Goal: Check status: Check status

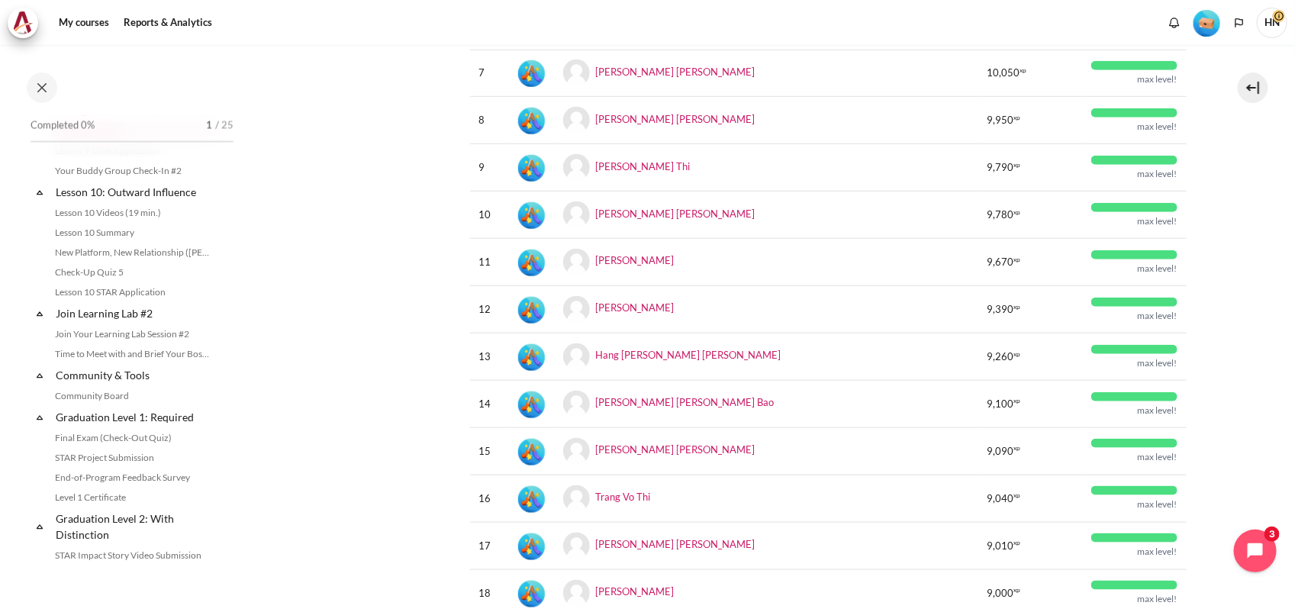
scroll to position [1621, 0]
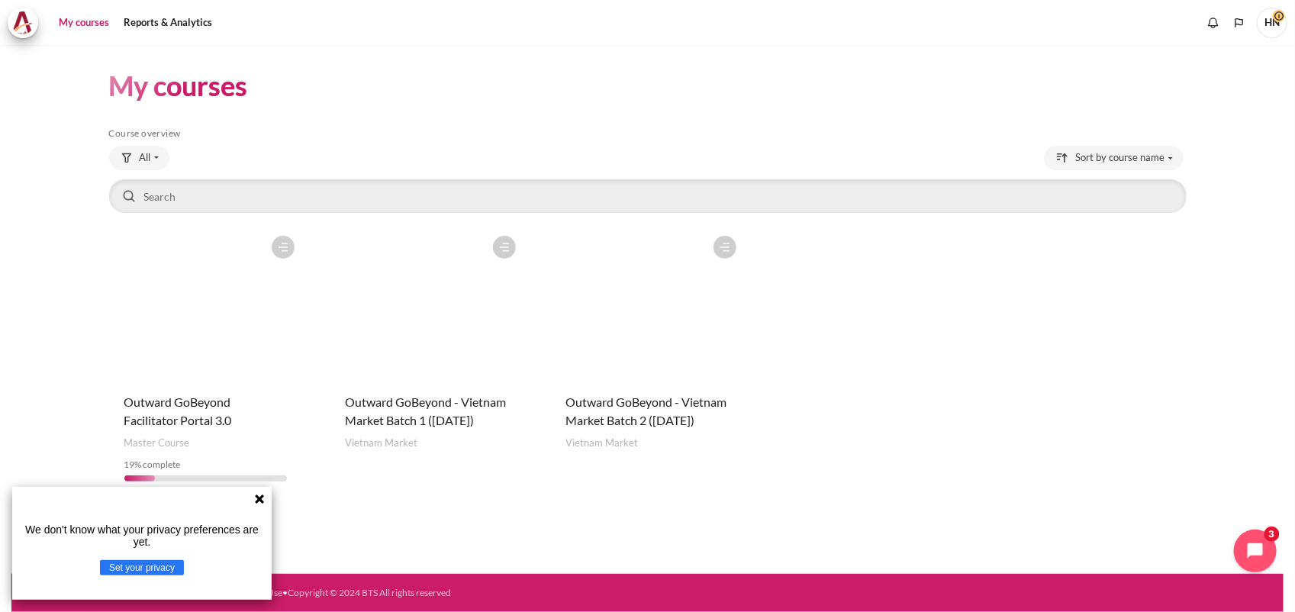
click at [622, 344] on figure "Content" at bounding box center [648, 304] width 194 height 153
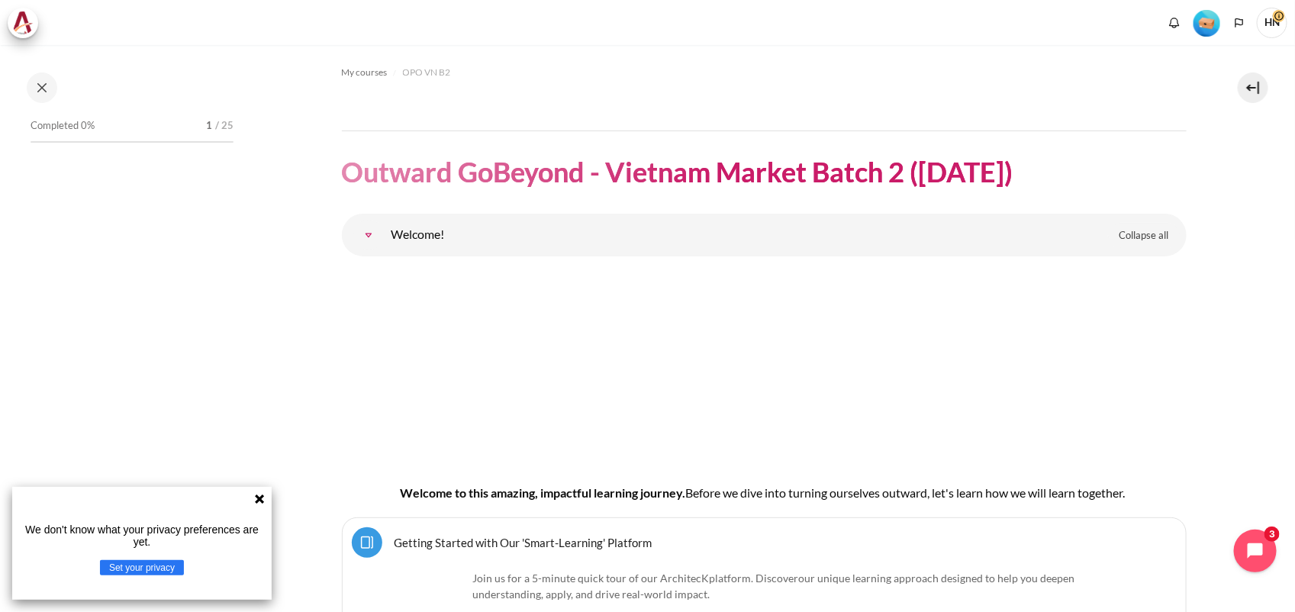
click at [263, 498] on icon at bounding box center [259, 499] width 12 height 12
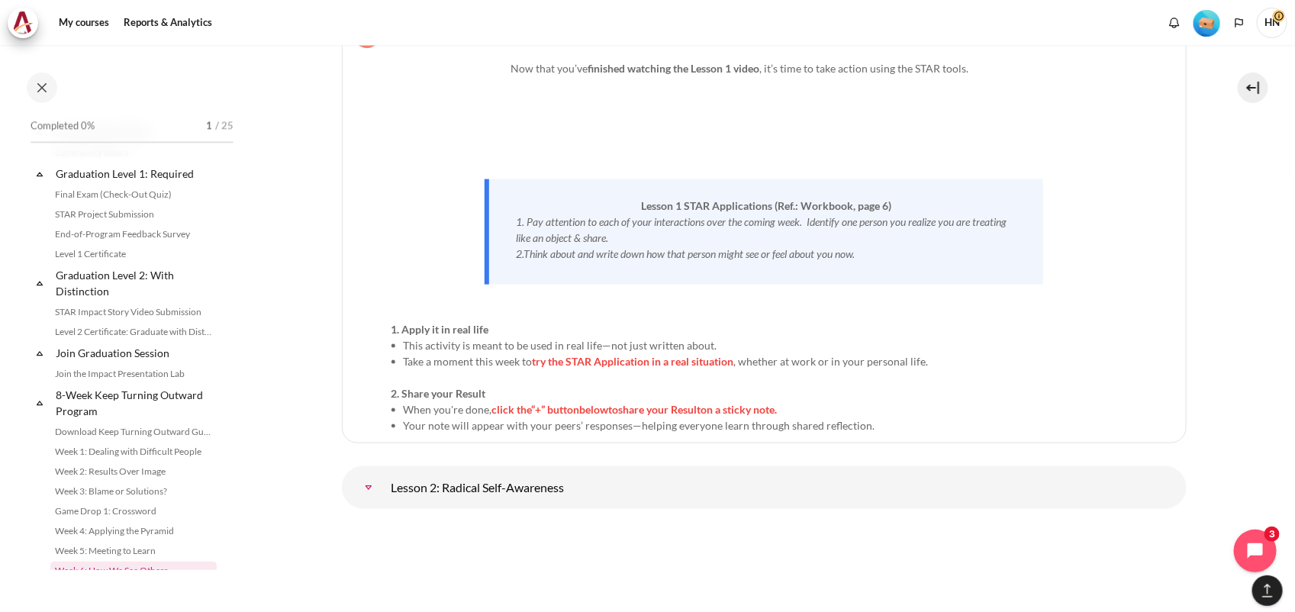
scroll to position [1536, 0]
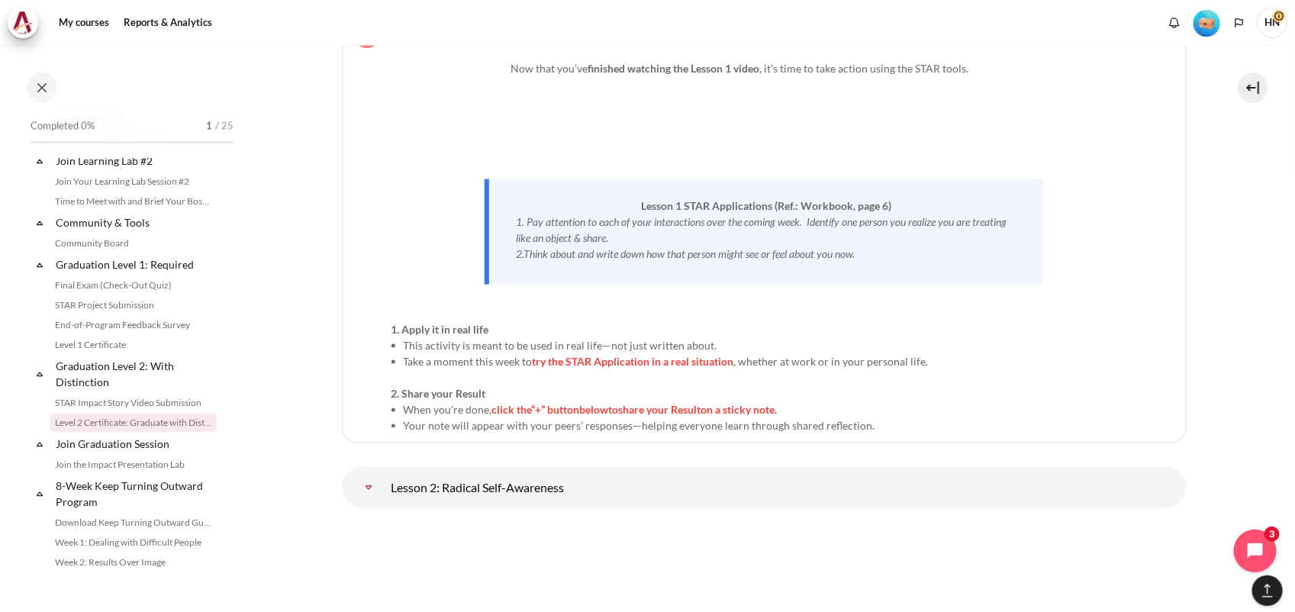
click at [111, 432] on link "Level 2 Certificate: Graduate with Distinction" at bounding box center [133, 422] width 166 height 18
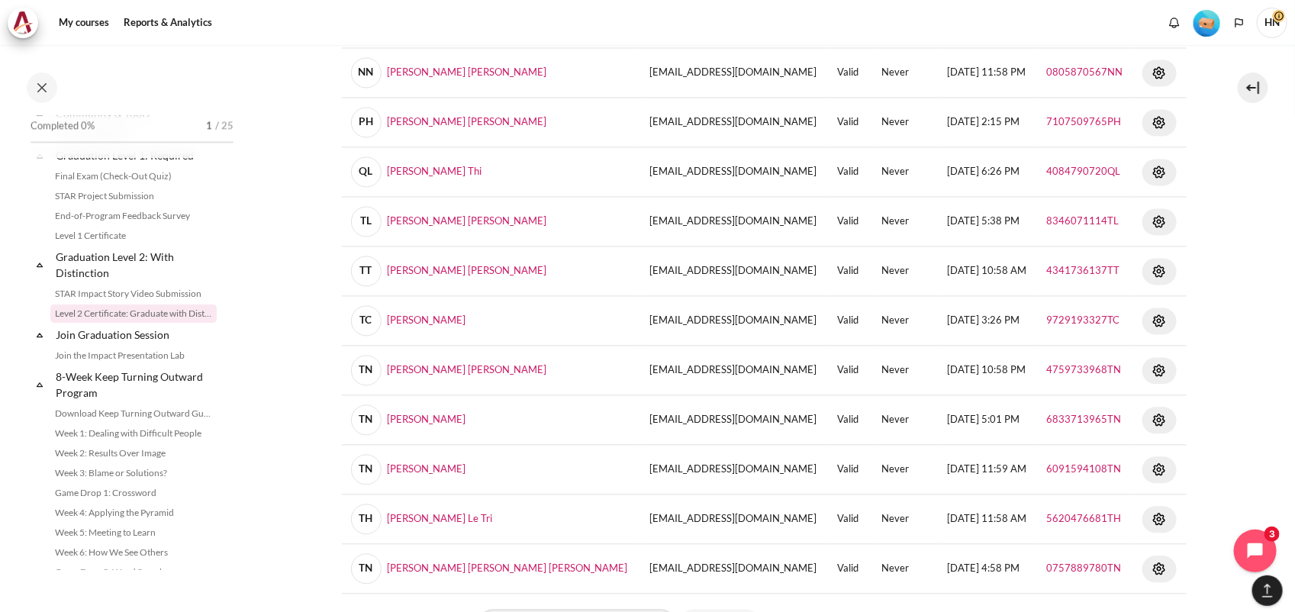
scroll to position [1547, 0]
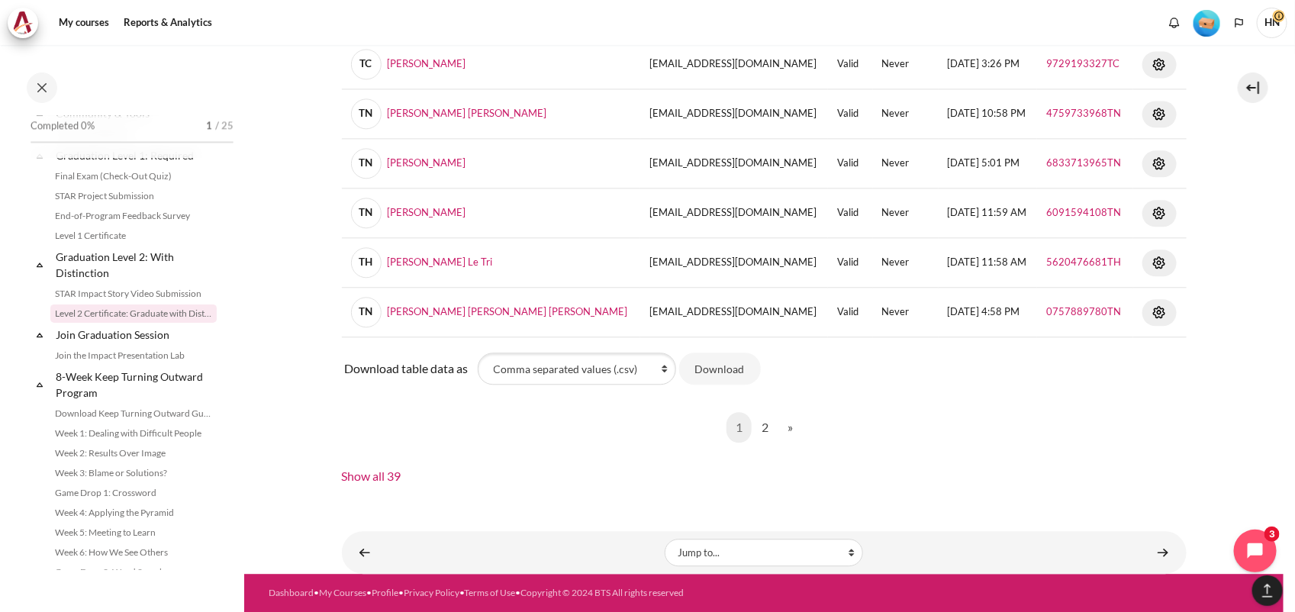
click at [471, 442] on nav "1 (current) 2 » Next page" at bounding box center [764, 427] width 845 height 55
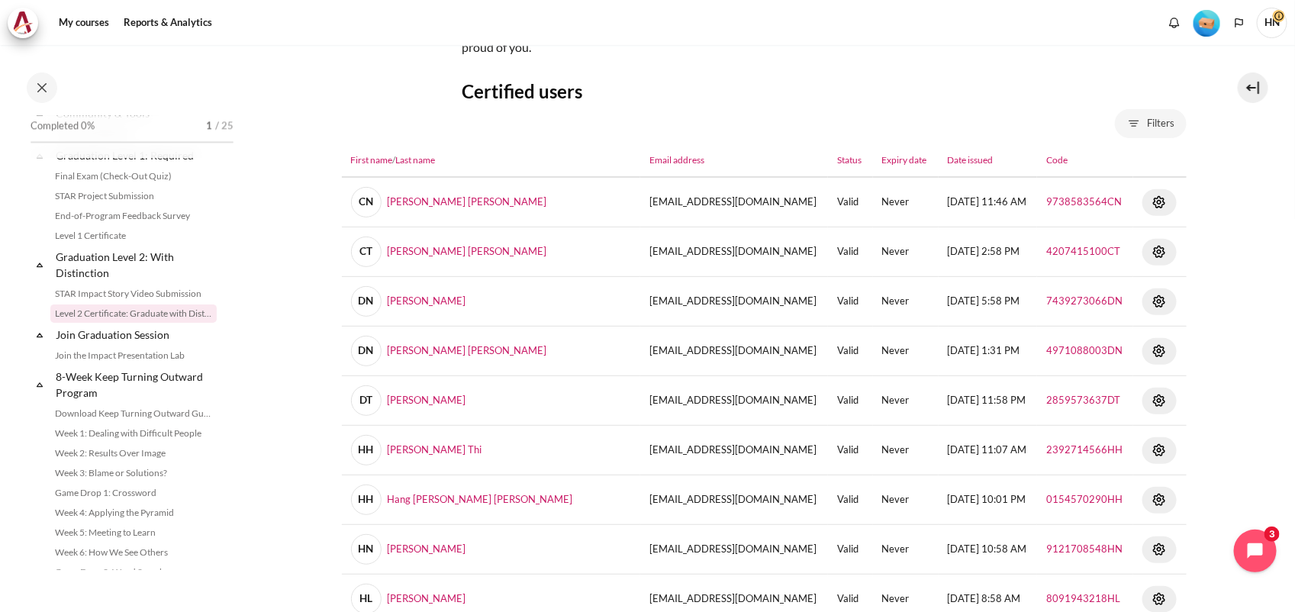
scroll to position [212, 0]
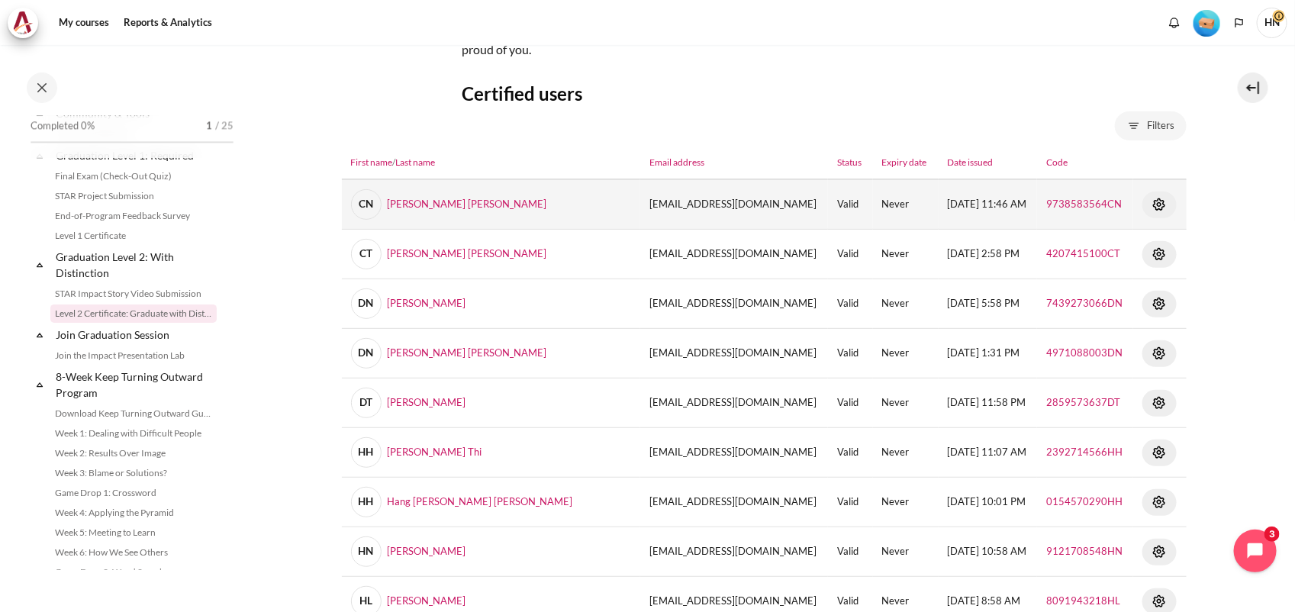
click at [1150, 206] on img "Content" at bounding box center [1159, 204] width 18 height 18
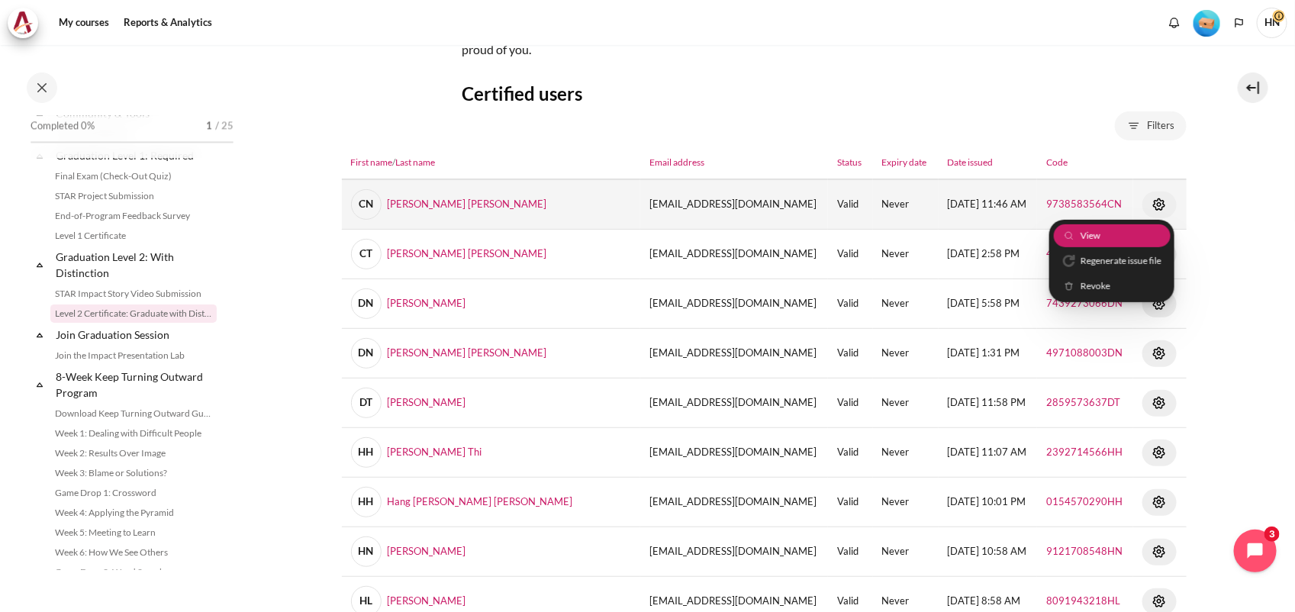
click at [1103, 231] on link "View" at bounding box center [1111, 236] width 117 height 24
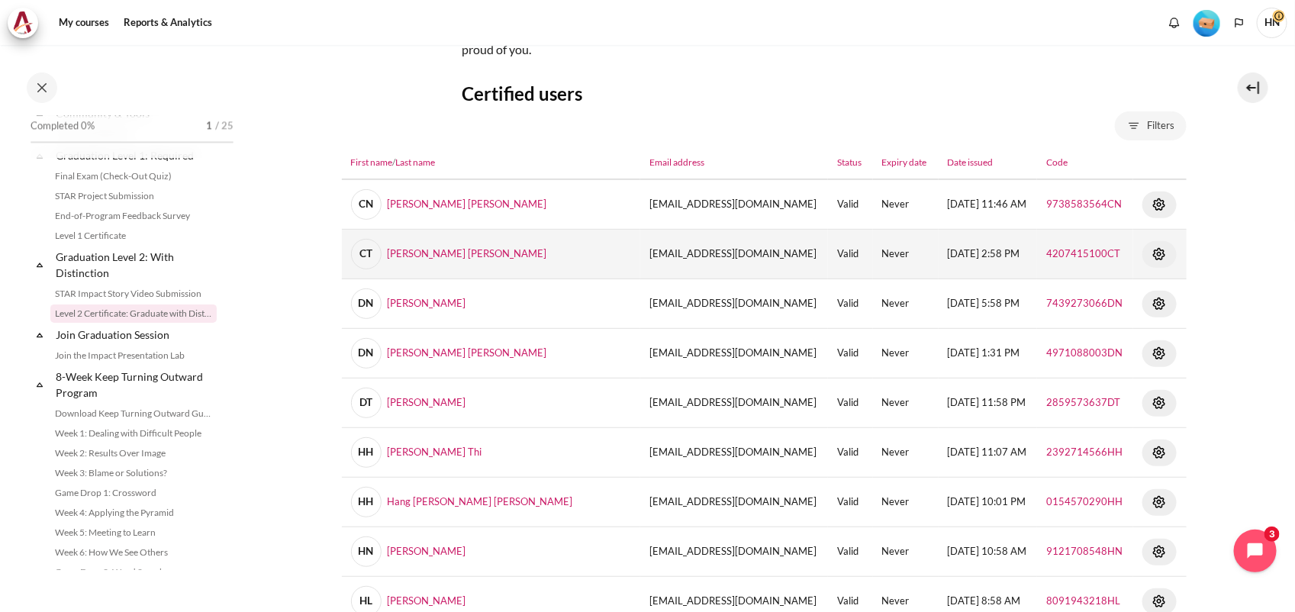
click at [1150, 256] on img "Content" at bounding box center [1159, 254] width 18 height 18
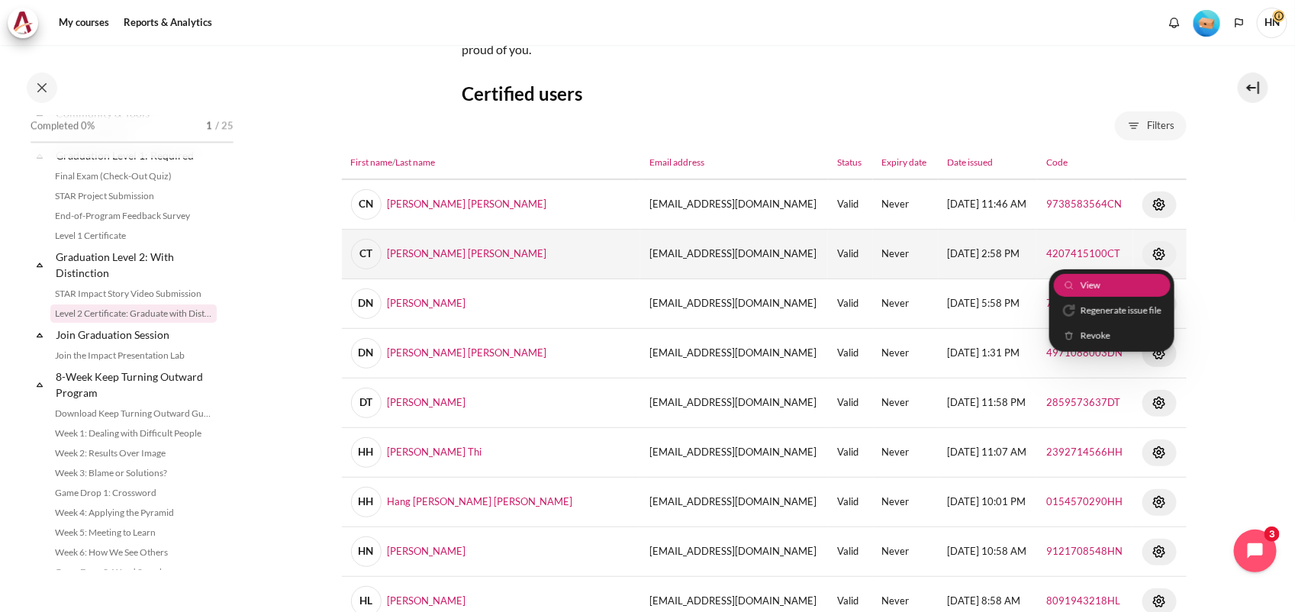
click at [1134, 278] on link "View" at bounding box center [1111, 285] width 117 height 24
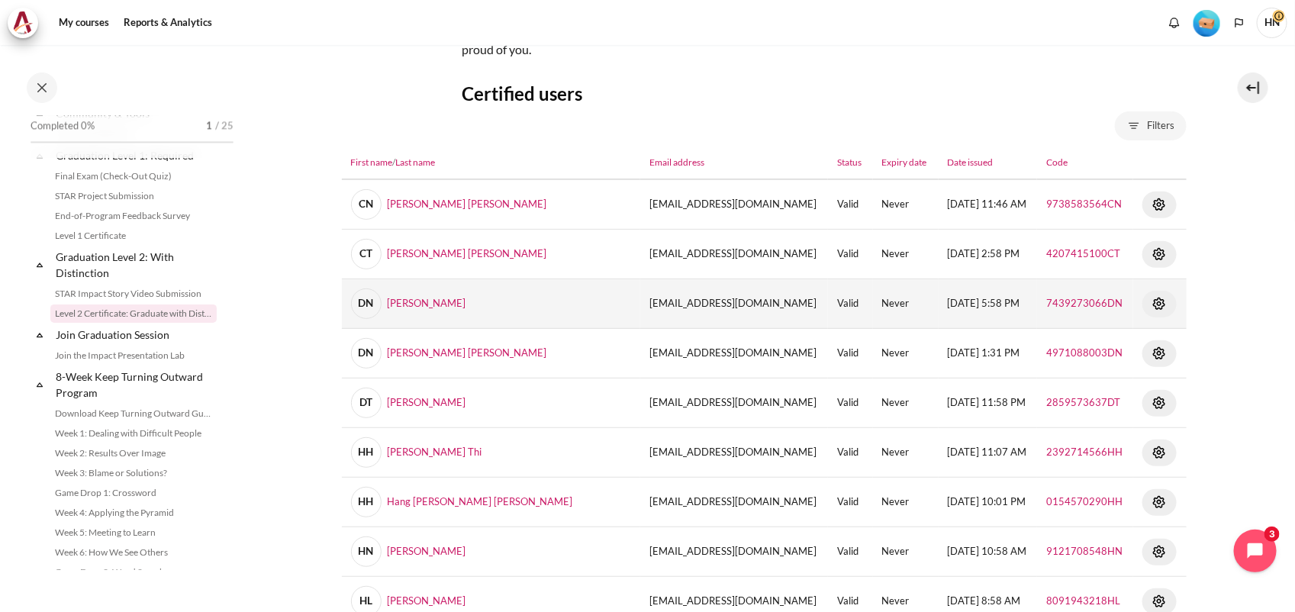
click at [1150, 301] on img "Content" at bounding box center [1159, 303] width 18 height 18
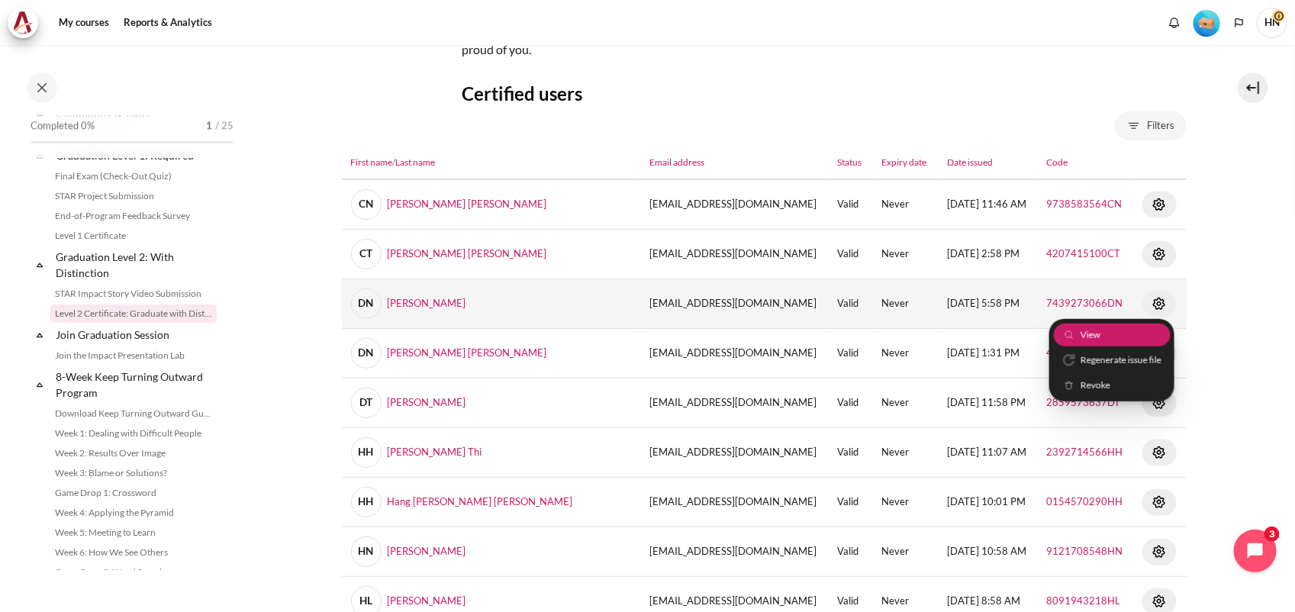
click at [1121, 330] on link "View" at bounding box center [1111, 335] width 117 height 24
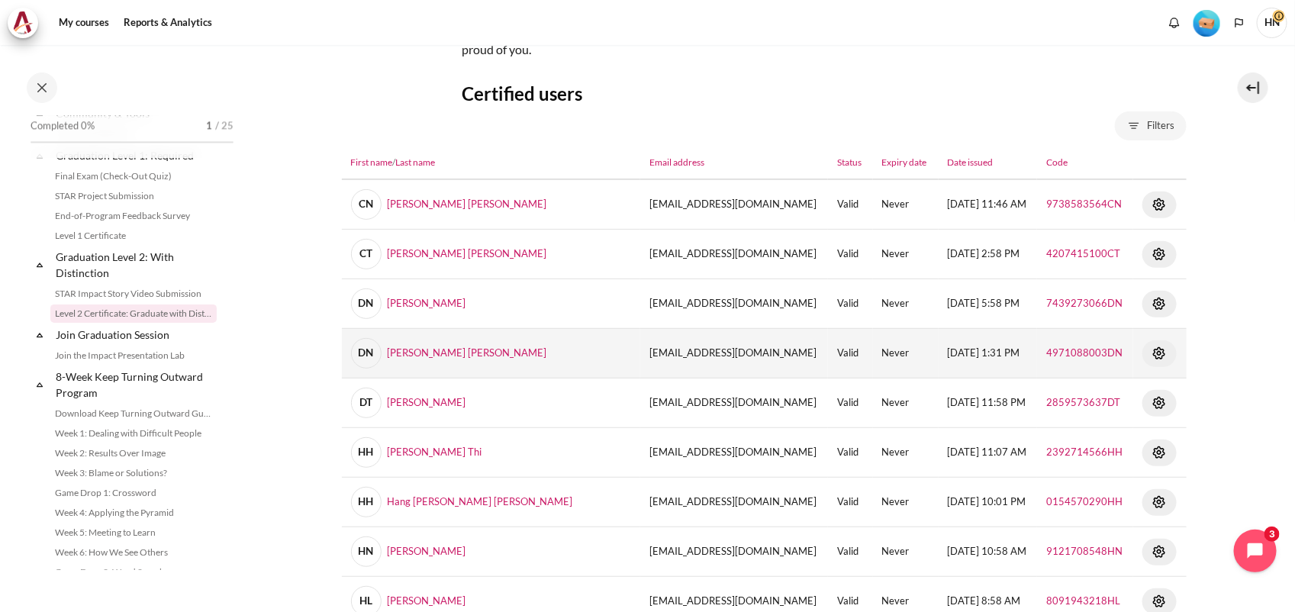
click at [1150, 352] on img "Content" at bounding box center [1159, 353] width 18 height 18
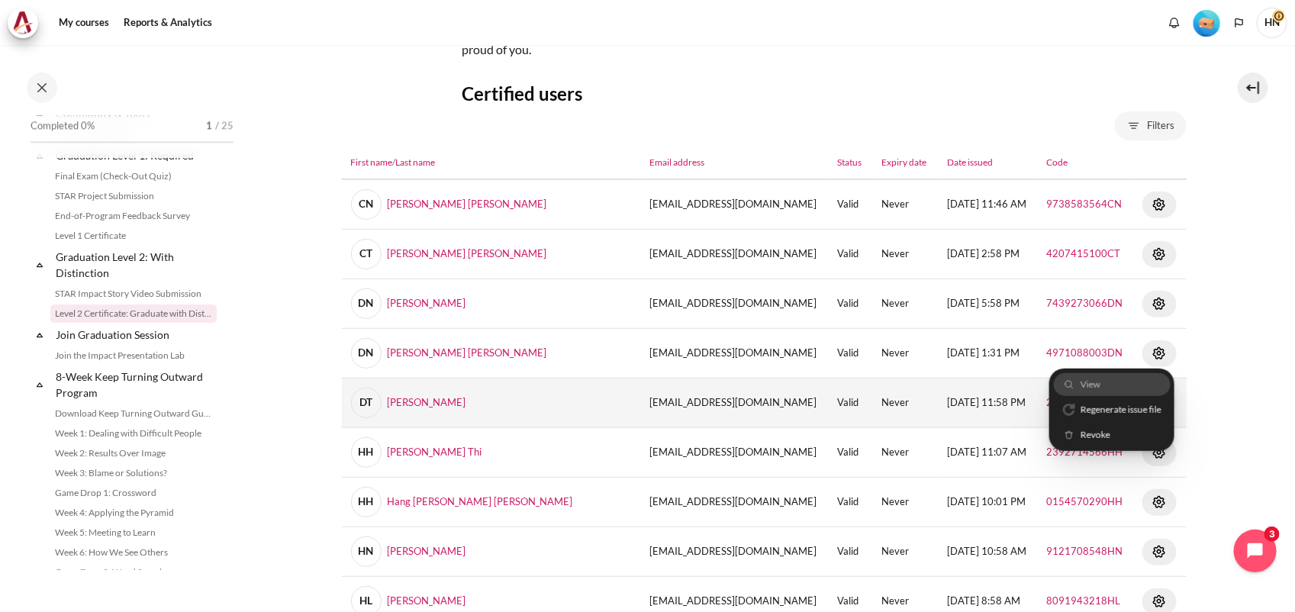
click at [1118, 382] on link "View" at bounding box center [1111, 384] width 117 height 24
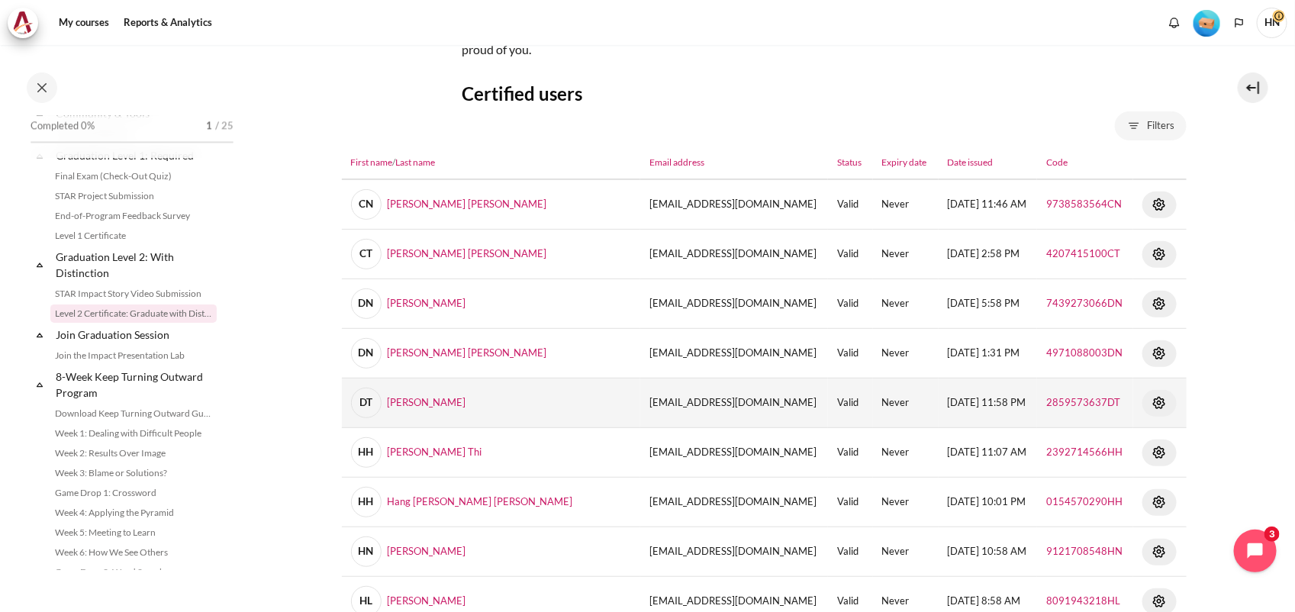
click at [1150, 401] on img "Content" at bounding box center [1159, 403] width 18 height 18
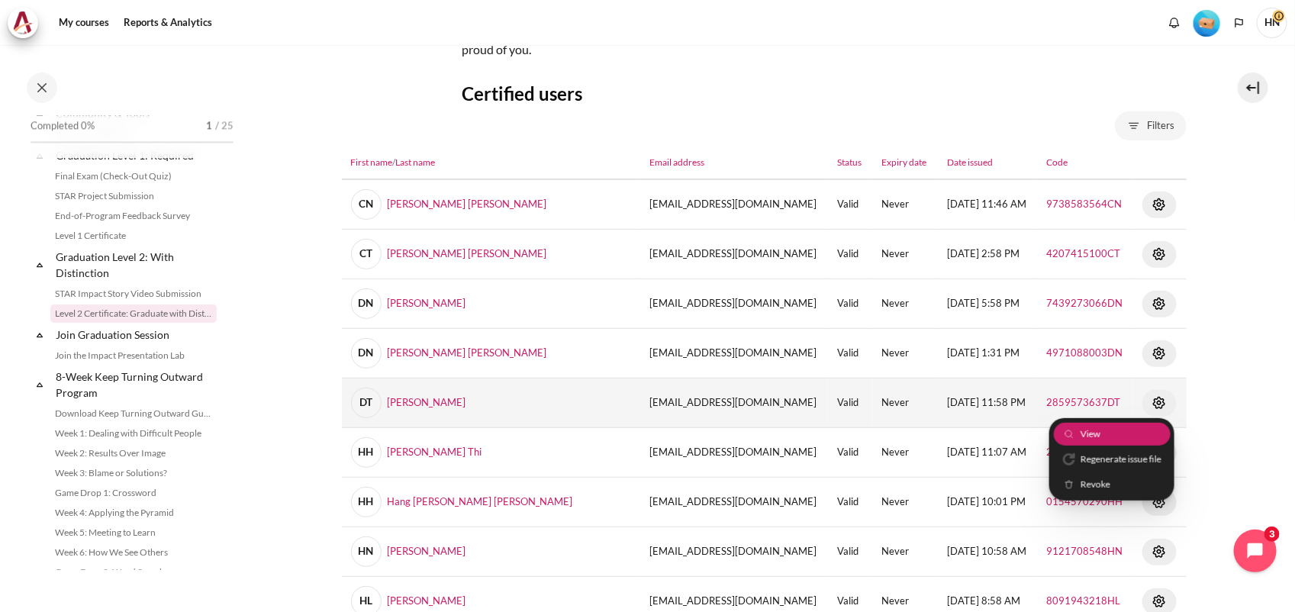
click at [1131, 423] on link "View" at bounding box center [1111, 434] width 117 height 24
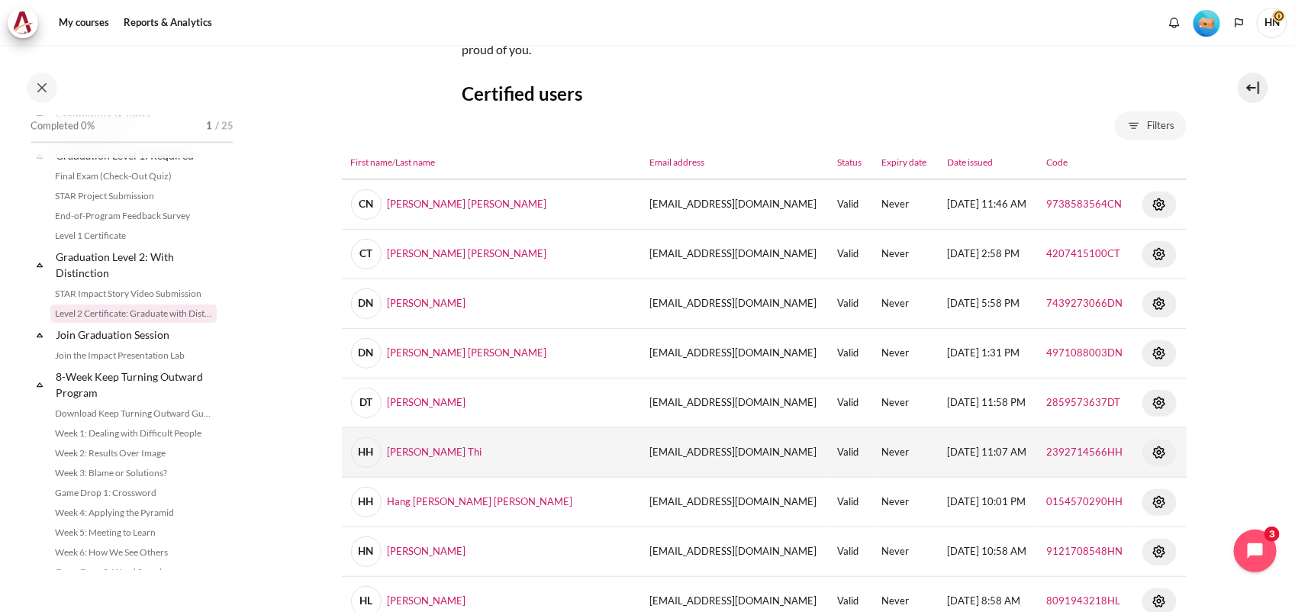
click at [1150, 450] on img "Content" at bounding box center [1159, 452] width 18 height 18
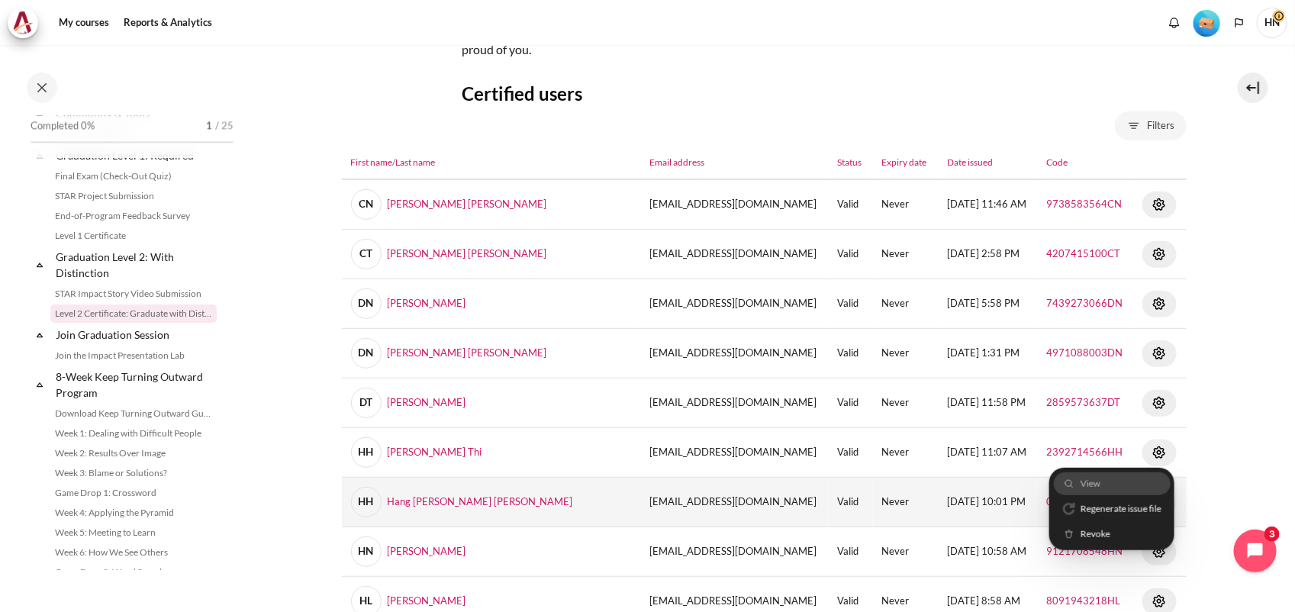
click at [1120, 481] on link "View" at bounding box center [1111, 483] width 117 height 24
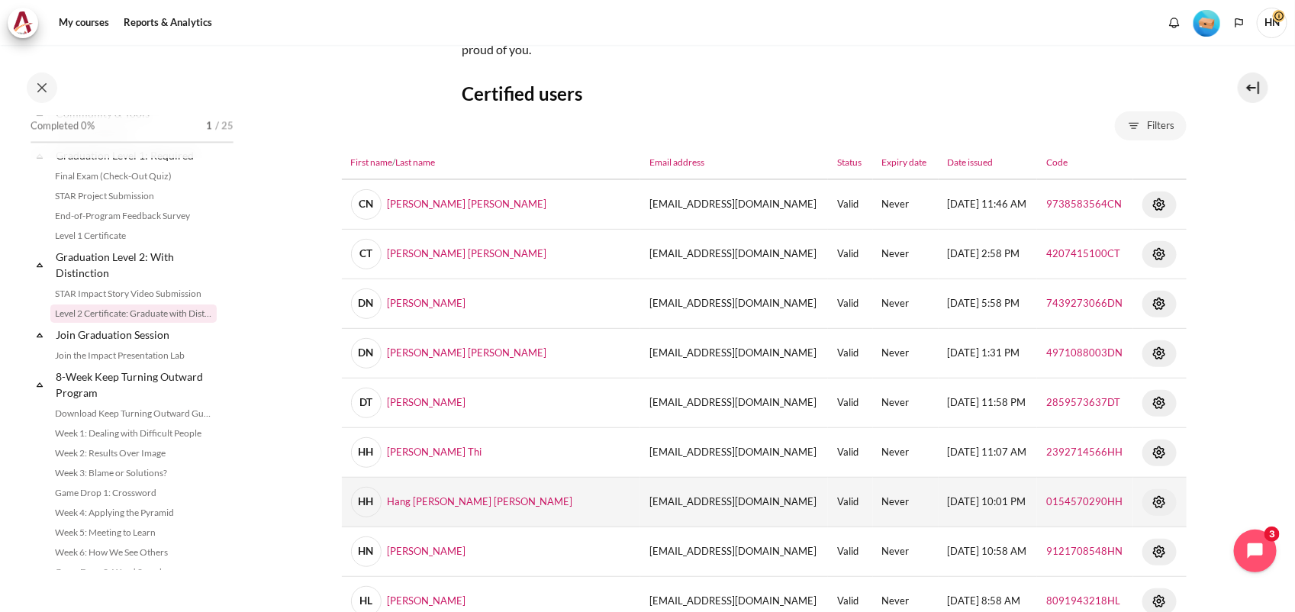
click at [1150, 501] on img "Content" at bounding box center [1159, 502] width 18 height 18
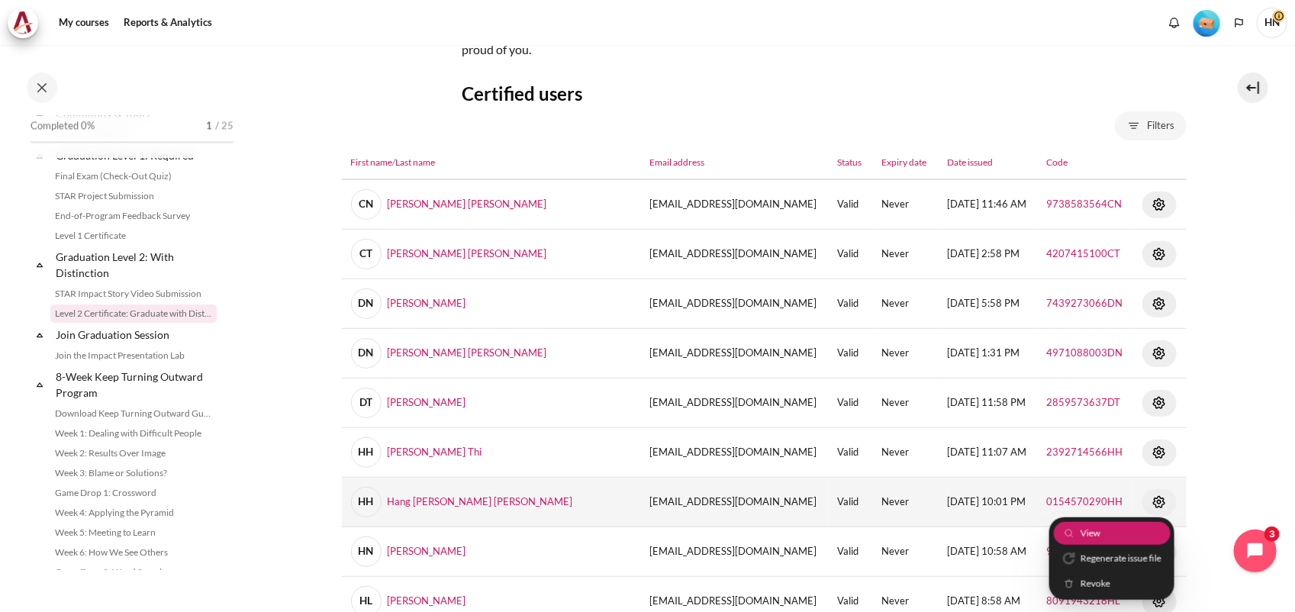
click at [1112, 531] on link "View" at bounding box center [1111, 533] width 117 height 24
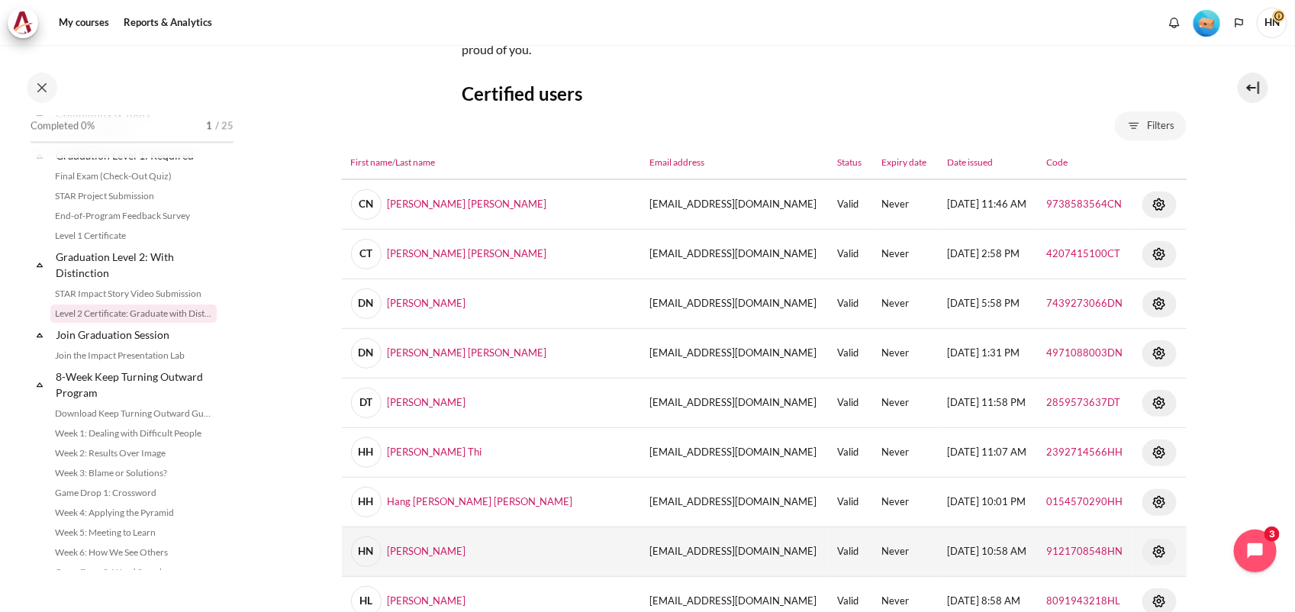
click at [1150, 546] on img "Content" at bounding box center [1159, 551] width 18 height 18
click at [1106, 580] on link "View" at bounding box center [1111, 583] width 117 height 24
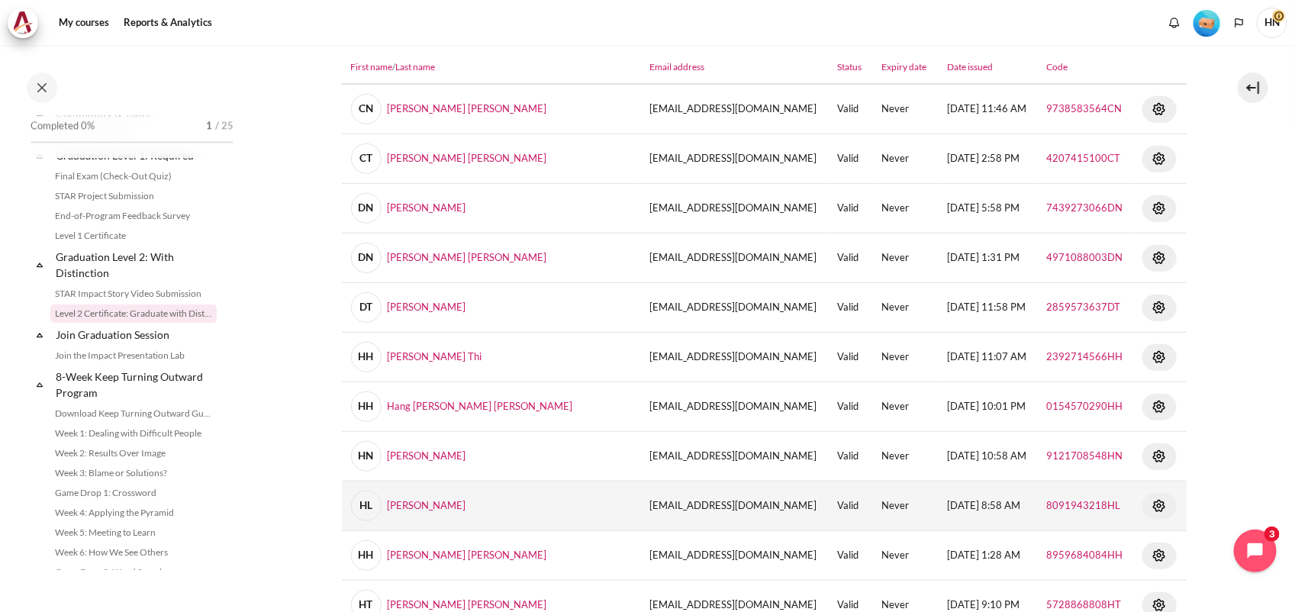
click at [1150, 501] on img "Content" at bounding box center [1159, 506] width 18 height 18
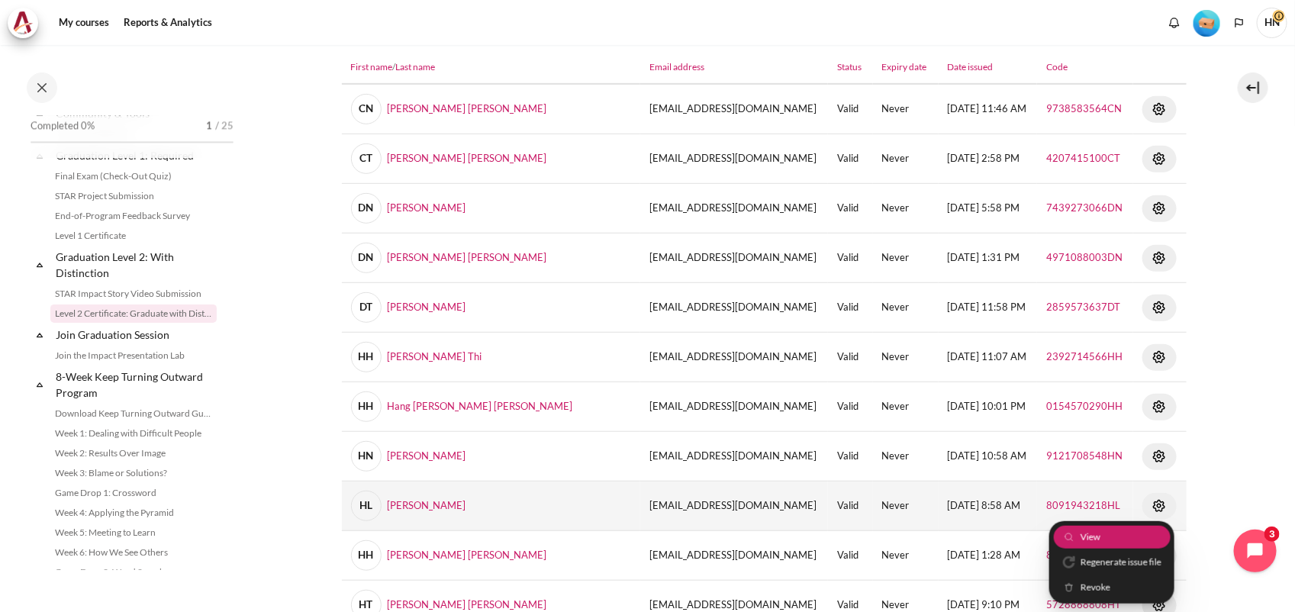
click at [1131, 532] on link "View" at bounding box center [1111, 537] width 117 height 24
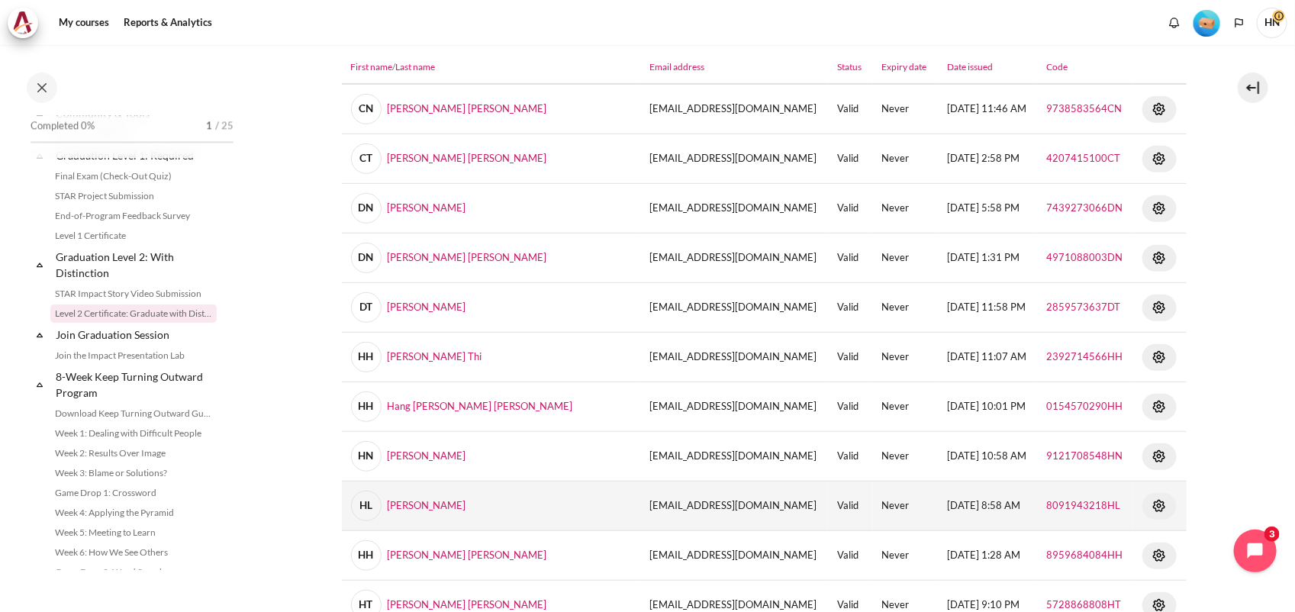
scroll to position [403, 0]
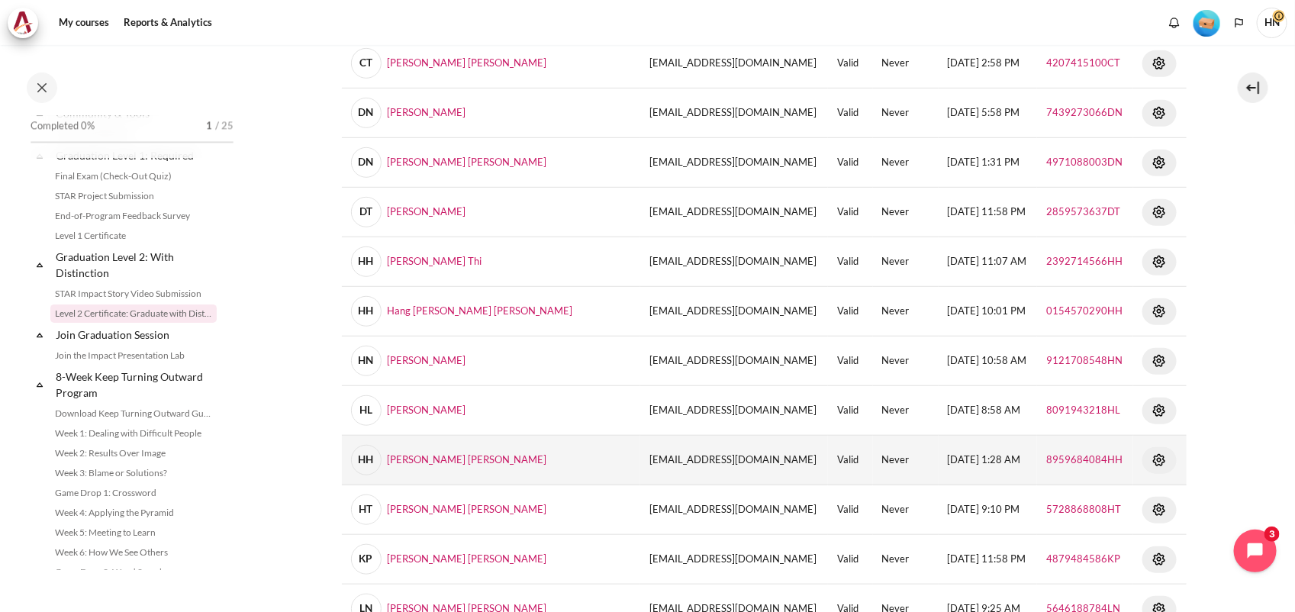
click at [1150, 462] on img "Content" at bounding box center [1159, 460] width 18 height 18
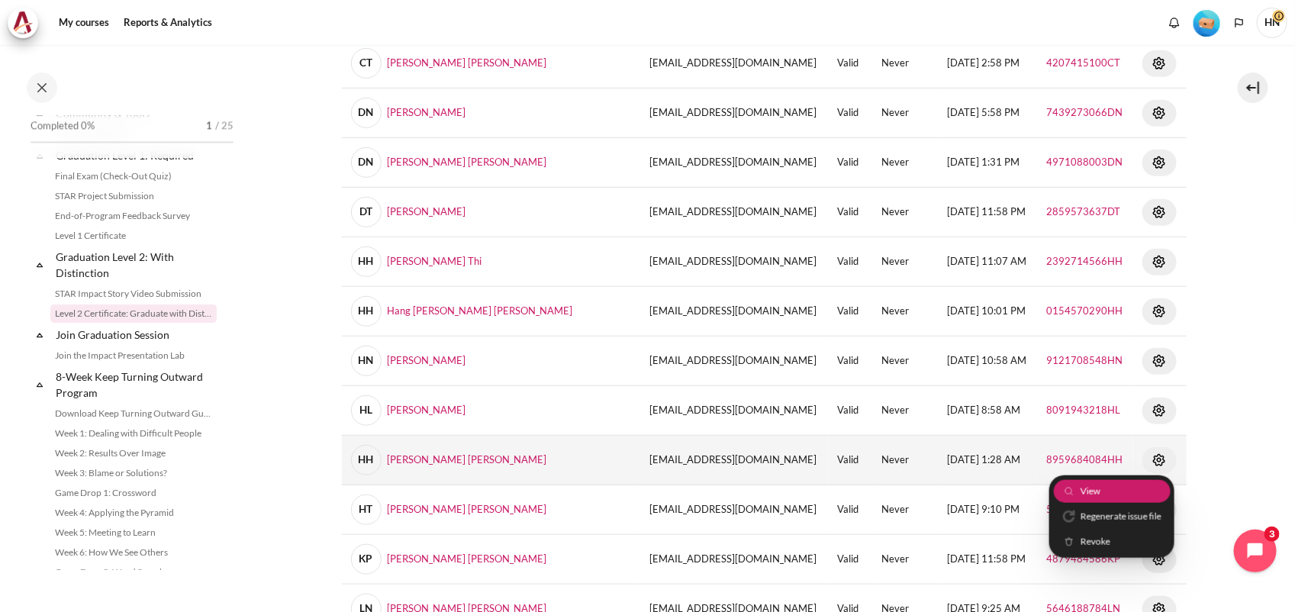
click at [1116, 483] on link "View" at bounding box center [1111, 491] width 117 height 24
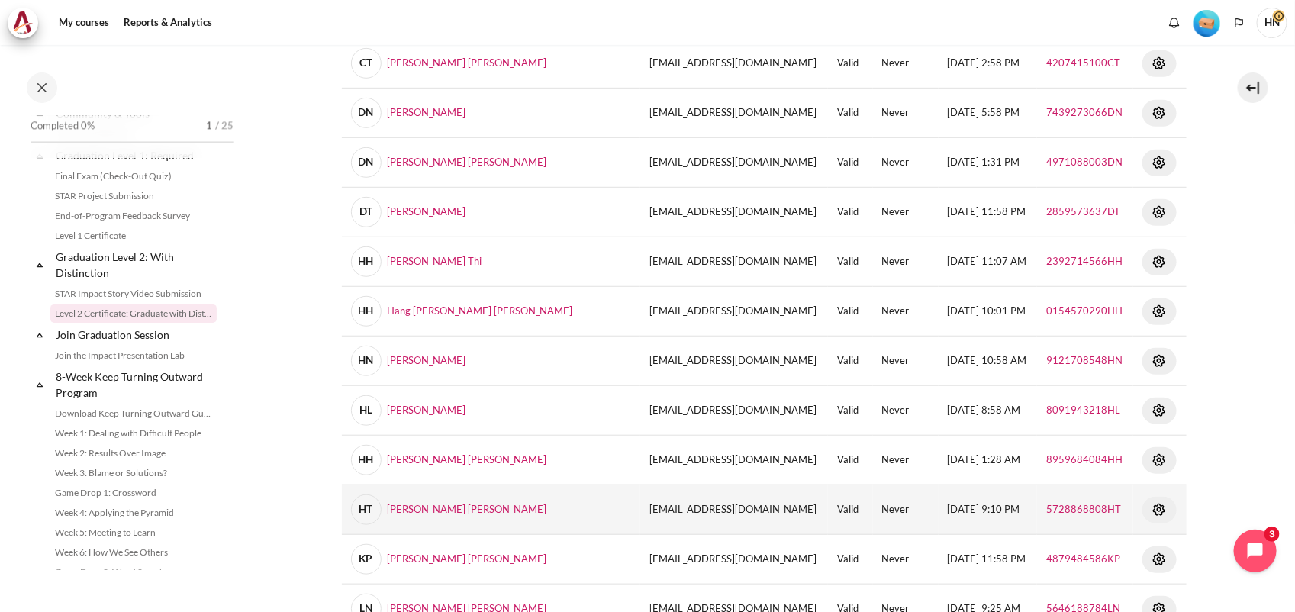
click at [1150, 509] on img "Content" at bounding box center [1159, 509] width 18 height 18
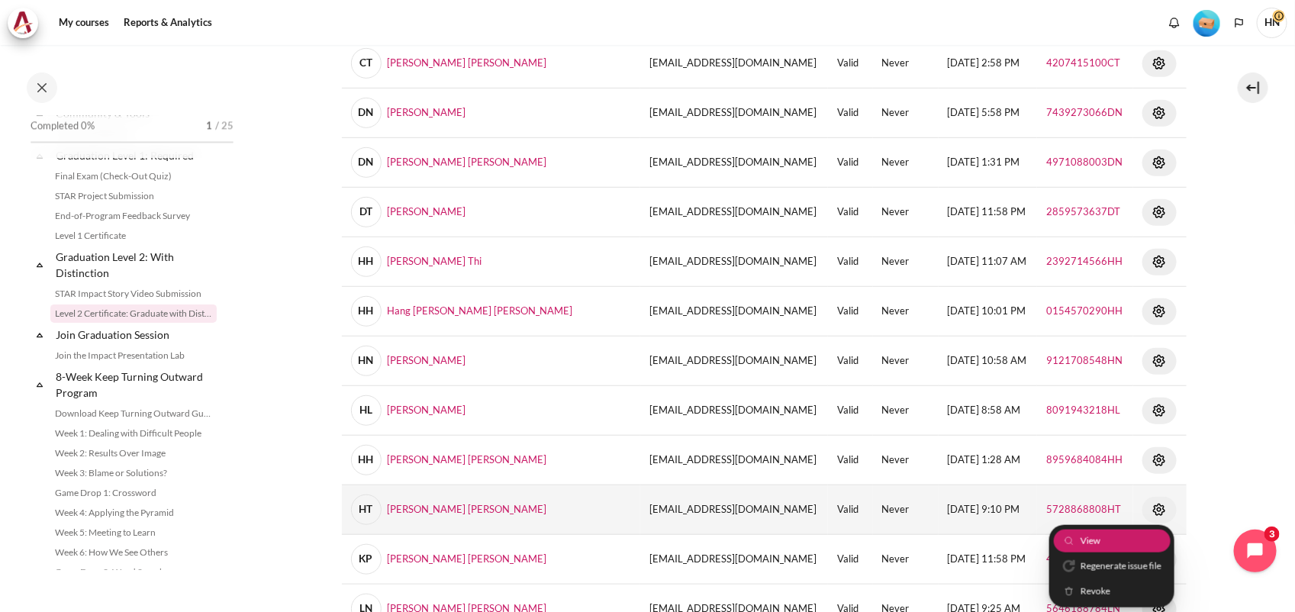
click at [1108, 543] on link "View" at bounding box center [1111, 541] width 117 height 24
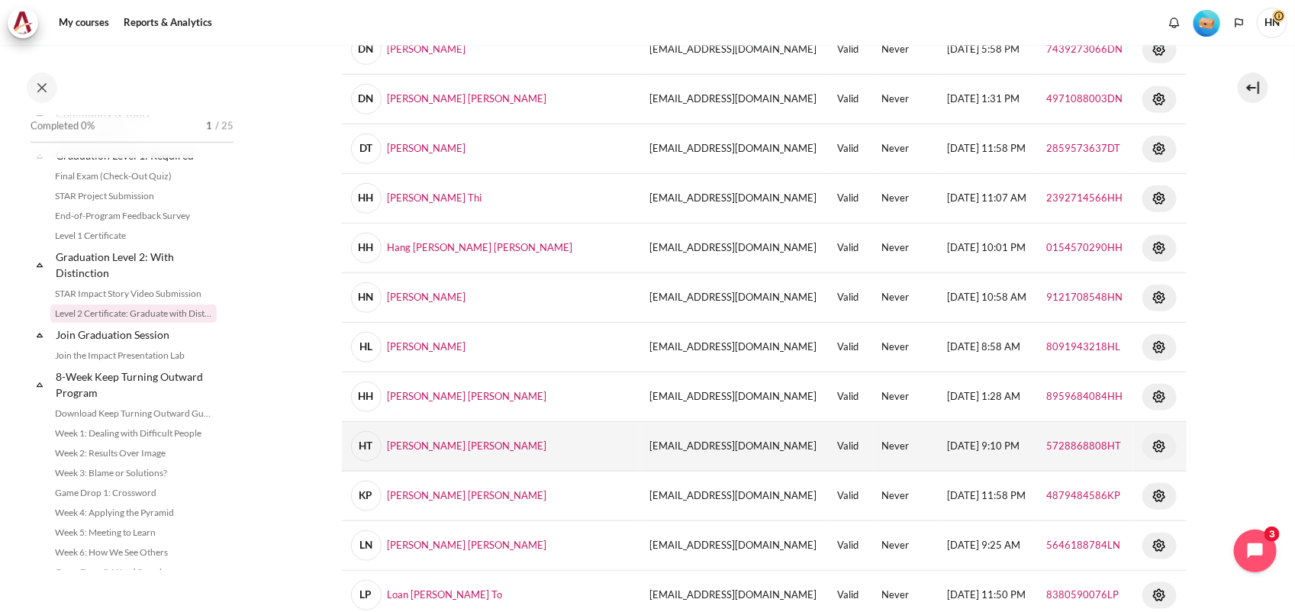
scroll to position [498, 0]
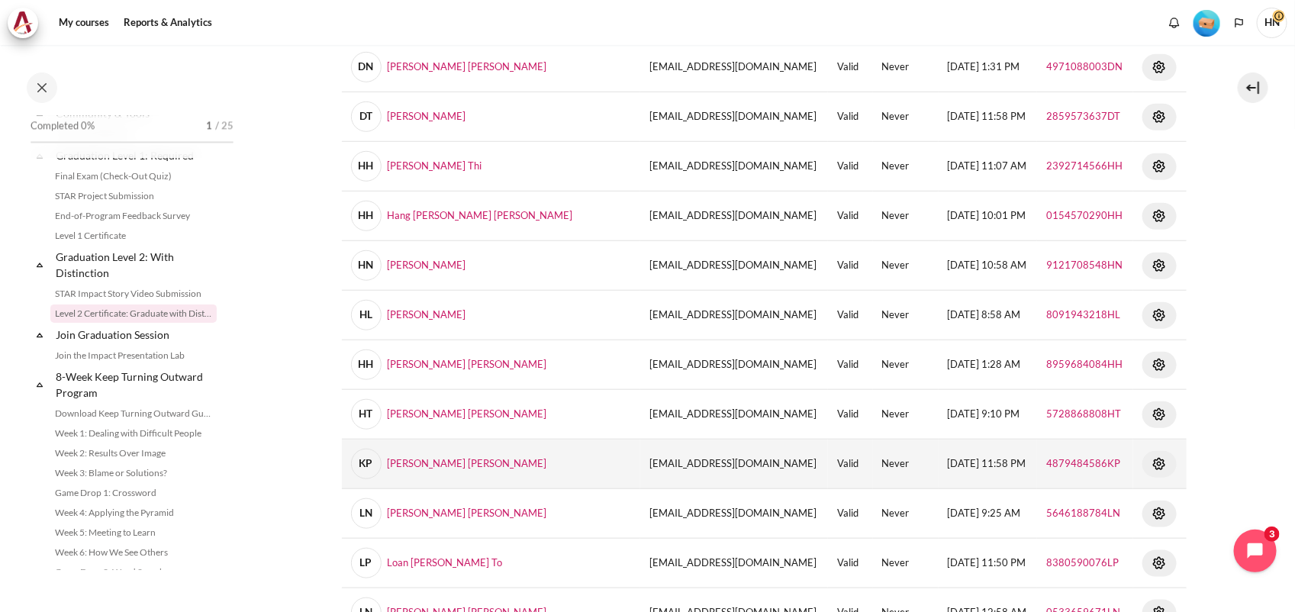
click at [1150, 464] on img "Content" at bounding box center [1159, 464] width 18 height 18
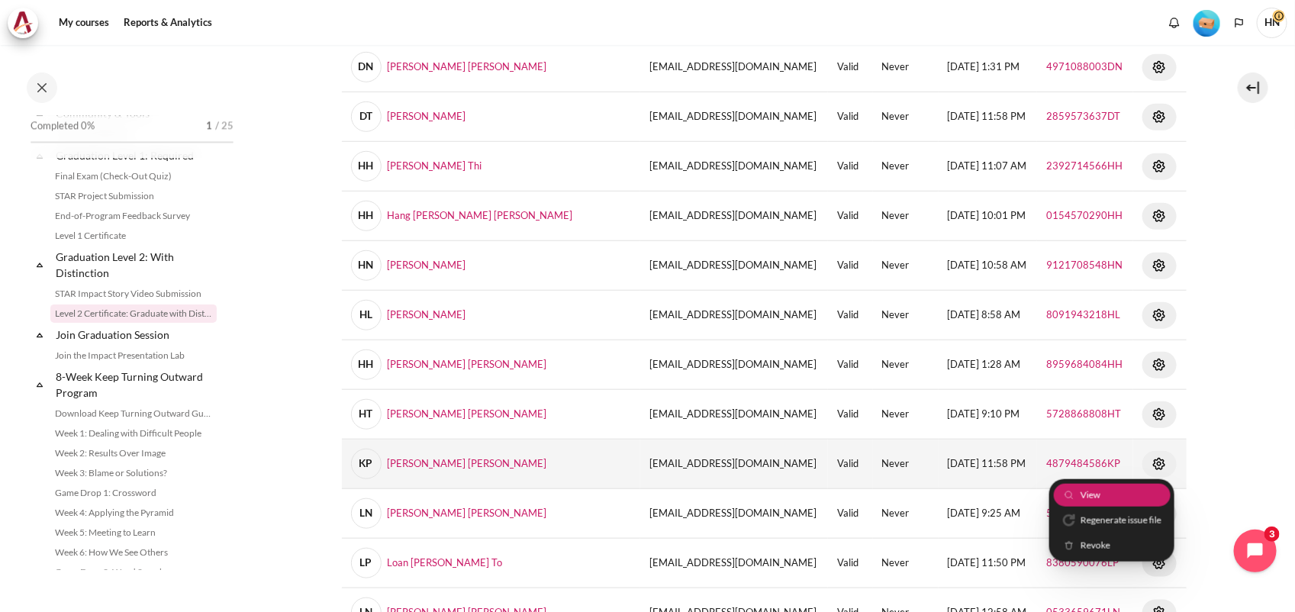
click at [1101, 490] on link "View" at bounding box center [1111, 495] width 117 height 24
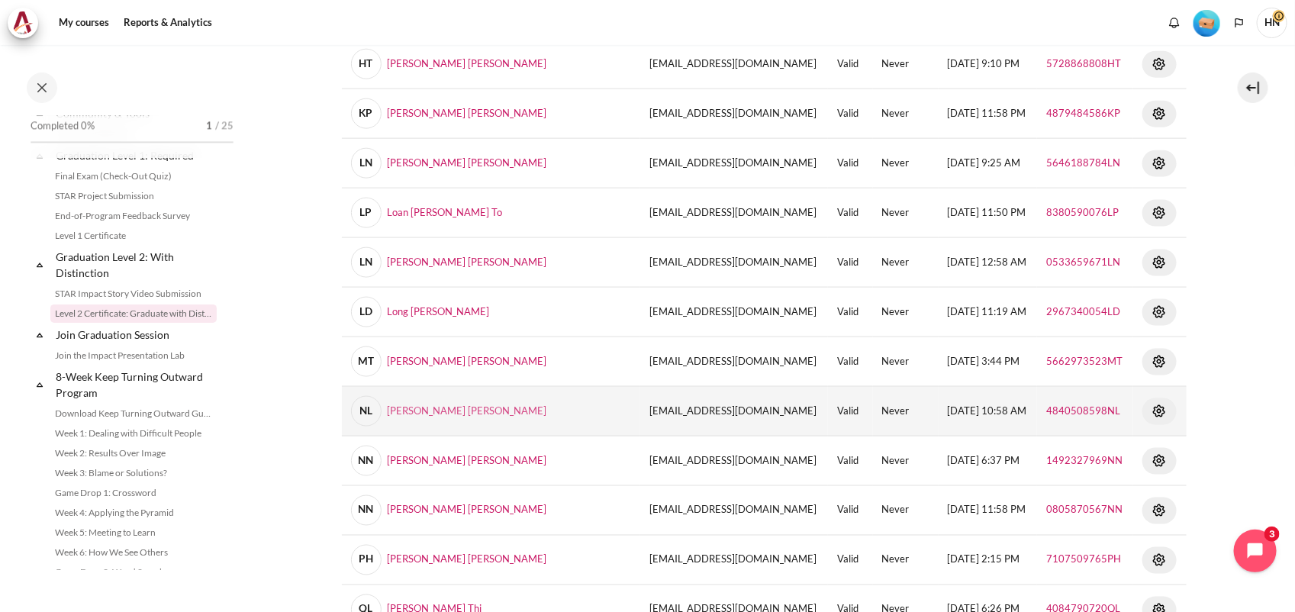
scroll to position [880, 0]
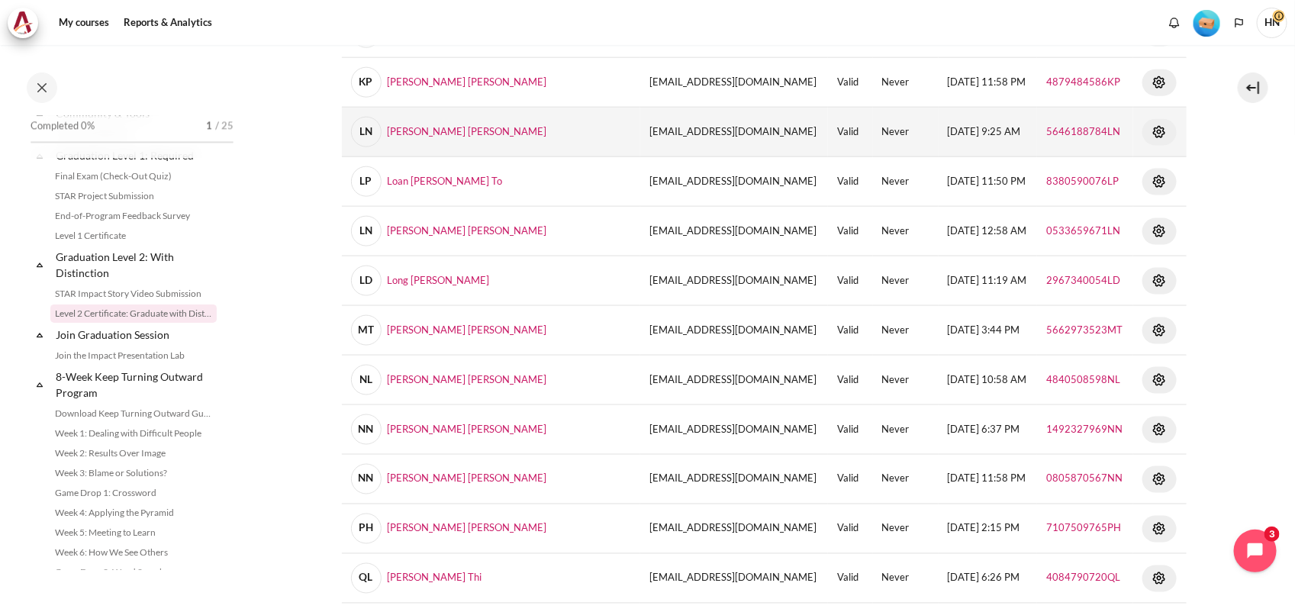
click at [1150, 132] on img "Content" at bounding box center [1159, 132] width 18 height 18
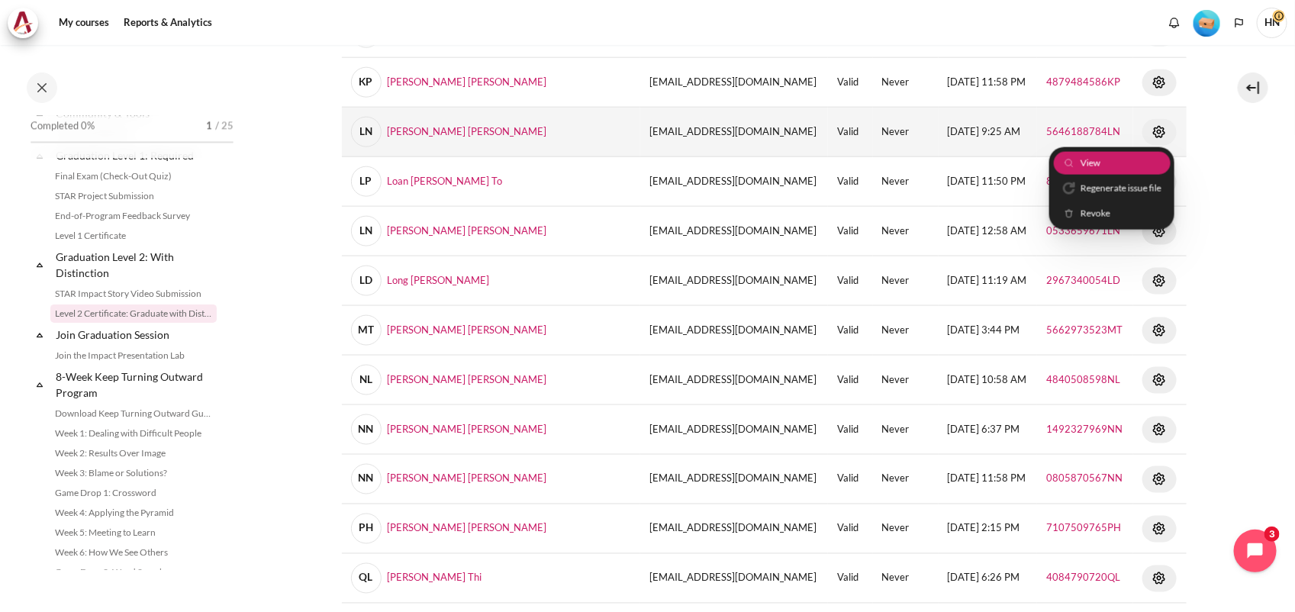
click at [1112, 162] on link "View" at bounding box center [1111, 163] width 117 height 24
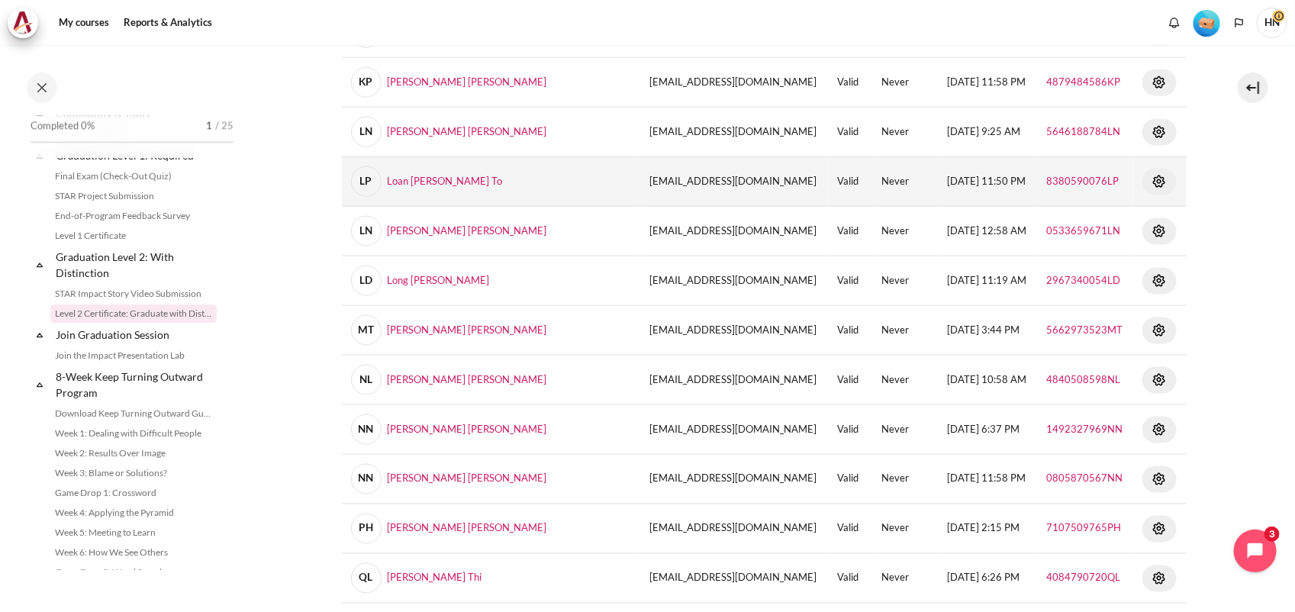
click at [1150, 180] on img "Content" at bounding box center [1159, 181] width 18 height 18
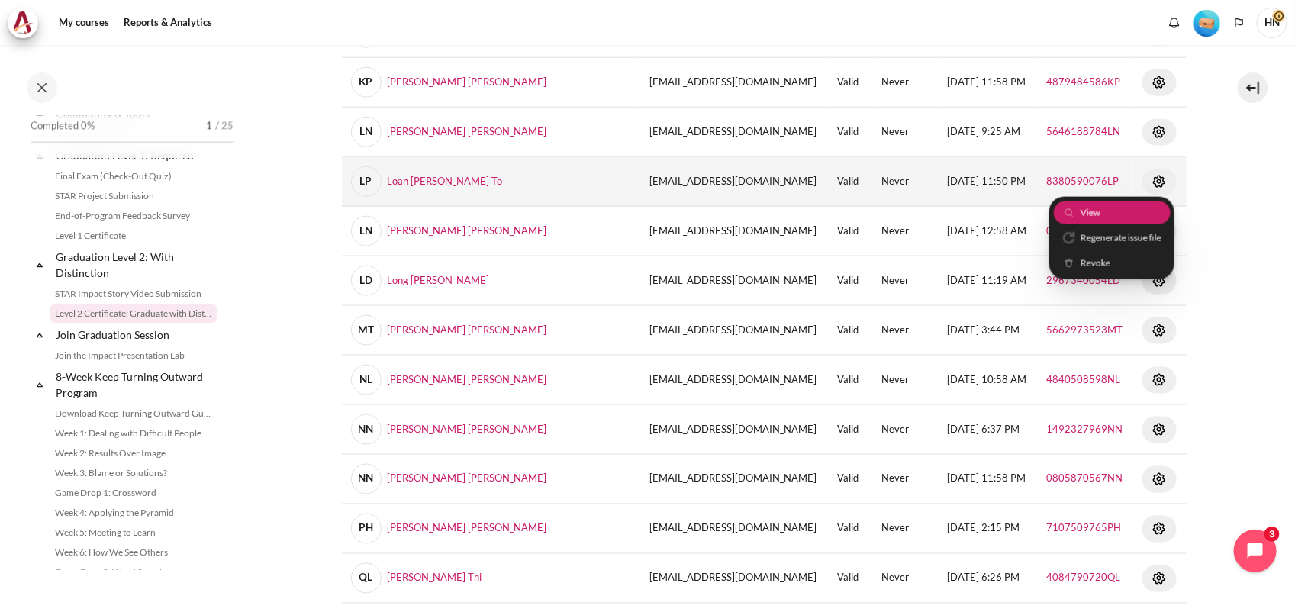
click at [1107, 211] on link "View" at bounding box center [1111, 213] width 117 height 24
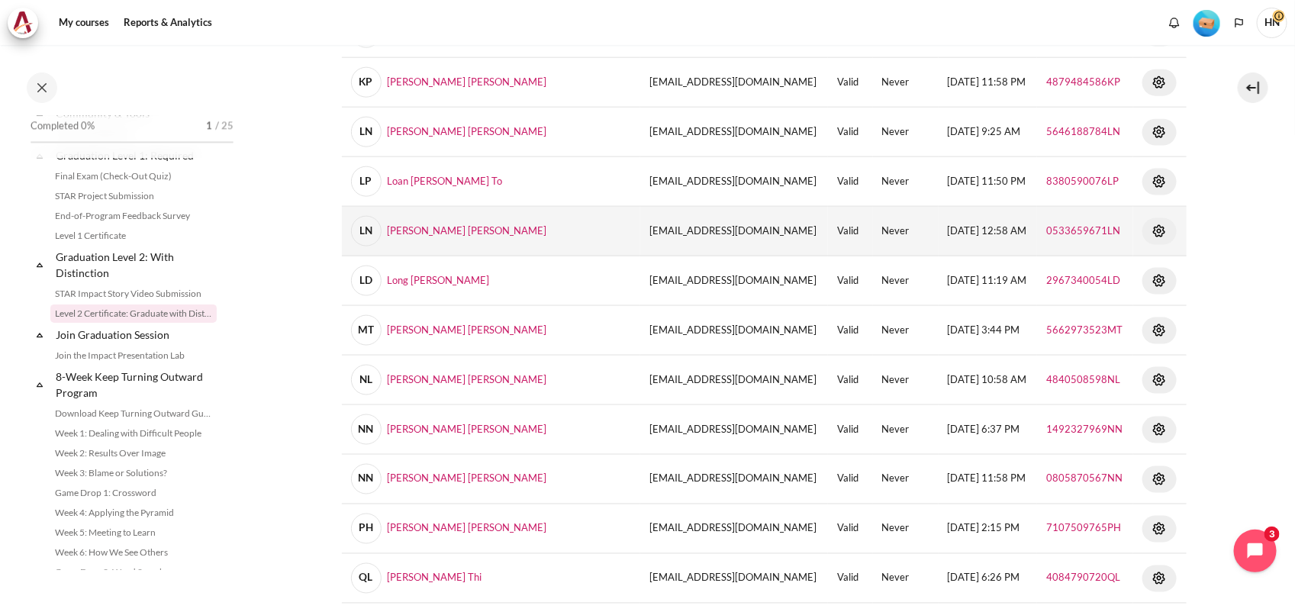
click at [1150, 231] on img "Content" at bounding box center [1159, 231] width 18 height 18
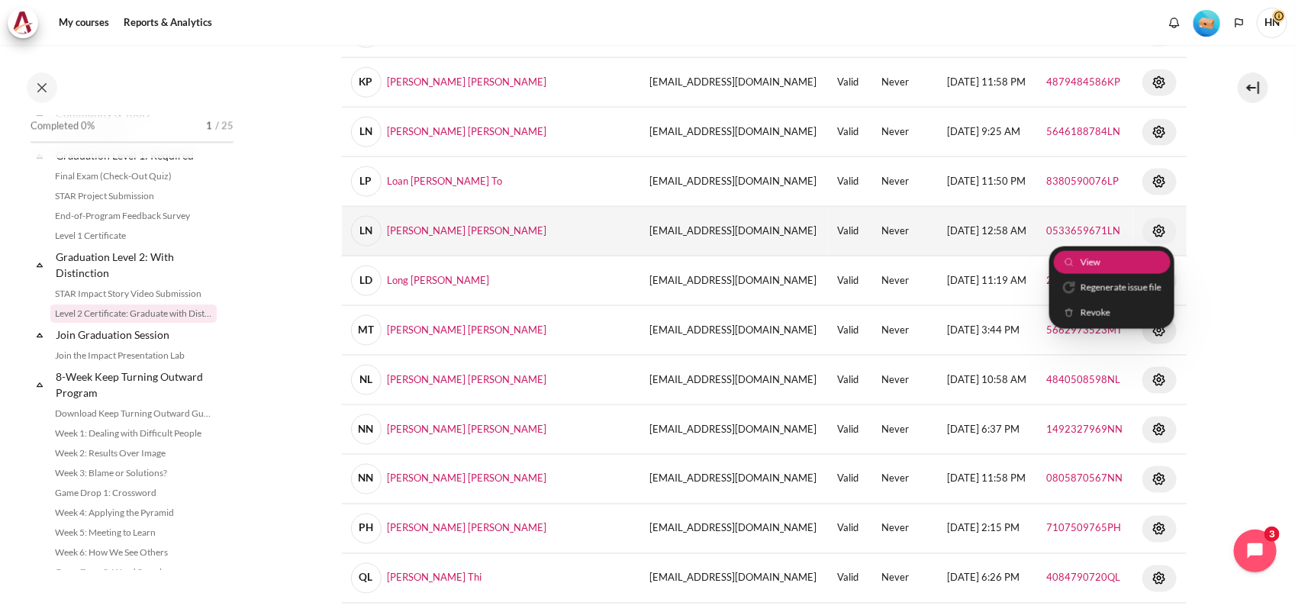
click at [1084, 264] on span "View" at bounding box center [1090, 263] width 20 height 14
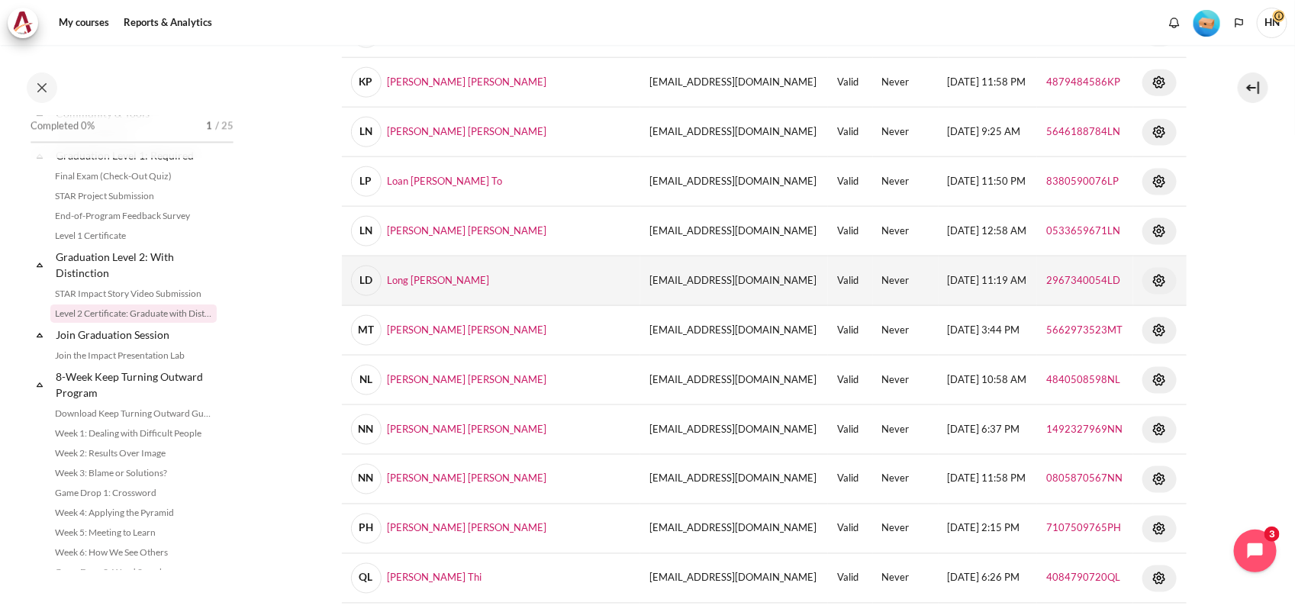
click at [1150, 279] on img "Content" at bounding box center [1159, 281] width 18 height 18
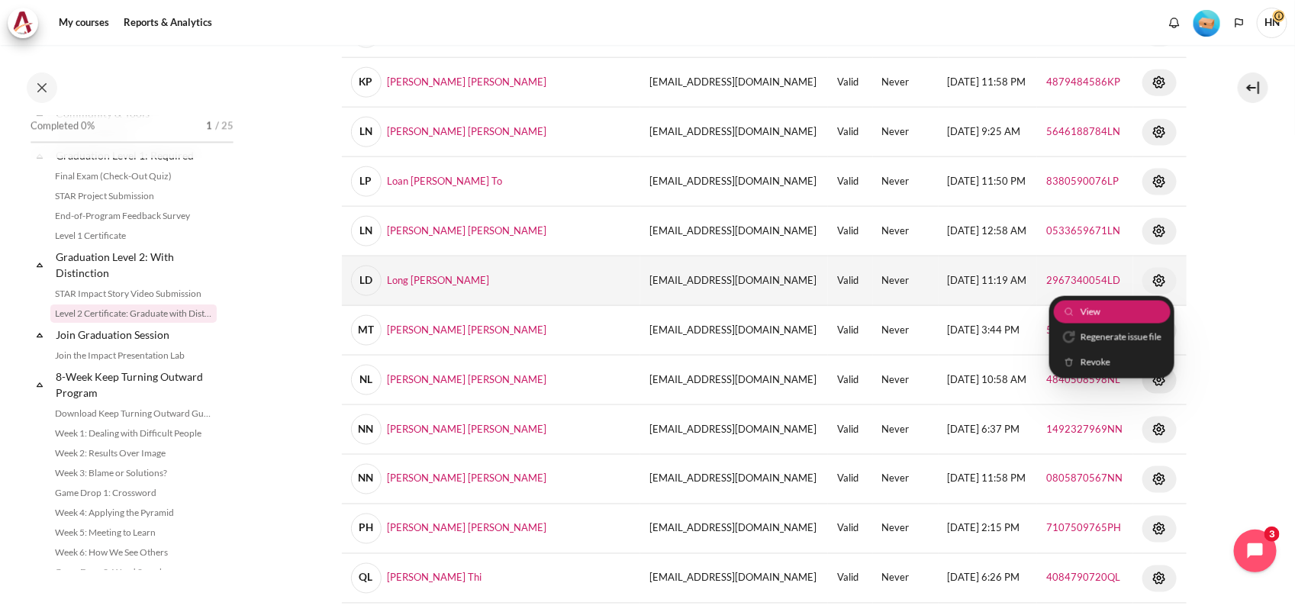
click at [1115, 310] on link "View" at bounding box center [1111, 312] width 117 height 24
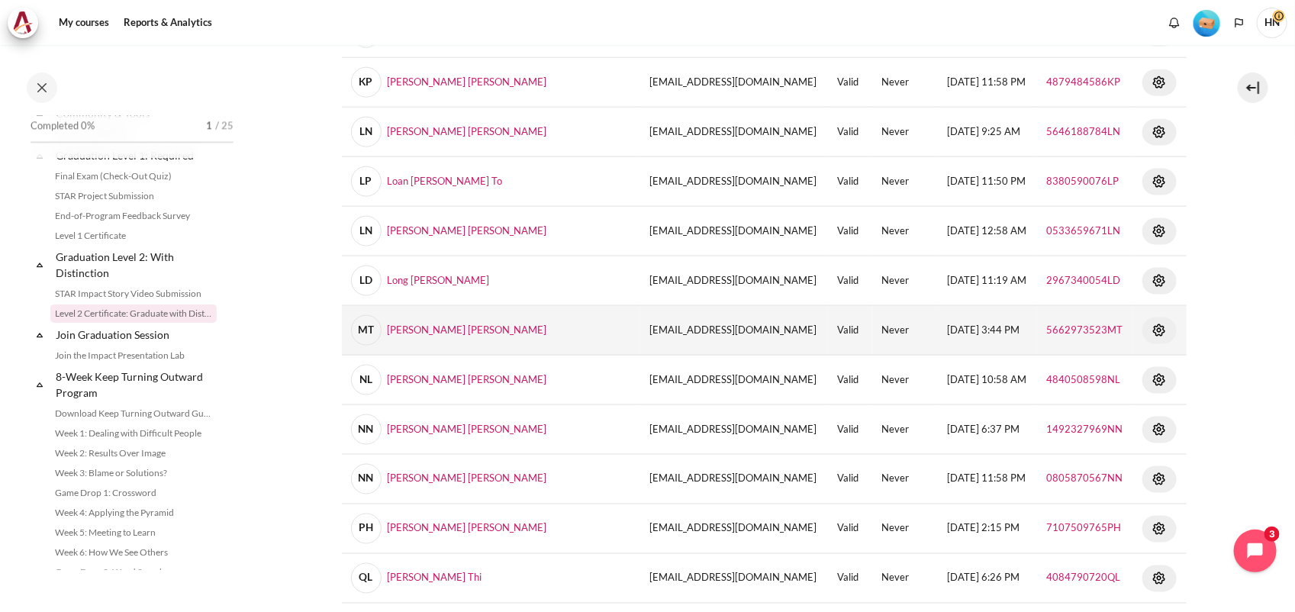
click at [1150, 330] on img "Content" at bounding box center [1159, 330] width 18 height 18
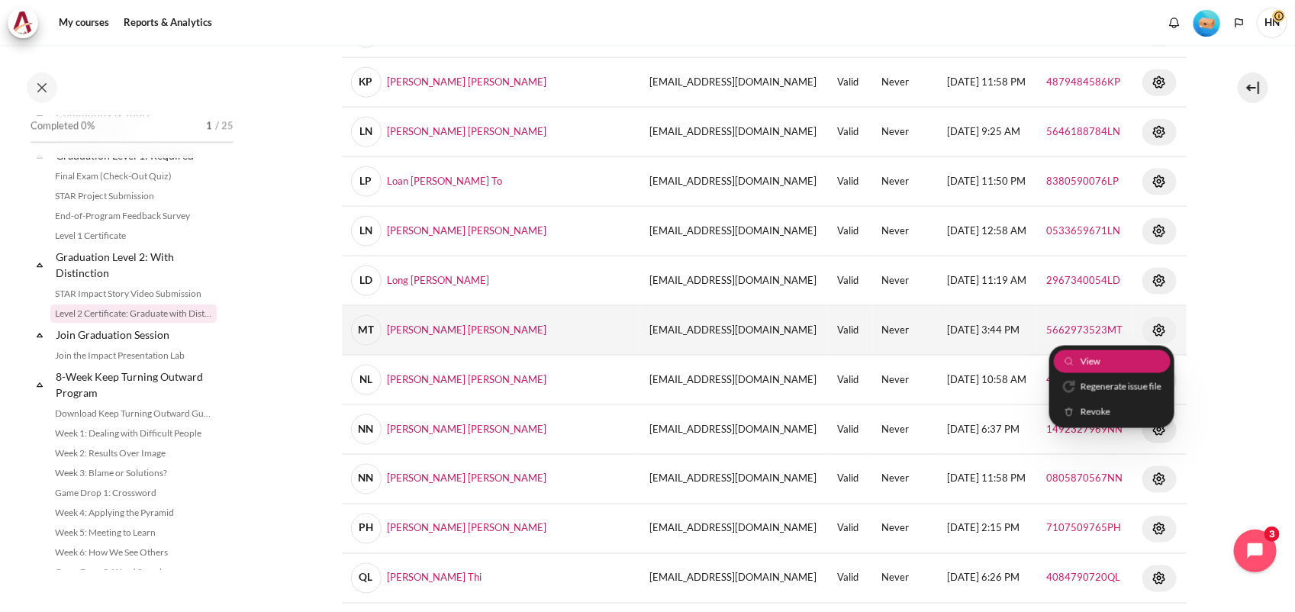
click at [1137, 366] on link "View" at bounding box center [1111, 361] width 117 height 24
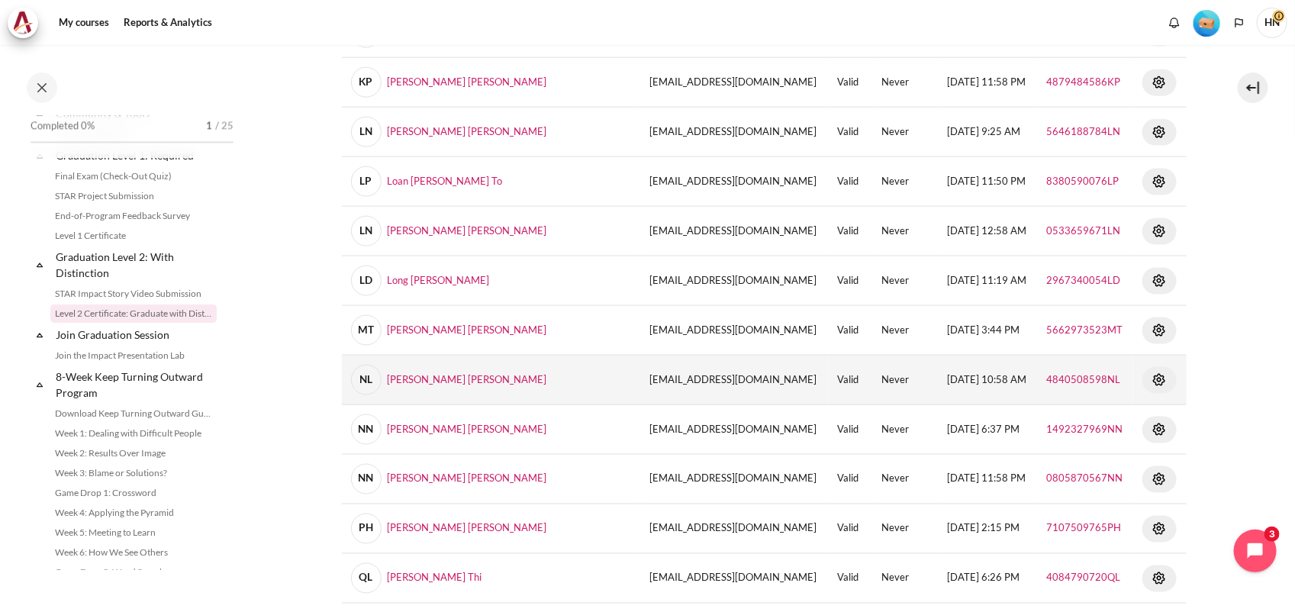
click at [1150, 381] on img "Content" at bounding box center [1159, 380] width 18 height 18
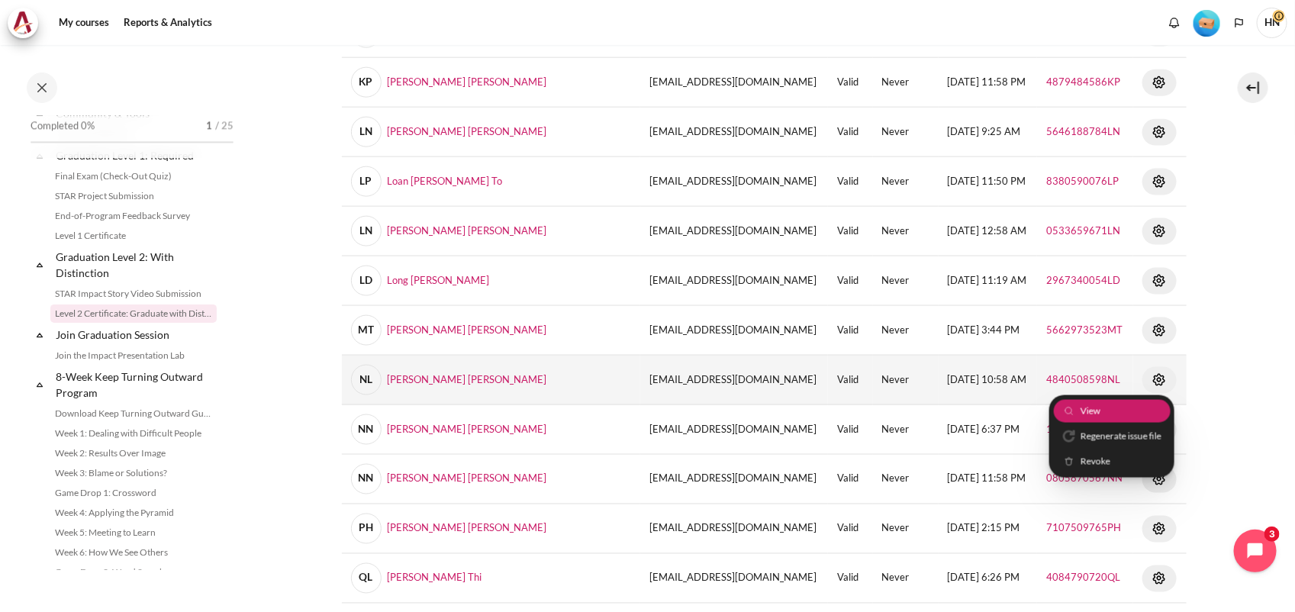
click at [1086, 410] on span "View" at bounding box center [1090, 411] width 20 height 14
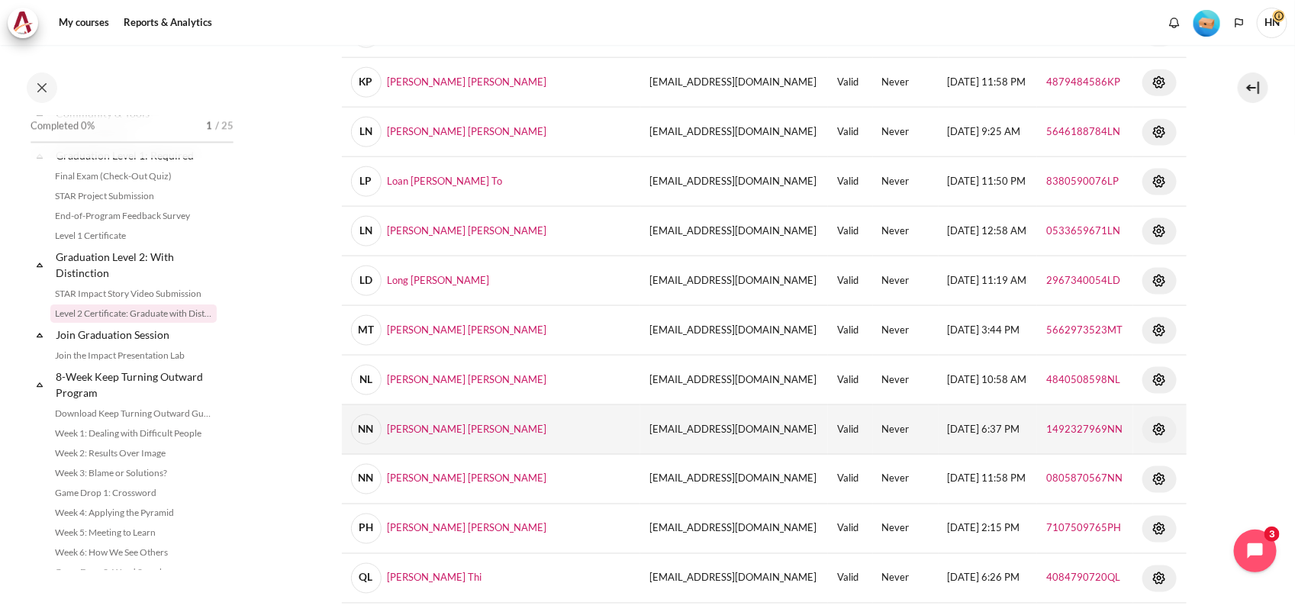
click at [1150, 430] on img "Content" at bounding box center [1159, 429] width 18 height 18
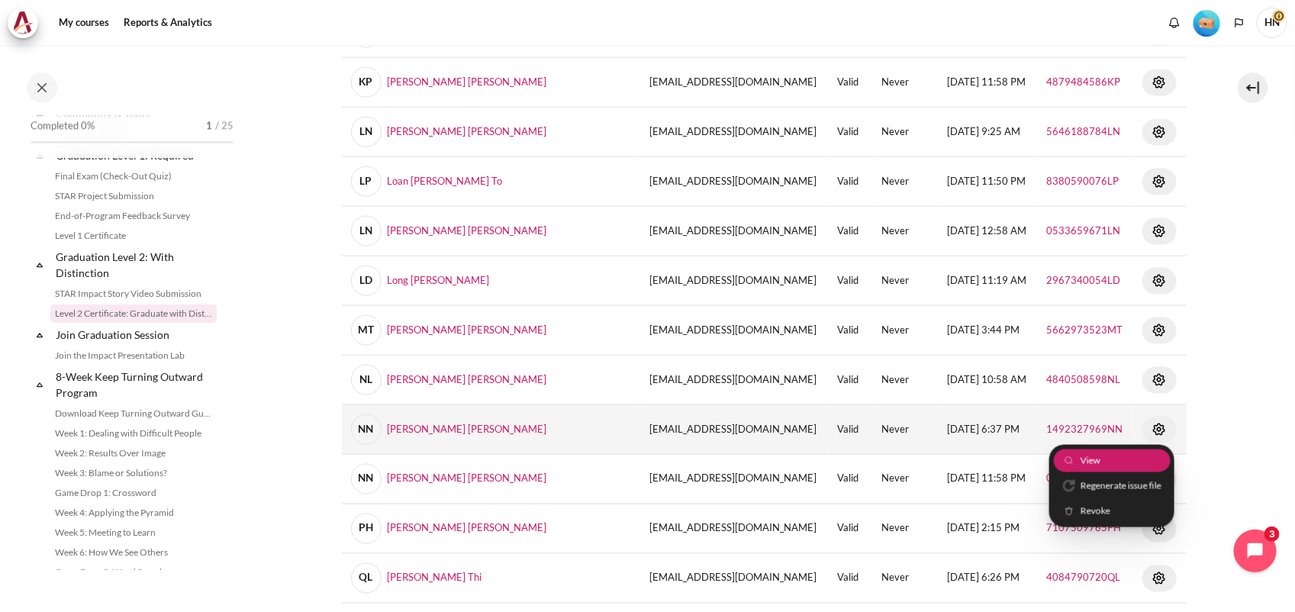
click at [1116, 458] on link "View" at bounding box center [1111, 461] width 117 height 24
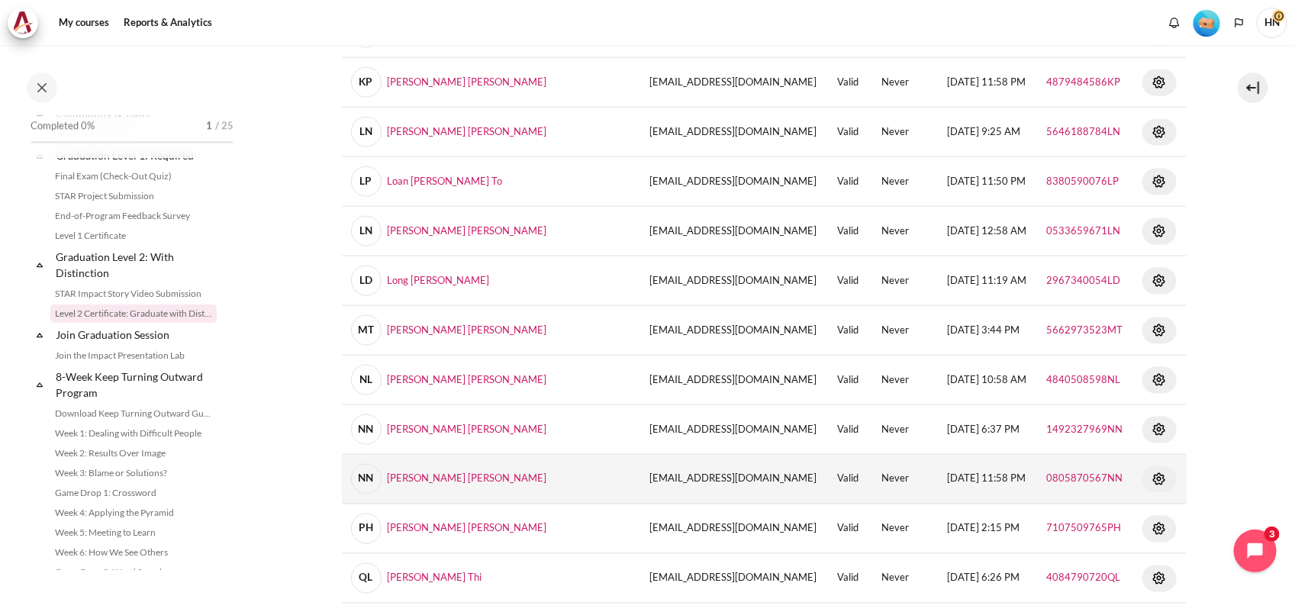
click at [1150, 478] on img "Content" at bounding box center [1159, 479] width 18 height 18
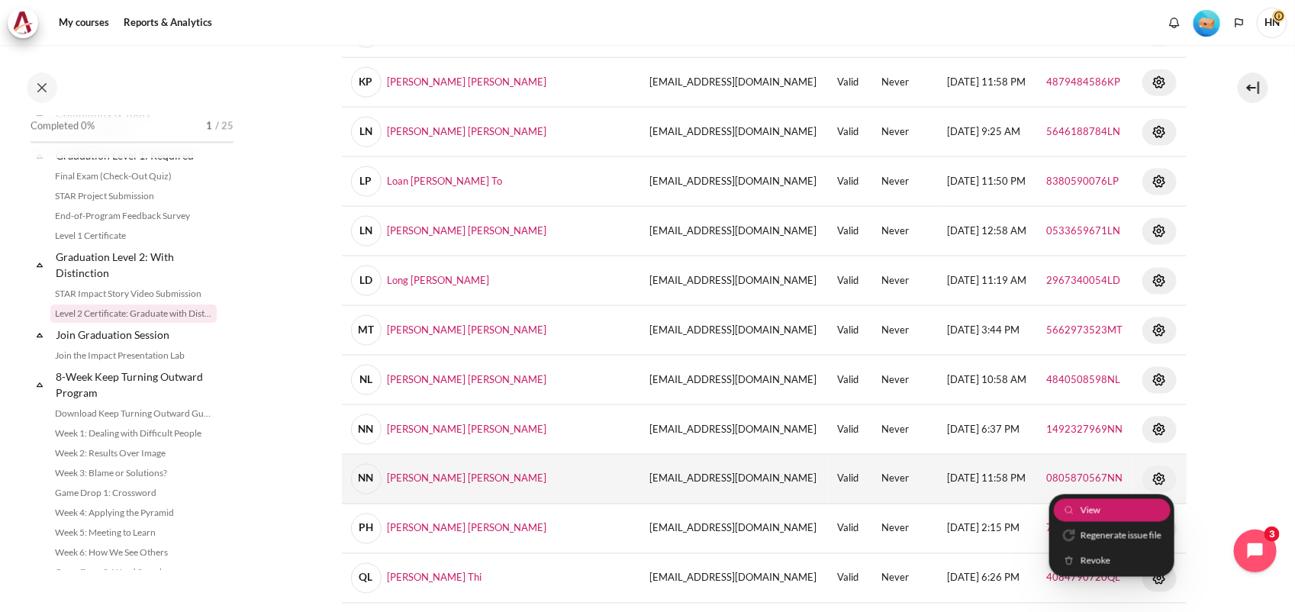
click at [1115, 506] on link "View" at bounding box center [1111, 510] width 117 height 24
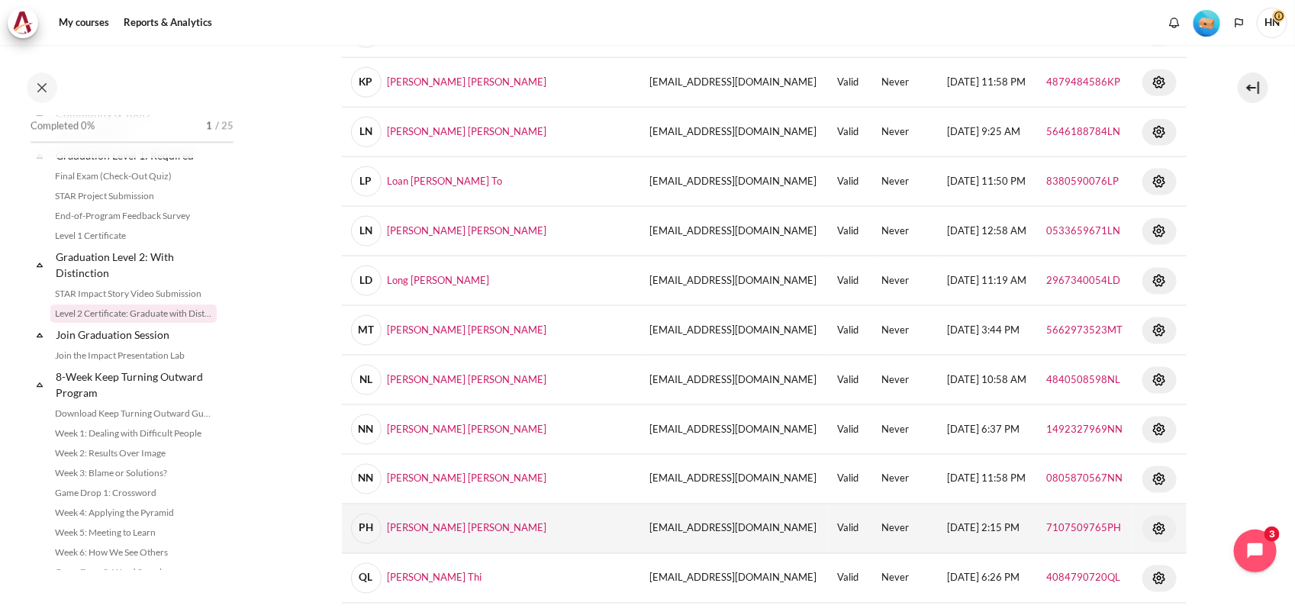
click at [1150, 528] on img "Content" at bounding box center [1159, 529] width 18 height 18
click at [1118, 558] on link "View" at bounding box center [1111, 560] width 117 height 24
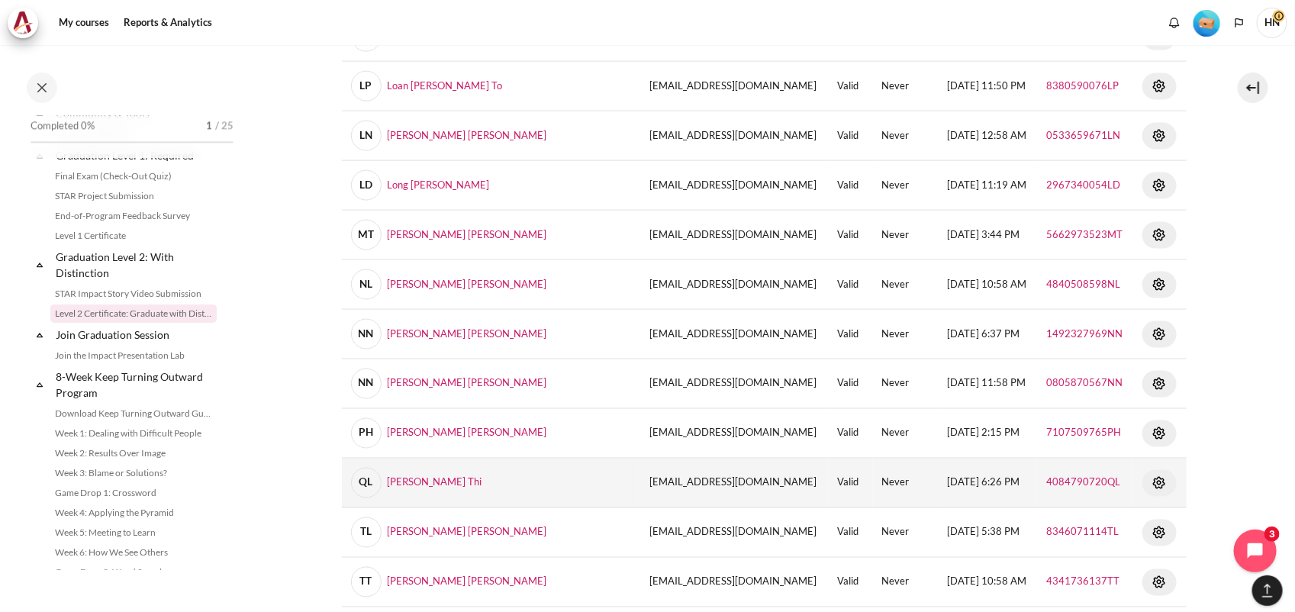
click at [1150, 483] on img "Content" at bounding box center [1159, 483] width 18 height 18
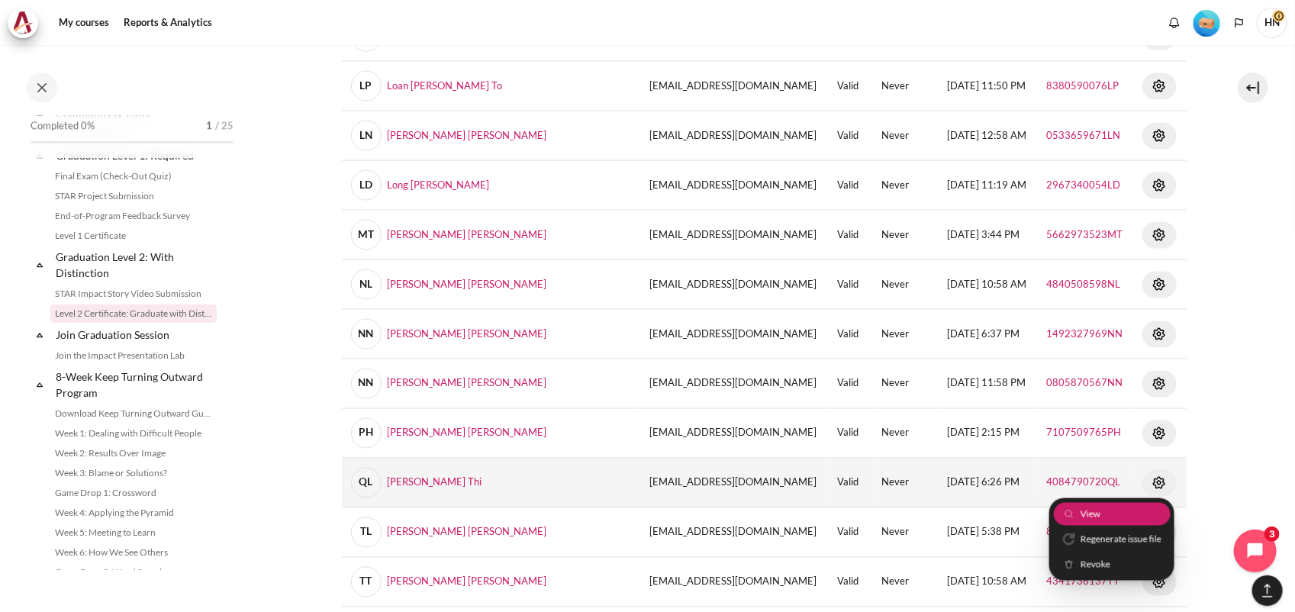
click at [1126, 515] on link "View" at bounding box center [1111, 514] width 117 height 24
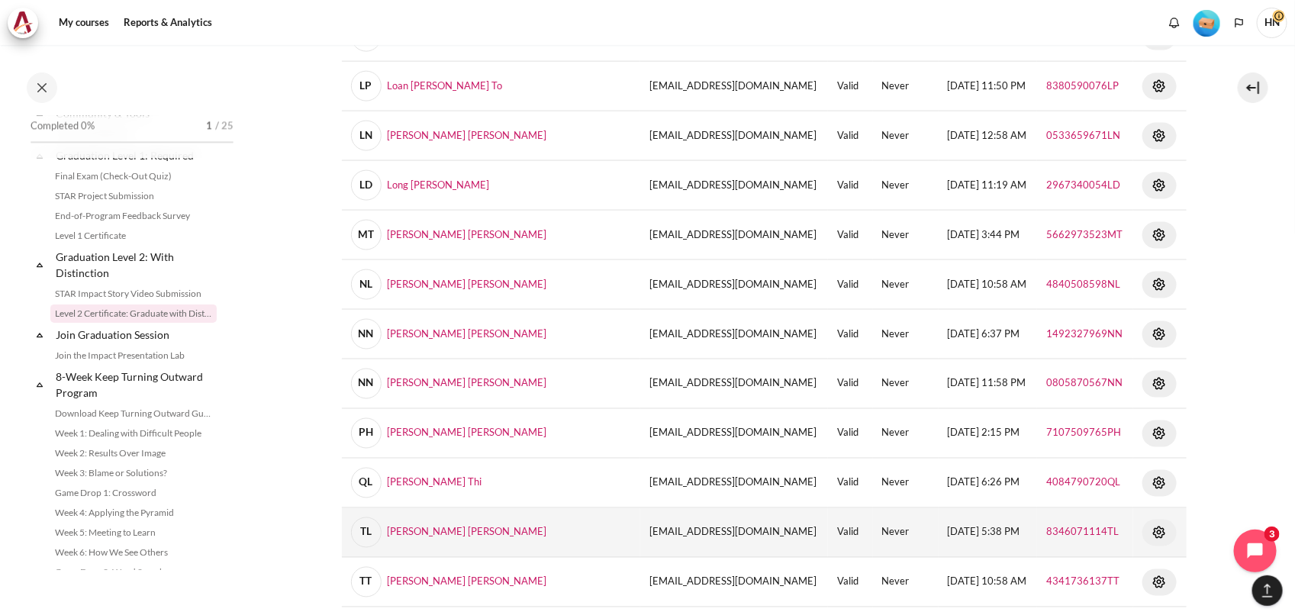
click at [1150, 531] on img "Content" at bounding box center [1159, 532] width 18 height 18
click at [1110, 565] on link "View" at bounding box center [1111, 564] width 117 height 24
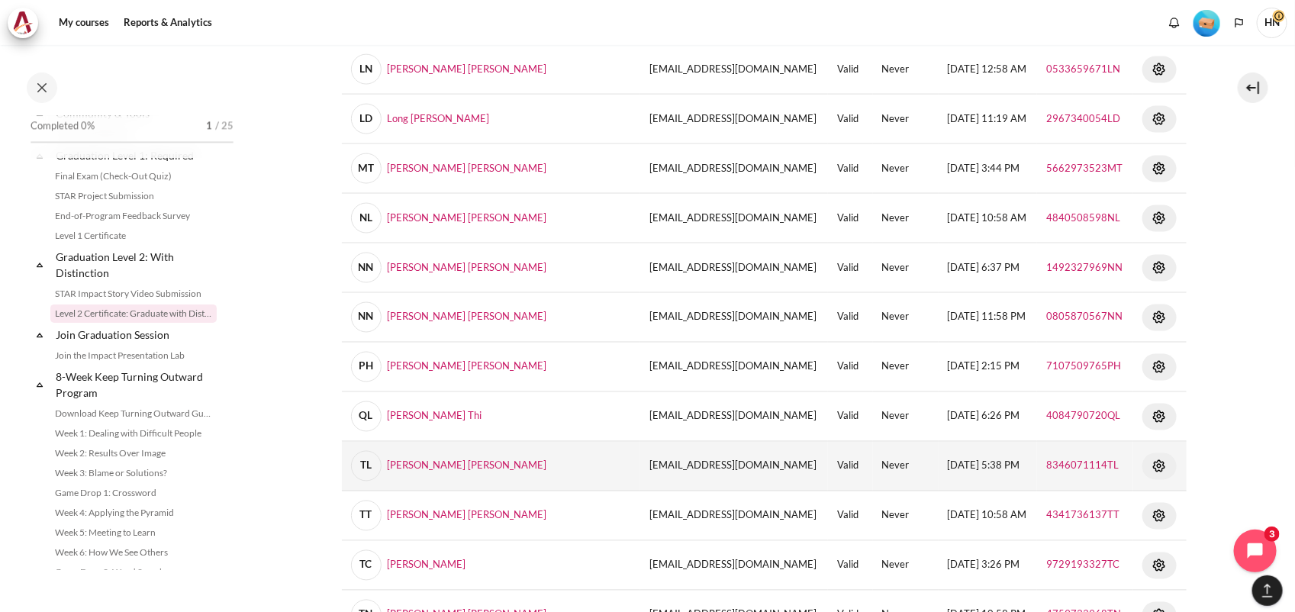
scroll to position [1070, 0]
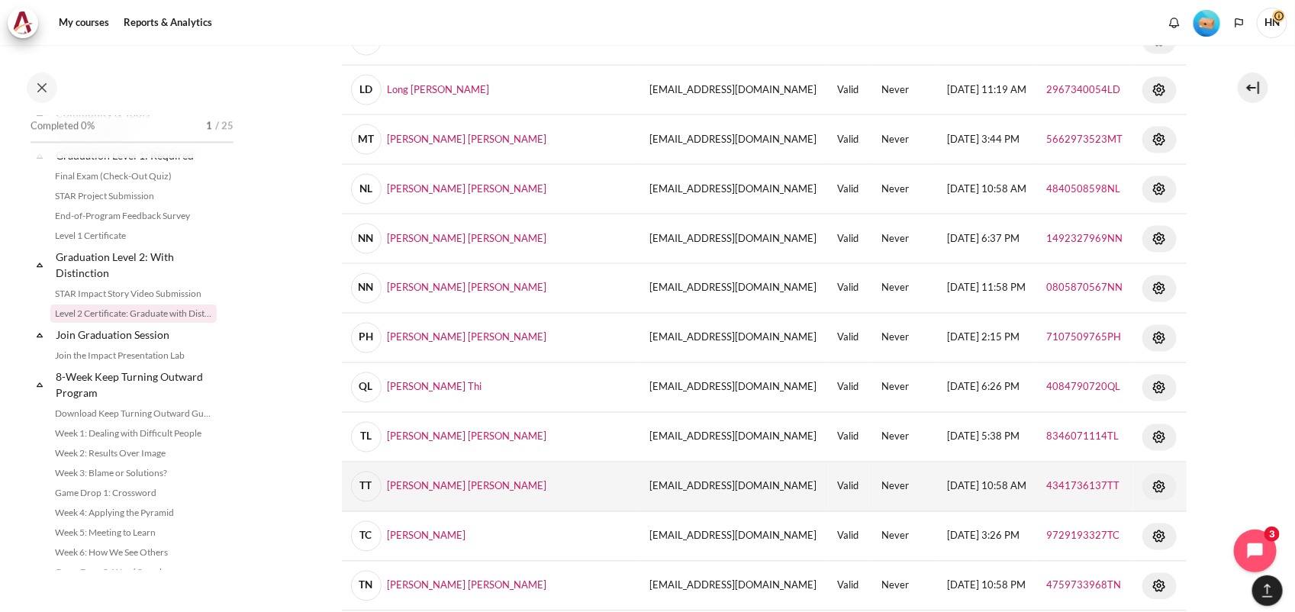
click at [1150, 491] on img "Content" at bounding box center [1159, 487] width 18 height 18
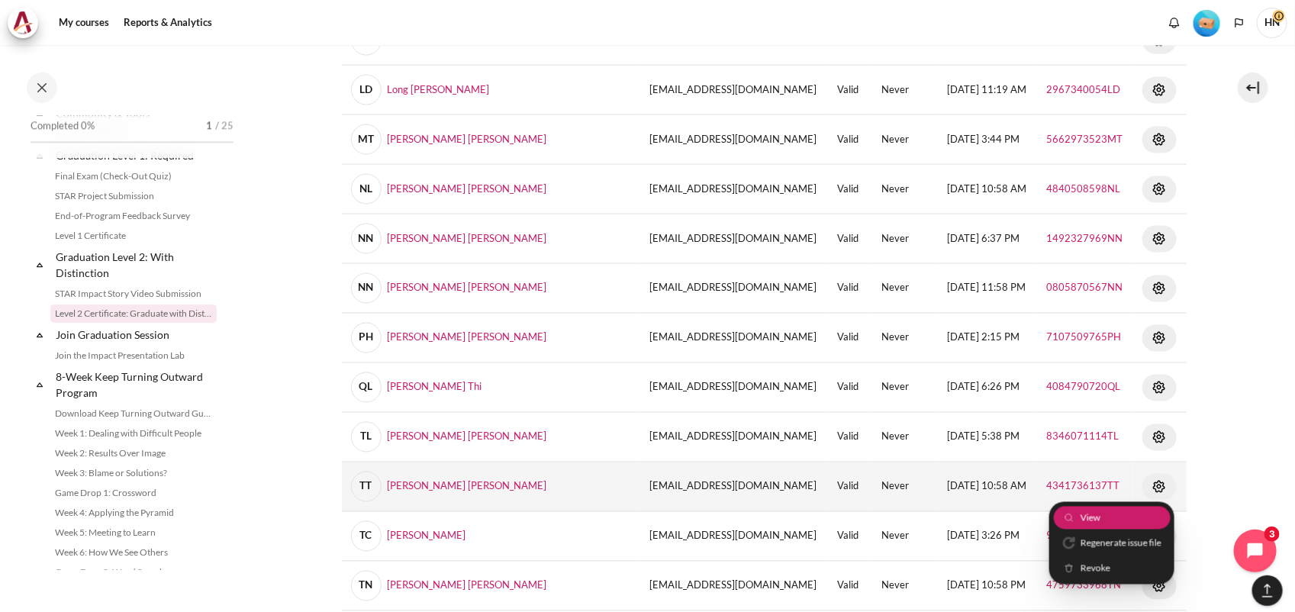
click at [1122, 517] on link "View" at bounding box center [1111, 518] width 117 height 24
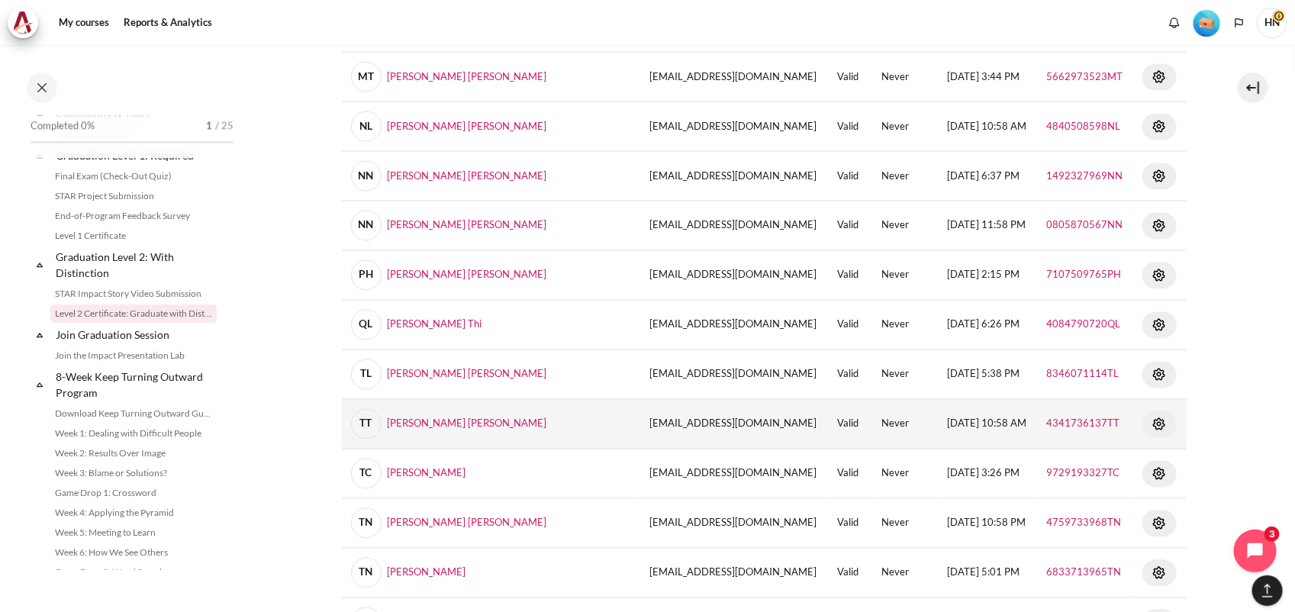
scroll to position [1166, 0]
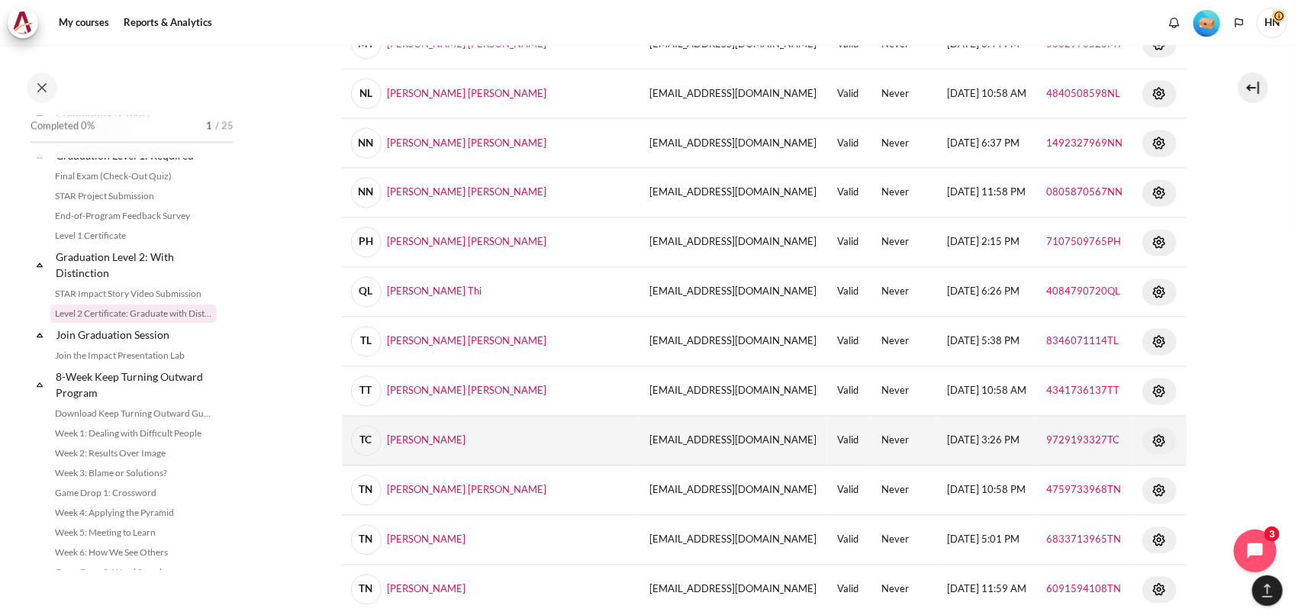
click at [1150, 441] on img "Content" at bounding box center [1159, 441] width 18 height 18
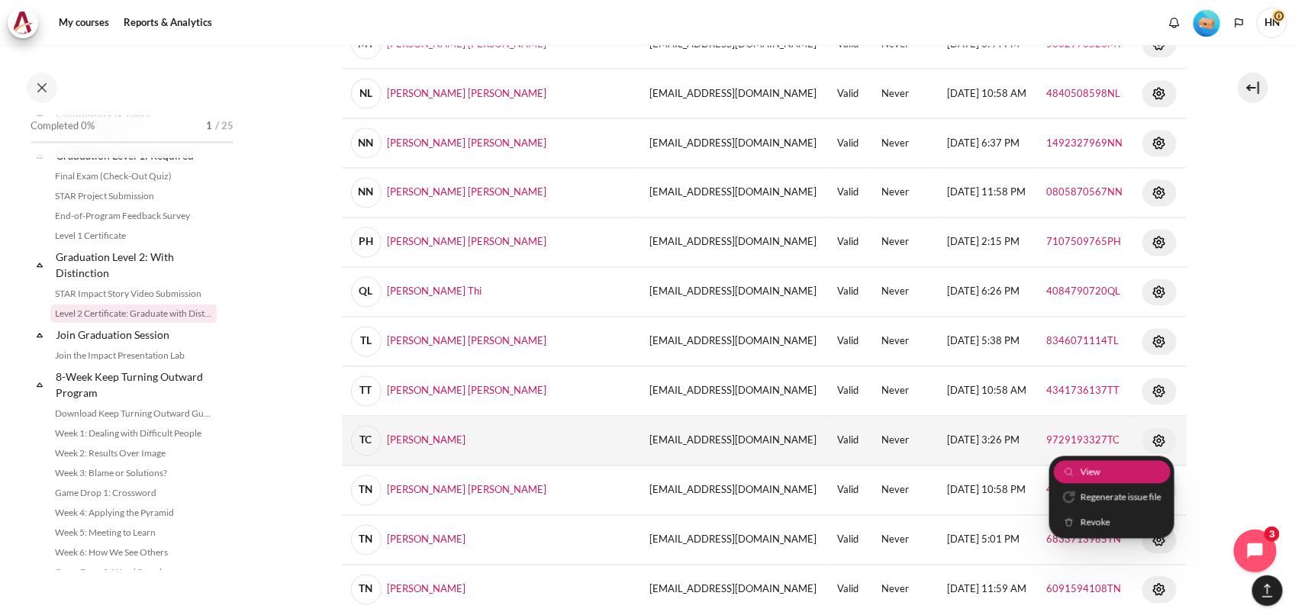
click at [1101, 473] on link "View" at bounding box center [1111, 472] width 117 height 24
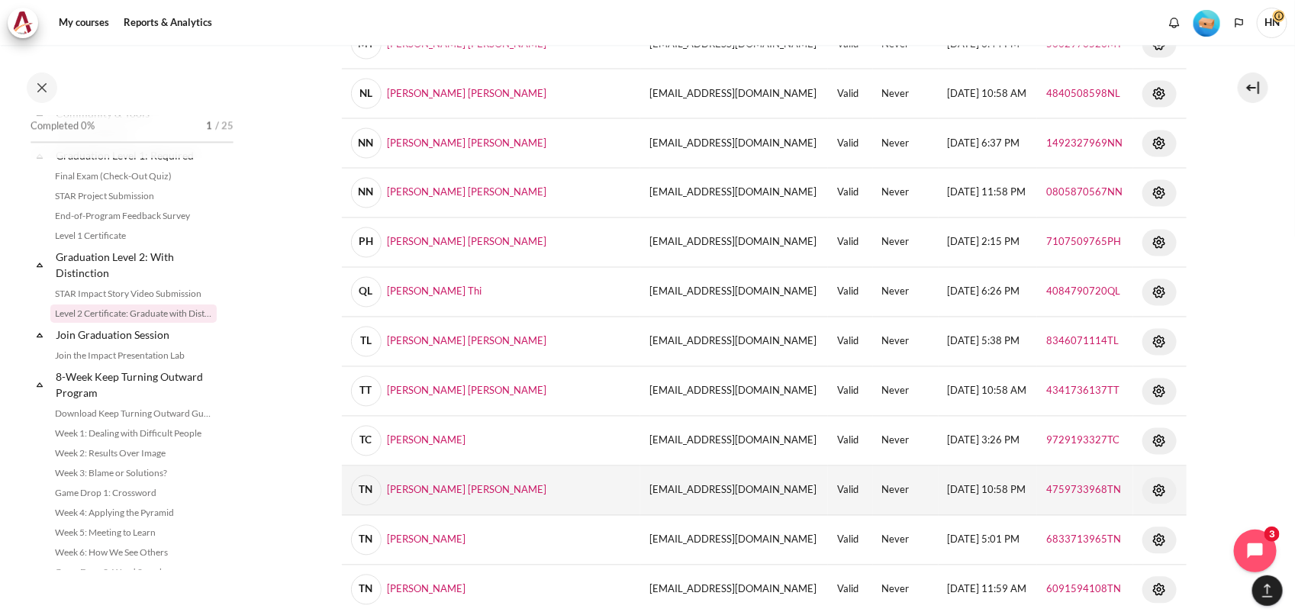
click at [1150, 491] on img "Content" at bounding box center [1159, 490] width 18 height 18
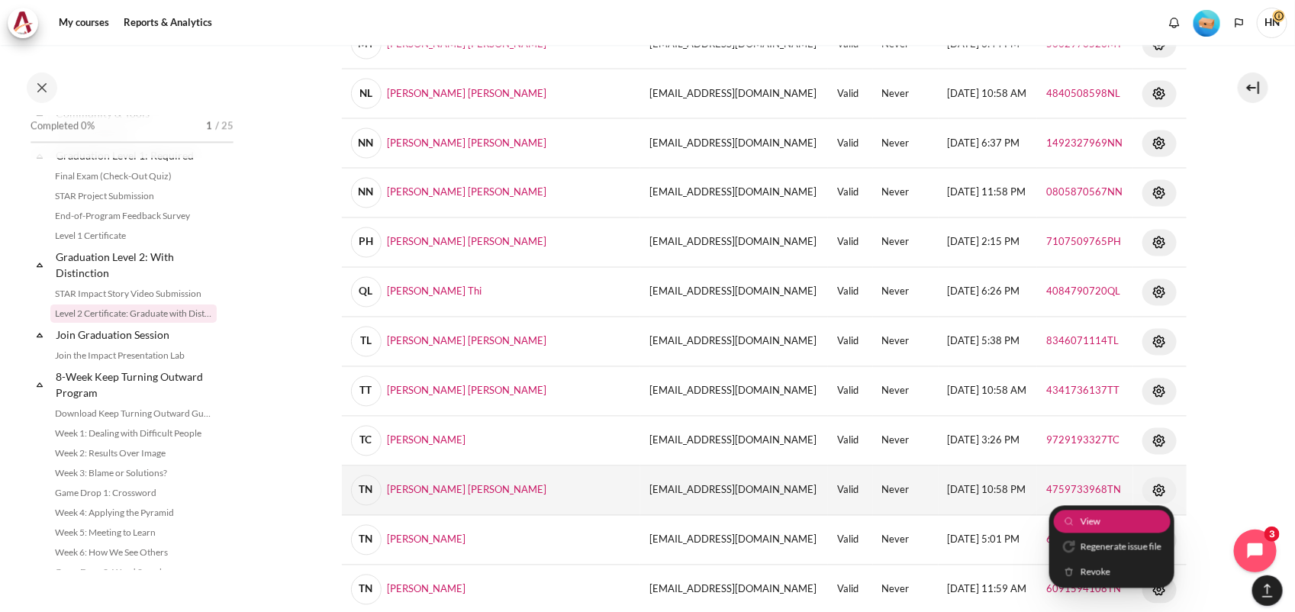
click at [1112, 521] on link "View" at bounding box center [1111, 522] width 117 height 24
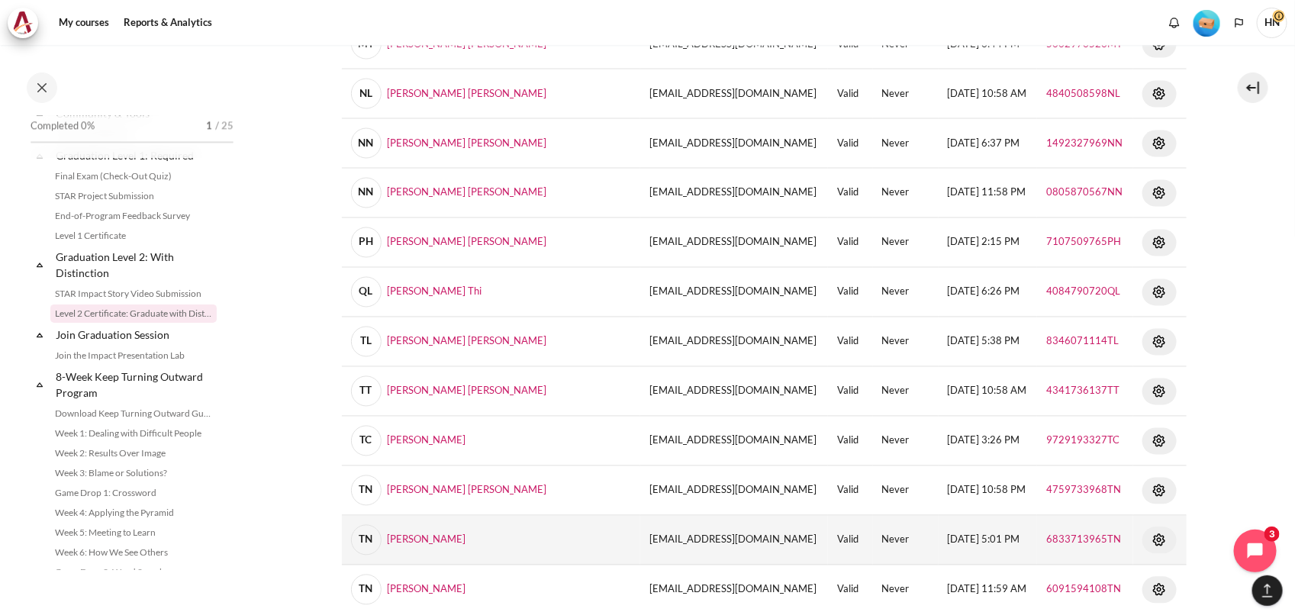
click at [1150, 544] on img "Content" at bounding box center [1159, 540] width 18 height 18
click at [1099, 569] on link "View" at bounding box center [1111, 571] width 117 height 24
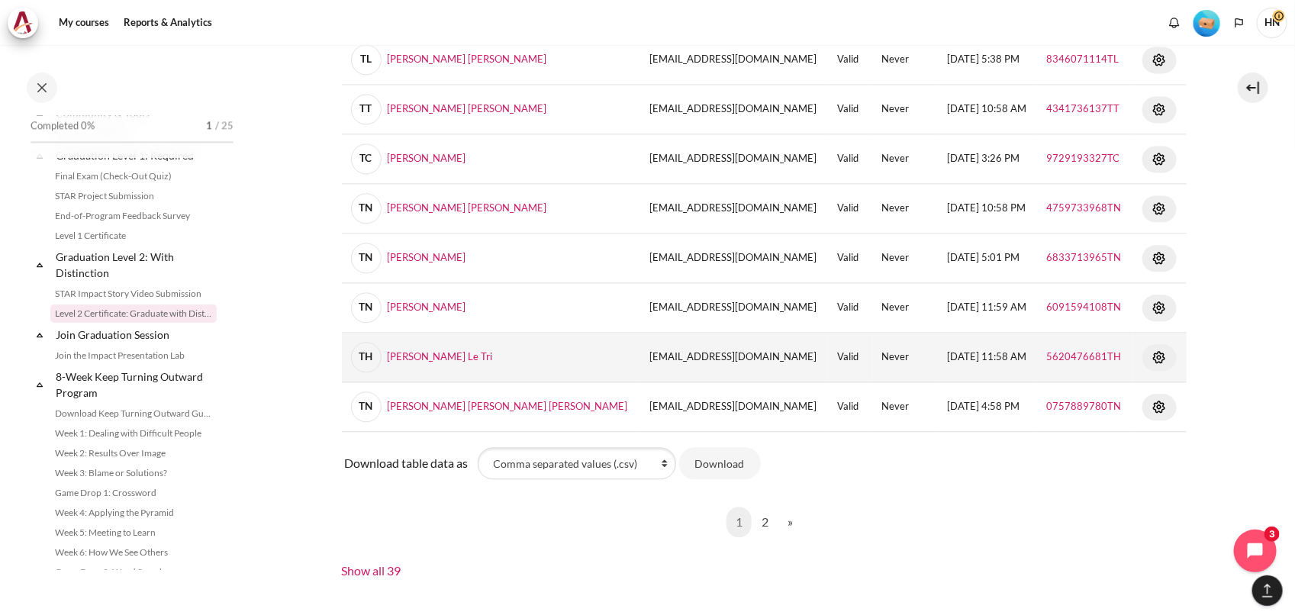
scroll to position [1452, 0]
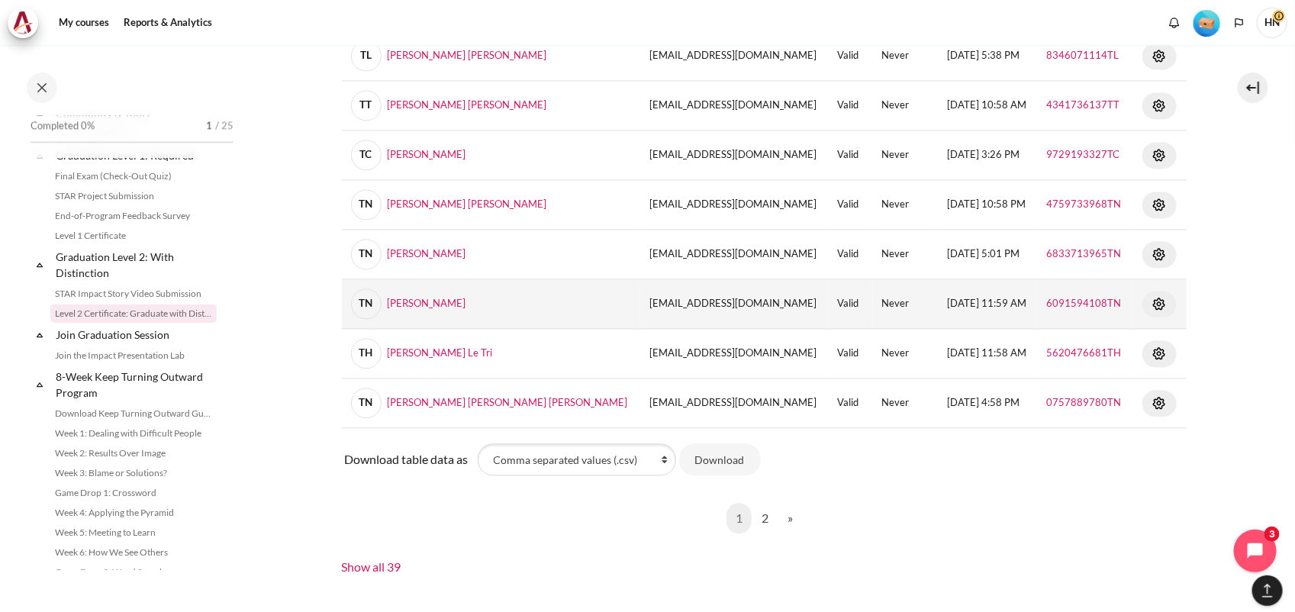
click at [1150, 307] on img "Content" at bounding box center [1159, 303] width 18 height 18
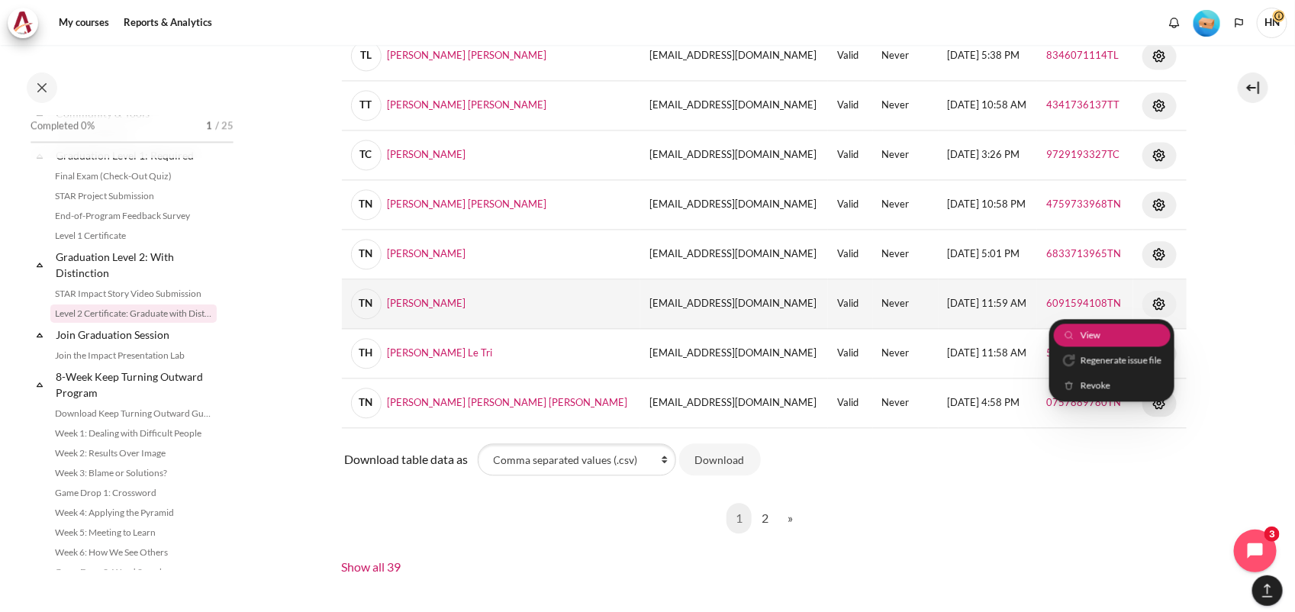
click at [1096, 330] on link "View" at bounding box center [1111, 335] width 117 height 24
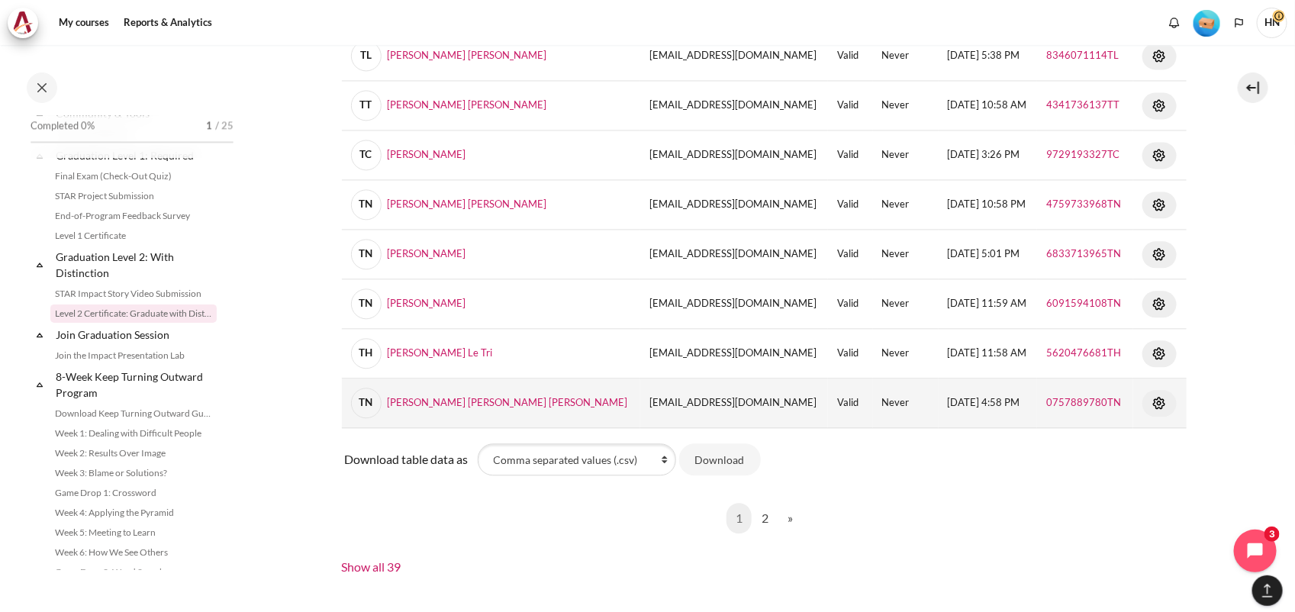
click at [1150, 407] on img "Content" at bounding box center [1159, 403] width 18 height 18
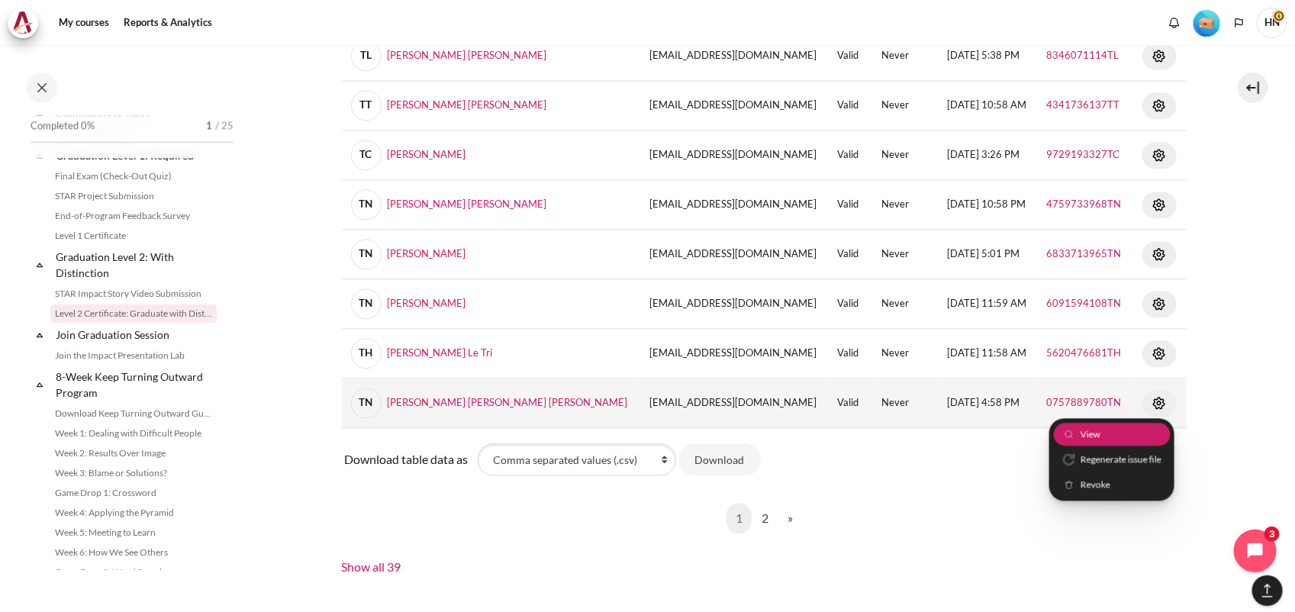
click at [1118, 442] on link "View" at bounding box center [1111, 434] width 117 height 24
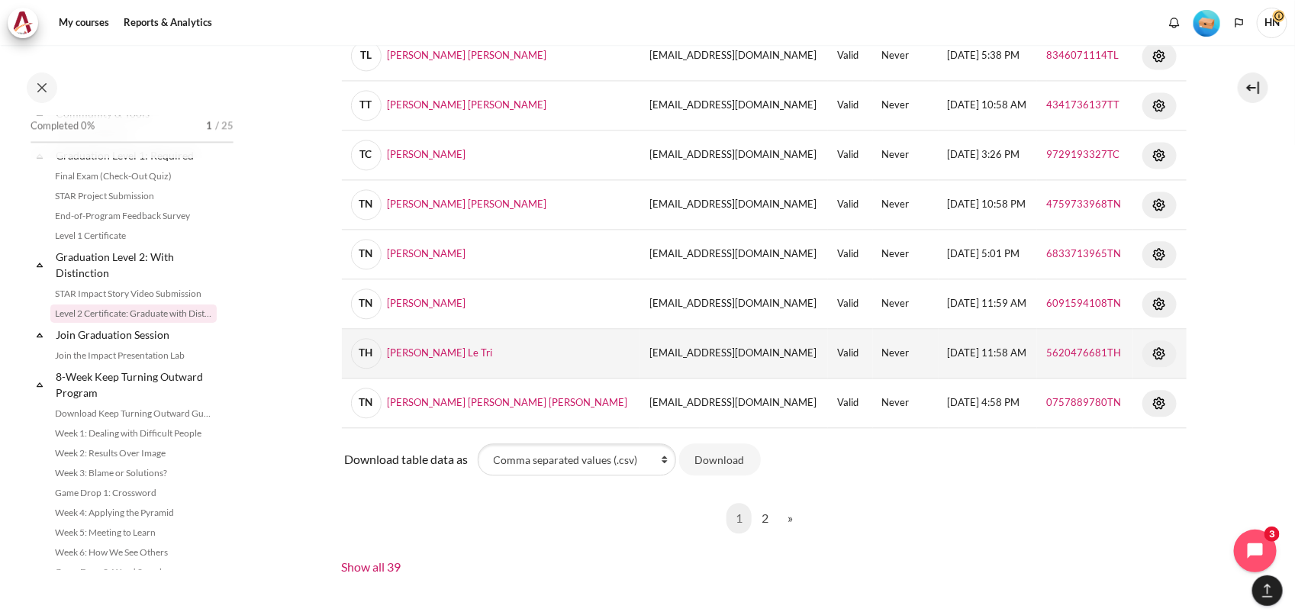
click at [1150, 353] on img "Content" at bounding box center [1159, 353] width 18 height 18
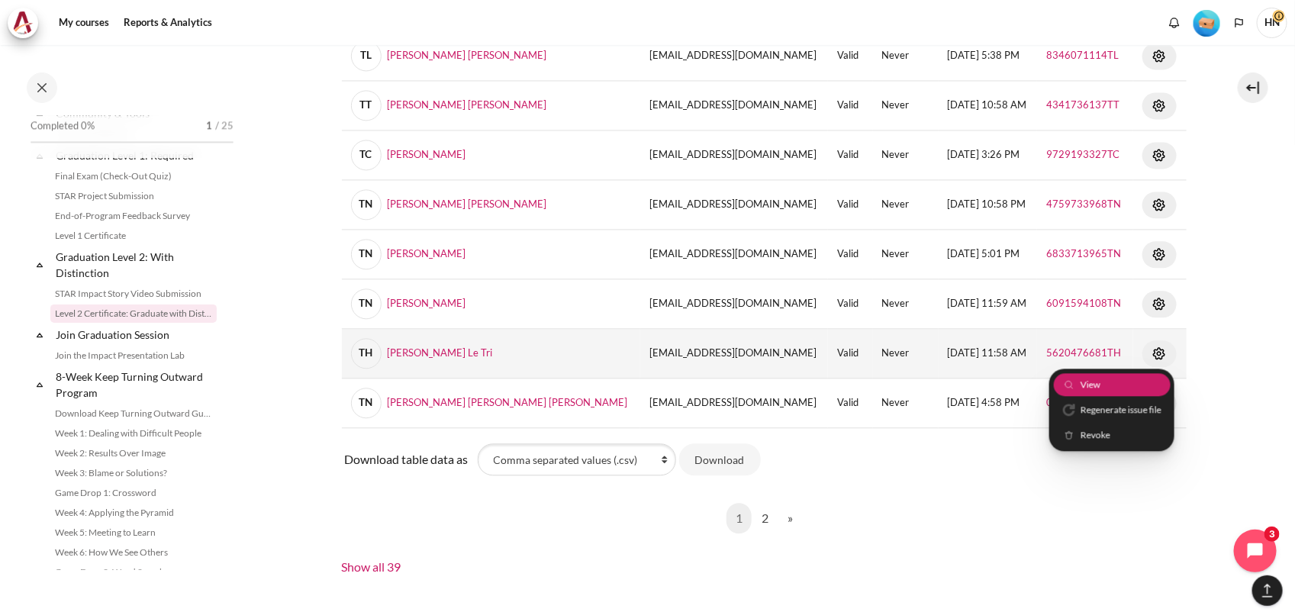
click at [1100, 388] on link "View" at bounding box center [1111, 384] width 117 height 24
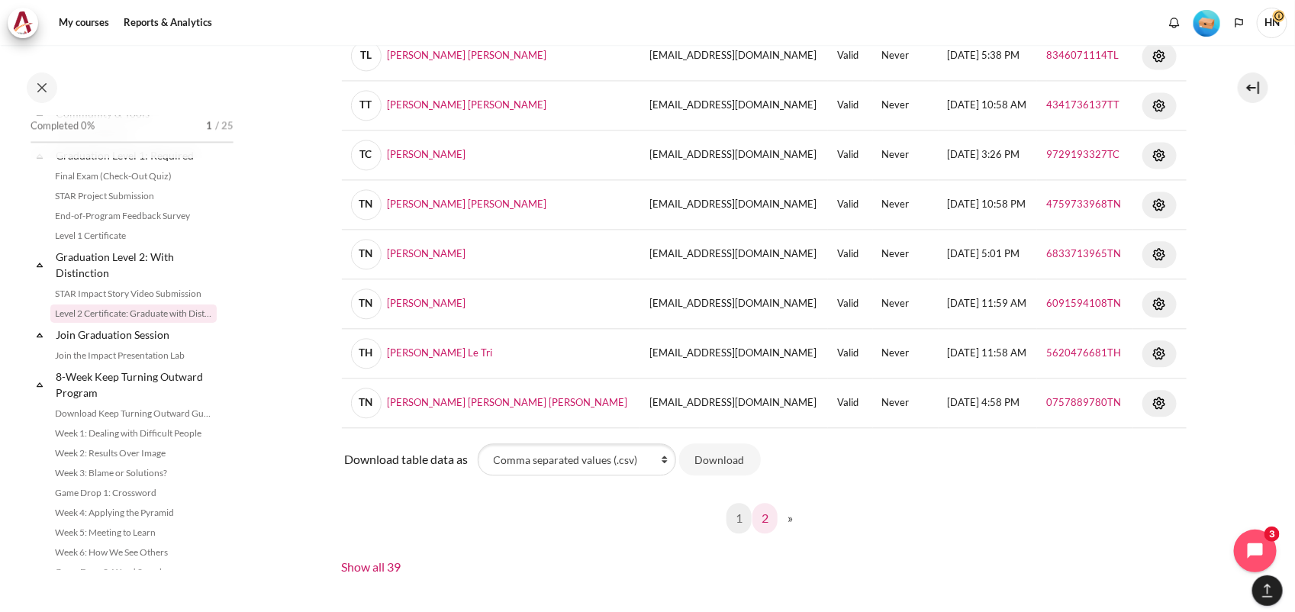
click at [763, 520] on link "2" at bounding box center [764, 518] width 25 height 31
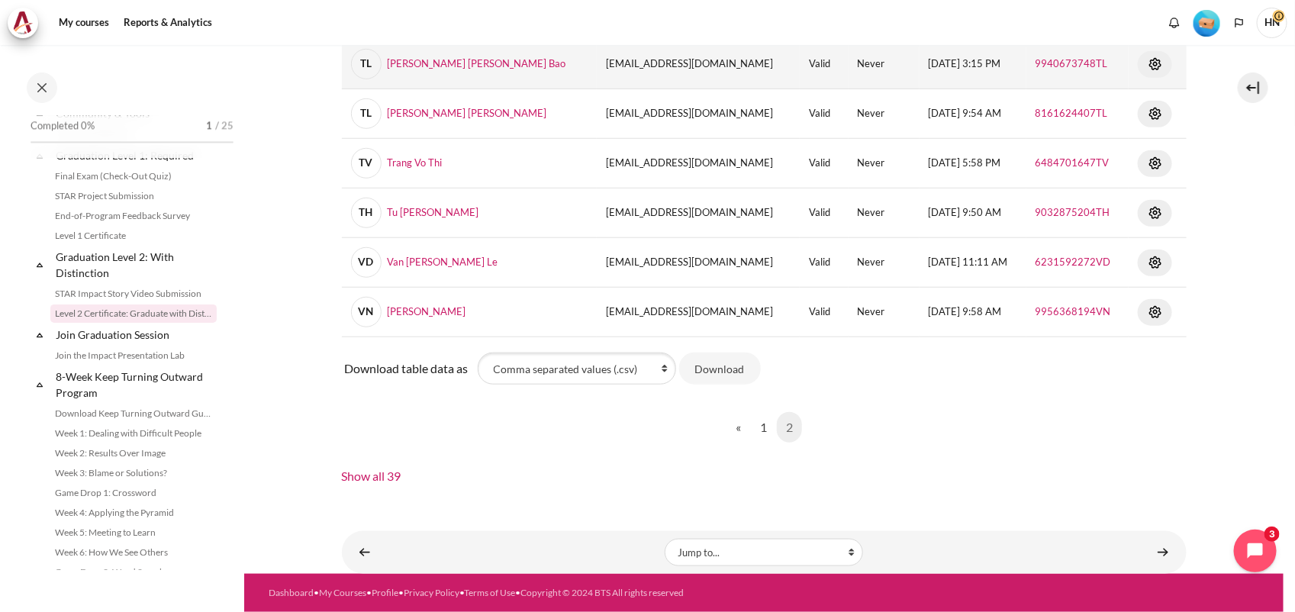
scroll to position [216, 0]
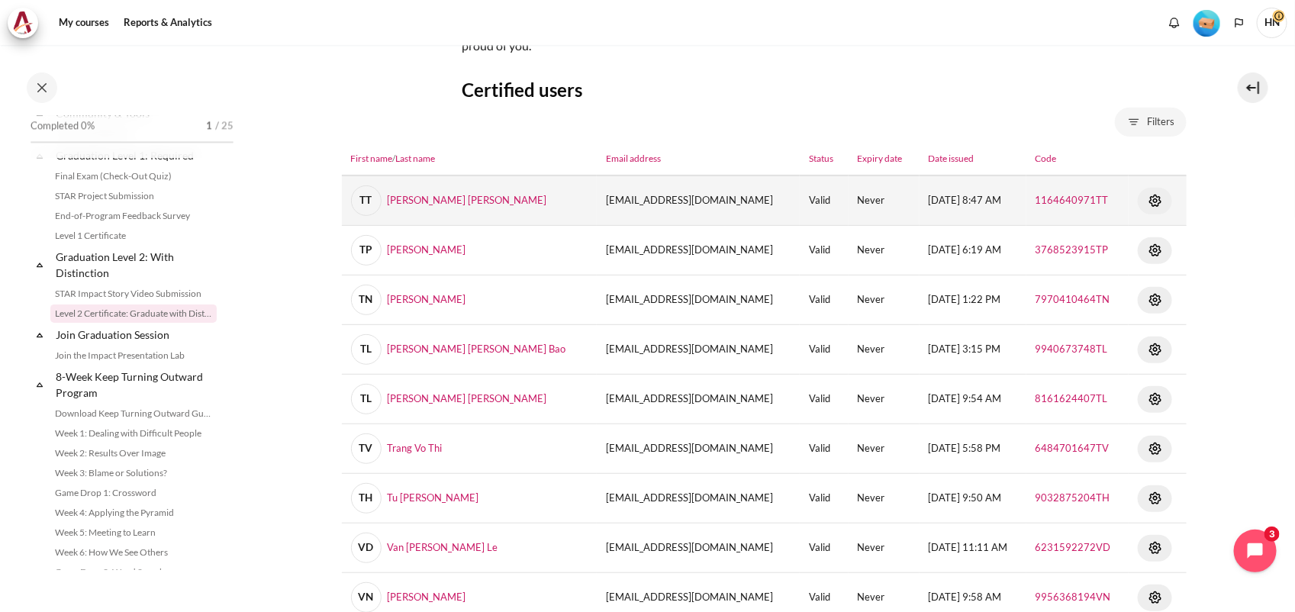
click at [1146, 197] on img "Content" at bounding box center [1155, 200] width 18 height 18
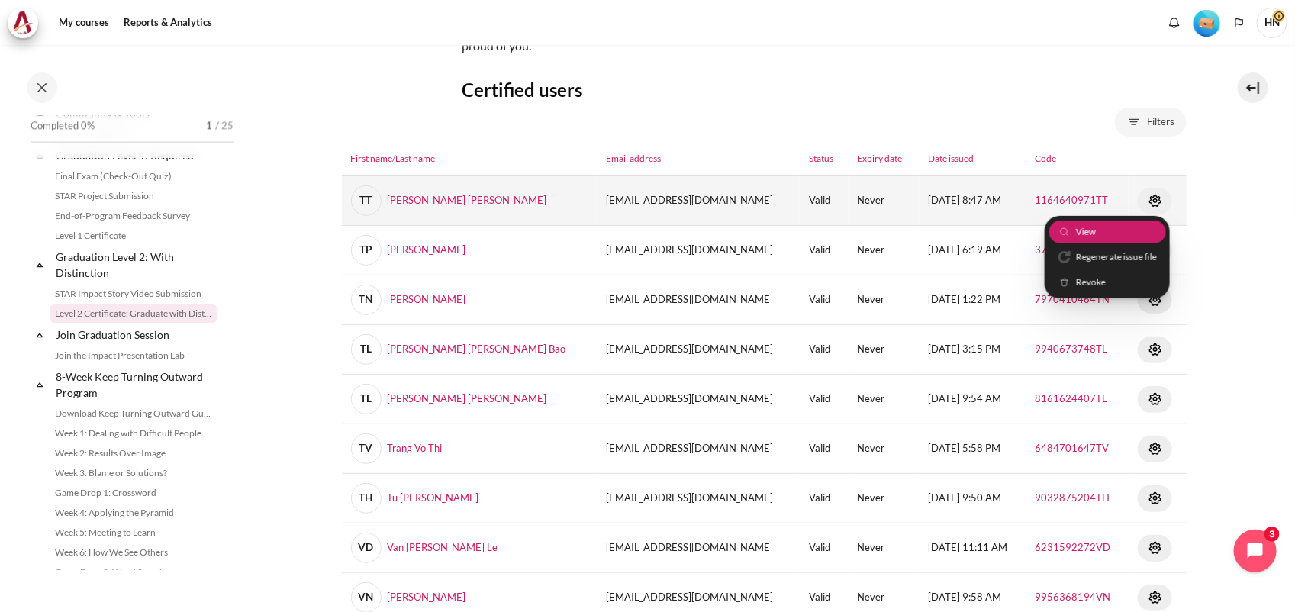
click at [1115, 229] on link "View" at bounding box center [1107, 232] width 117 height 24
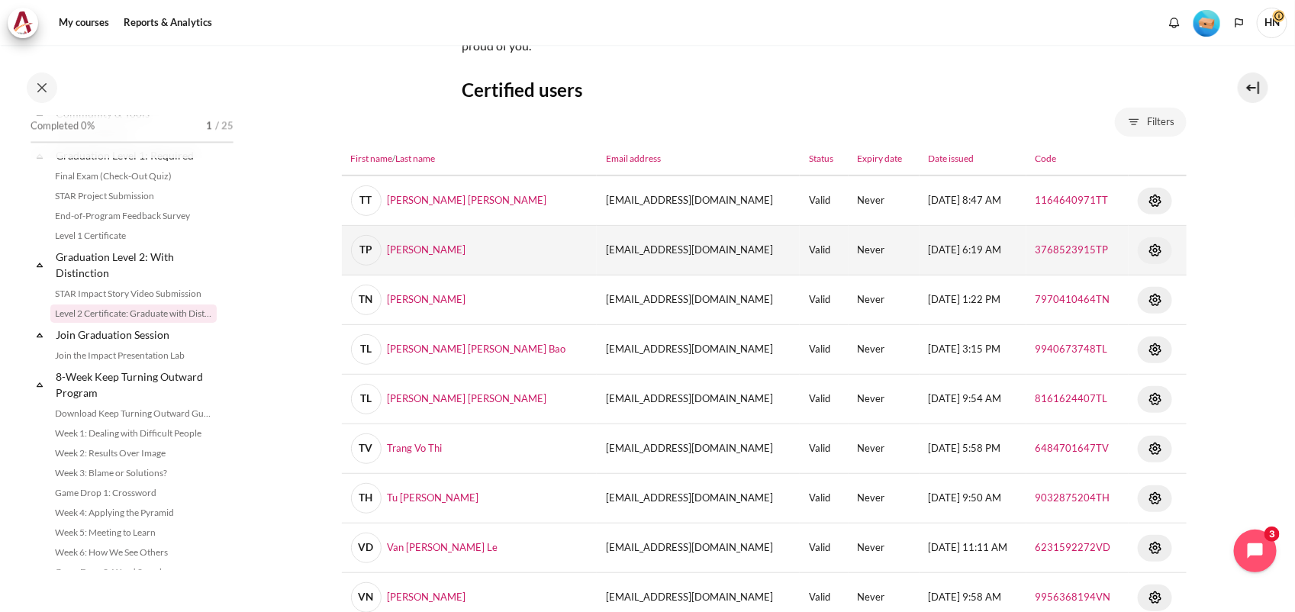
click at [1146, 249] on img "Content" at bounding box center [1155, 250] width 18 height 18
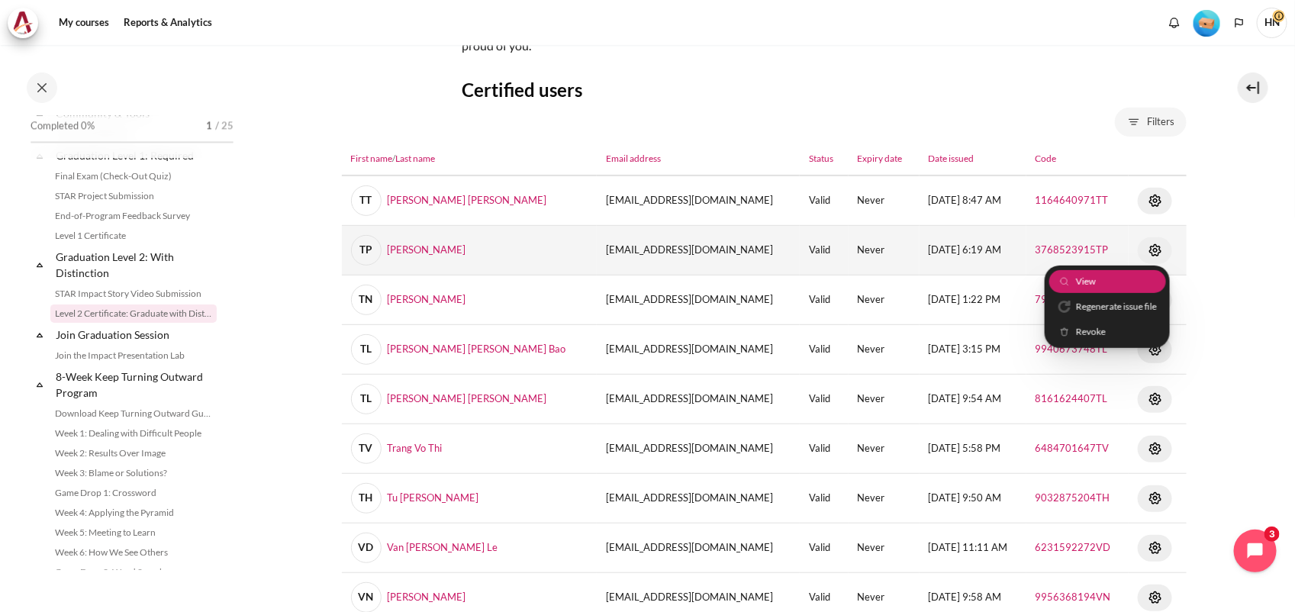
click at [1115, 272] on link "View" at bounding box center [1107, 281] width 117 height 24
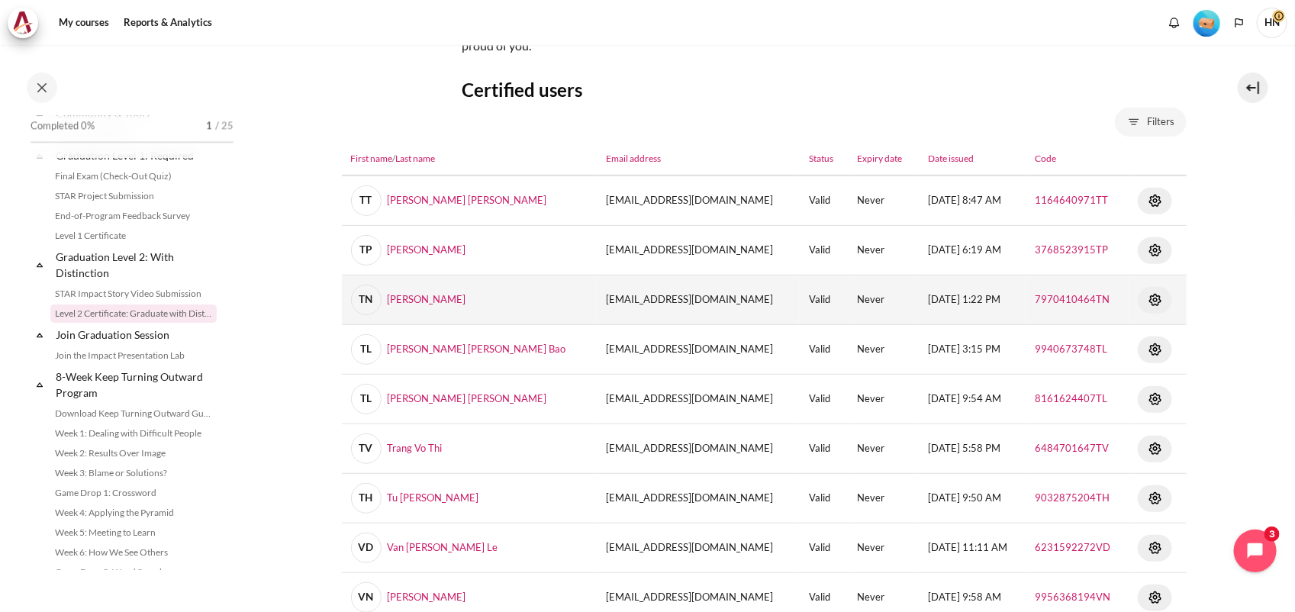
click at [1146, 296] on img "Content" at bounding box center [1155, 300] width 18 height 18
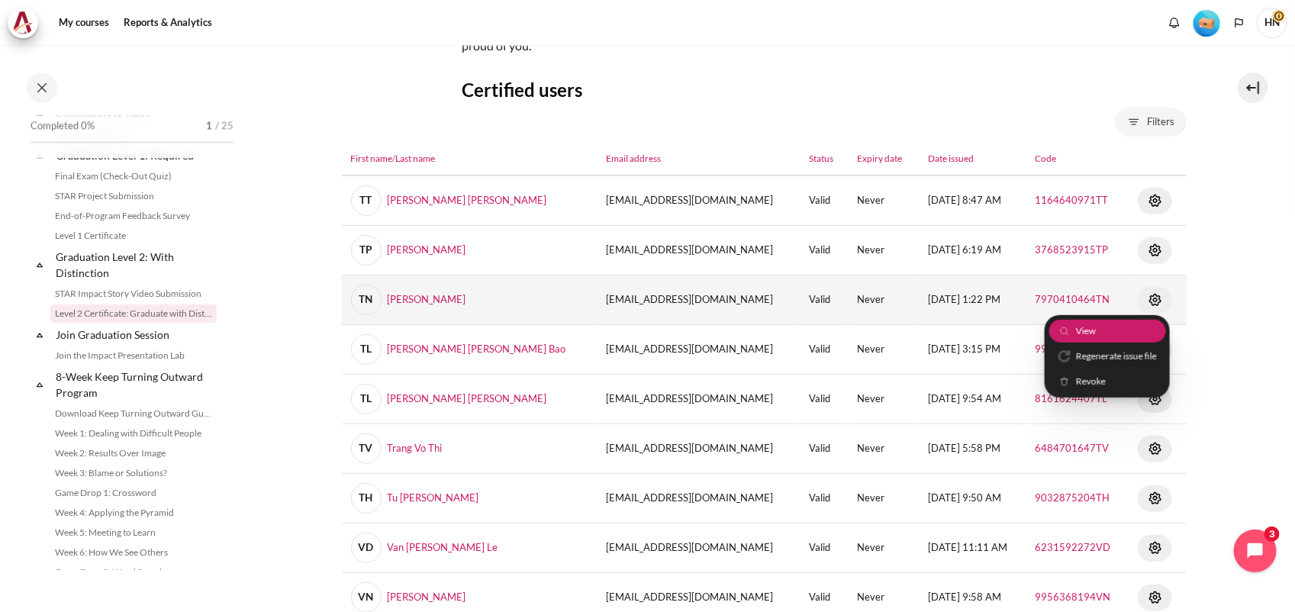
click at [1100, 333] on link "View" at bounding box center [1107, 331] width 117 height 24
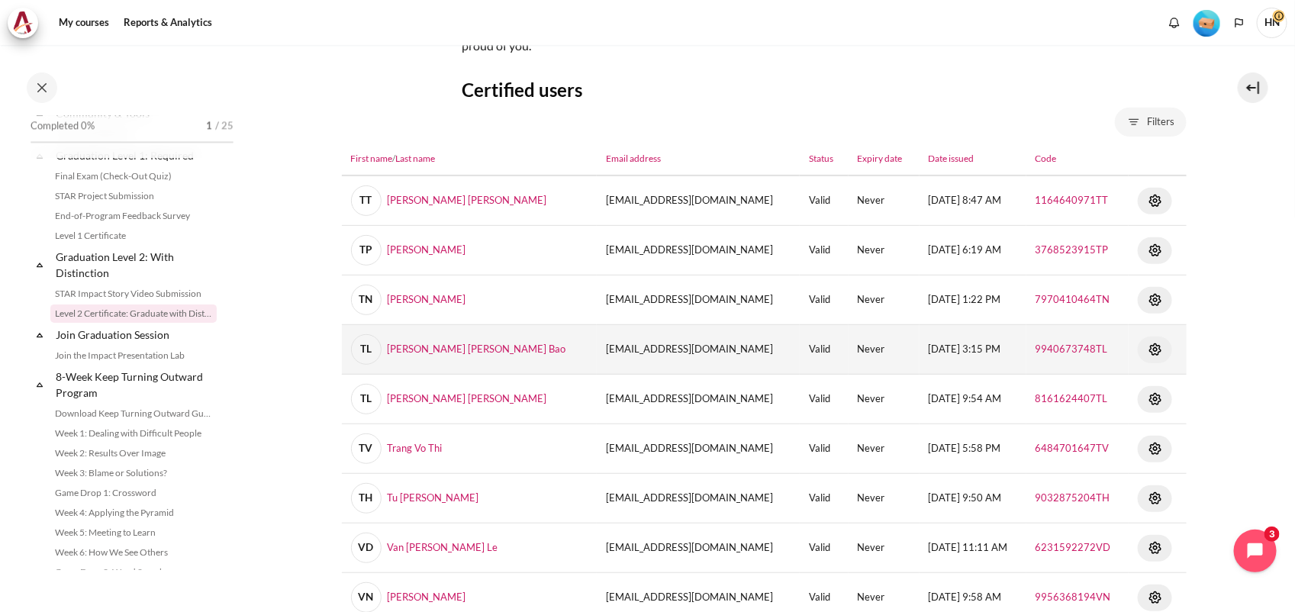
click at [1146, 346] on img "Content" at bounding box center [1155, 349] width 18 height 18
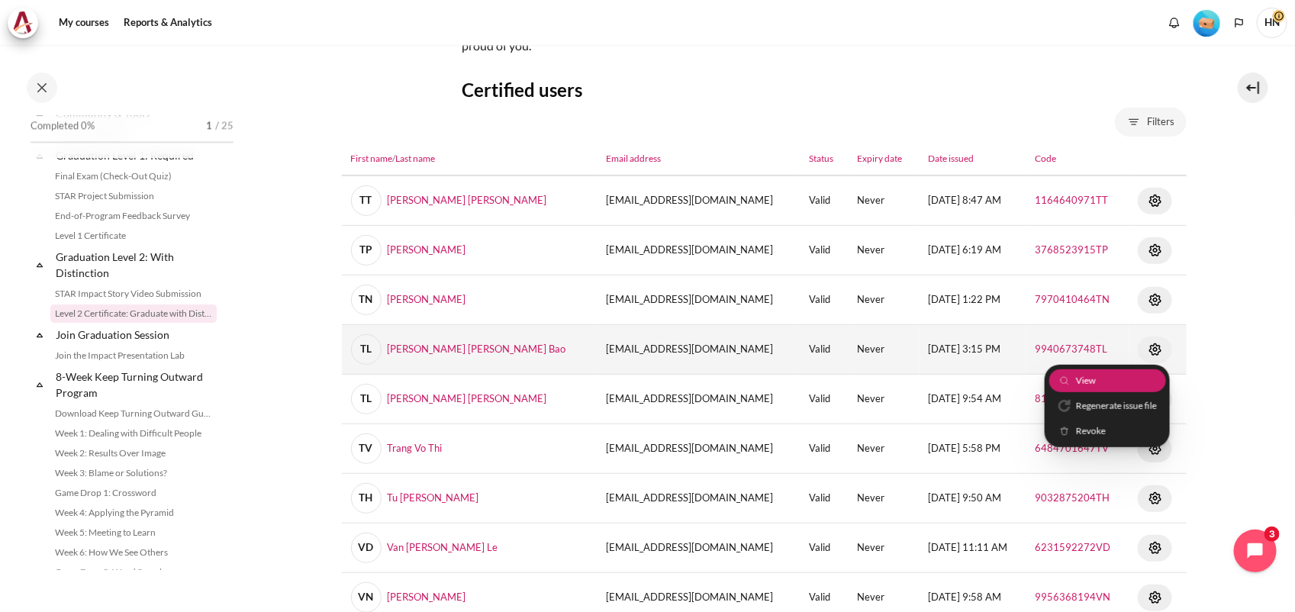
click at [1106, 374] on link "View" at bounding box center [1107, 380] width 117 height 24
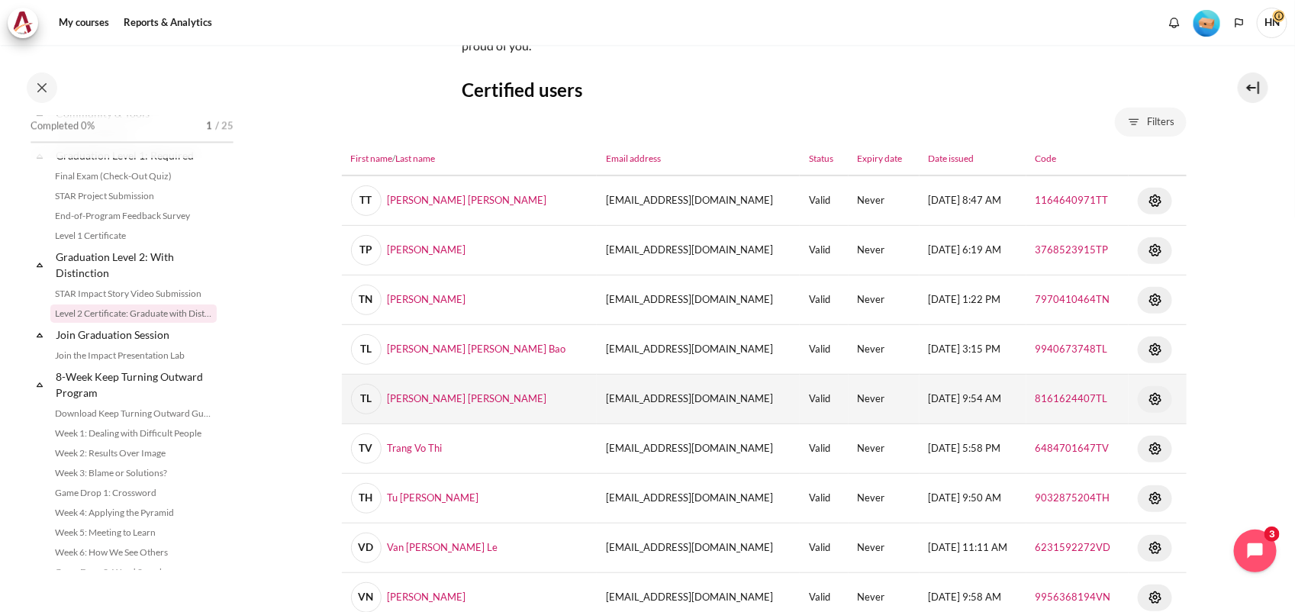
click at [1146, 401] on img "Content" at bounding box center [1155, 399] width 18 height 18
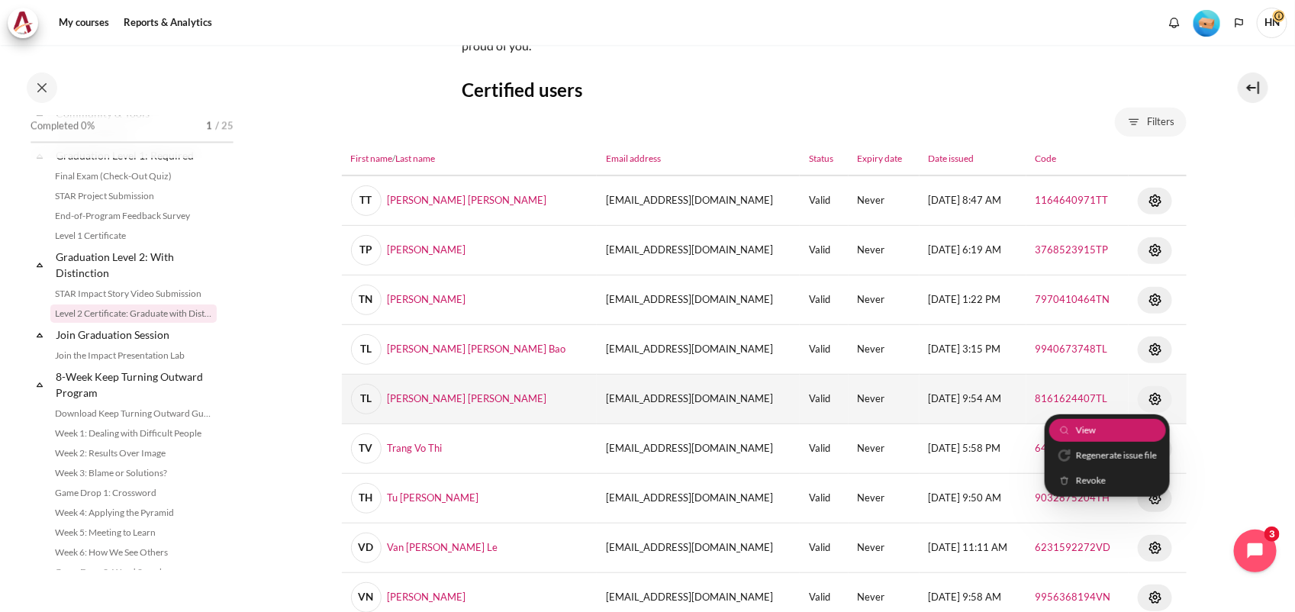
click at [1112, 431] on link "View" at bounding box center [1107, 430] width 117 height 24
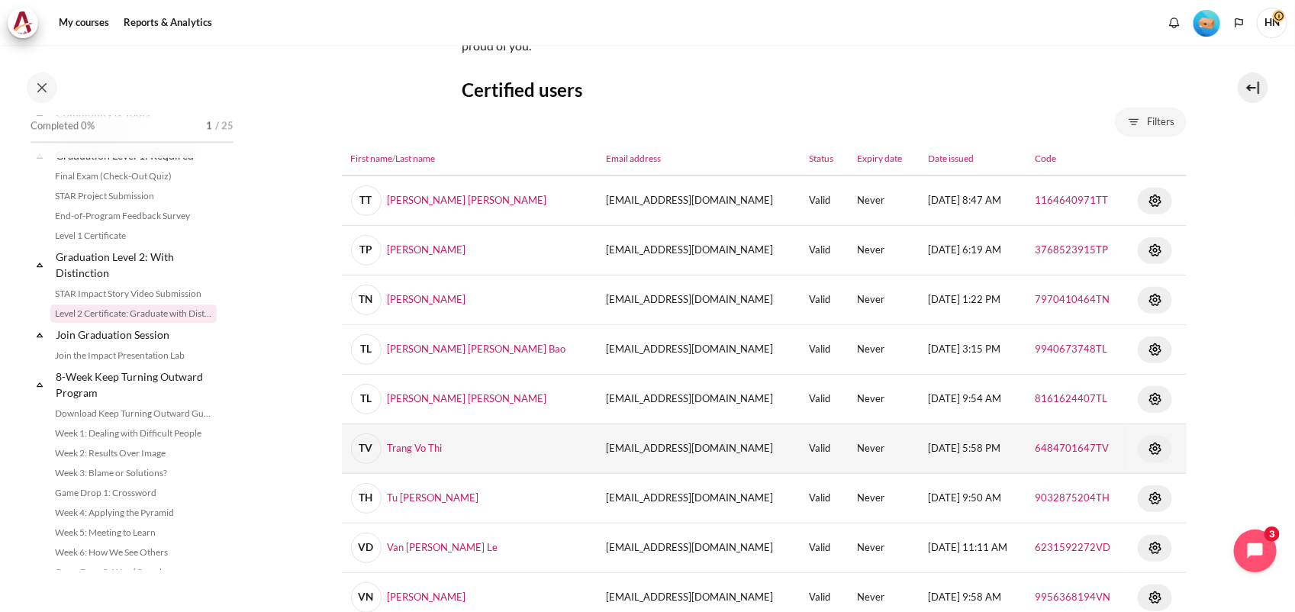
click at [1146, 449] on img "Content" at bounding box center [1155, 448] width 18 height 18
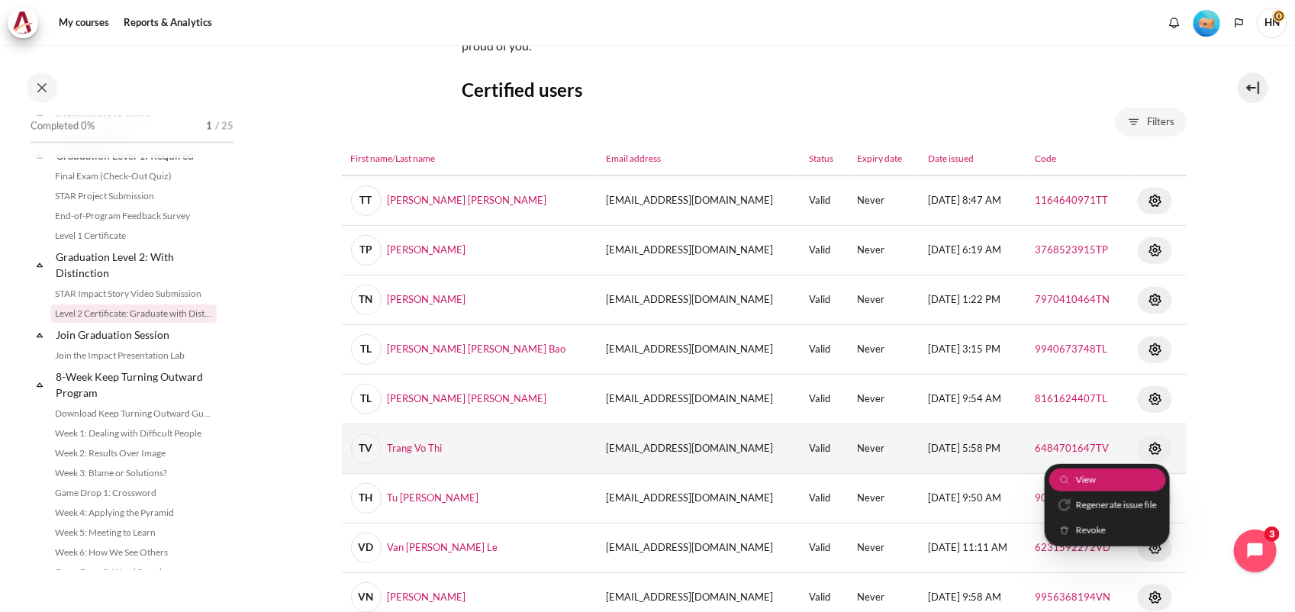
click at [1115, 475] on link "View" at bounding box center [1107, 480] width 117 height 24
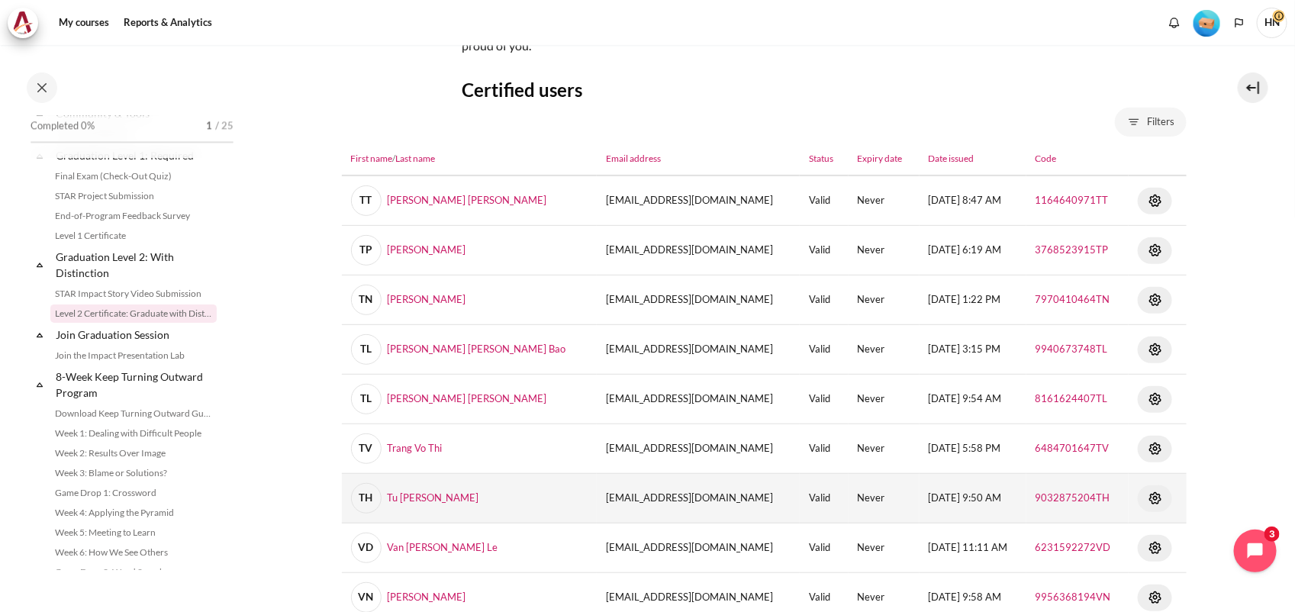
click at [1146, 497] on img "Content" at bounding box center [1155, 498] width 18 height 18
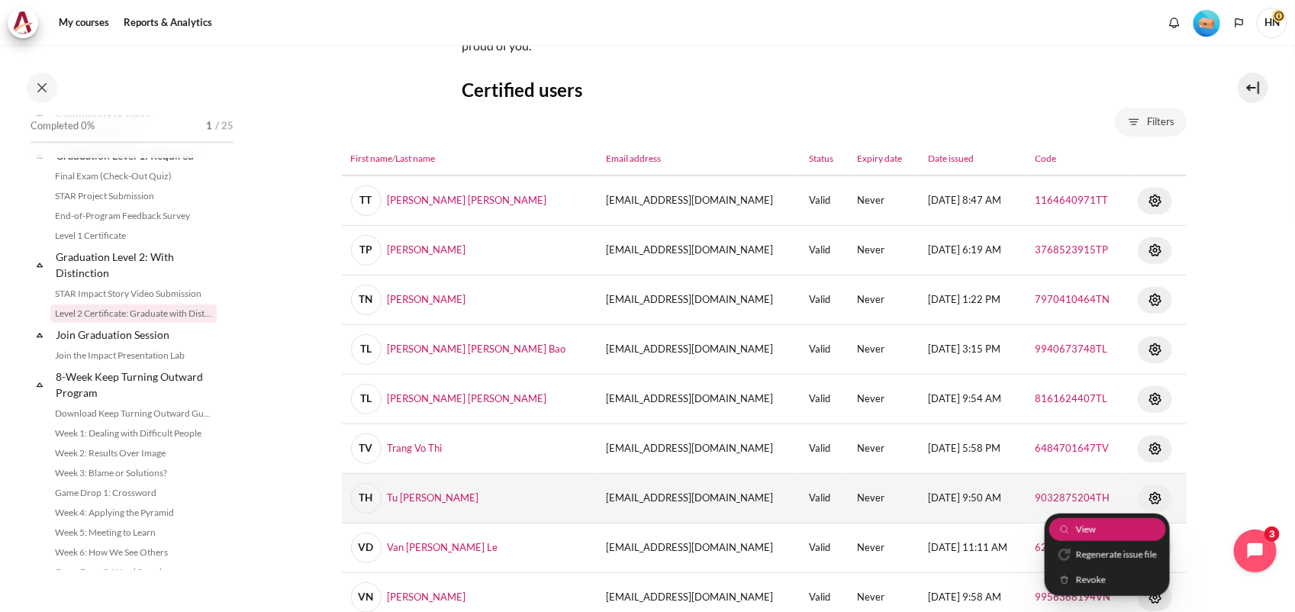
click at [1091, 530] on link "View" at bounding box center [1107, 529] width 117 height 24
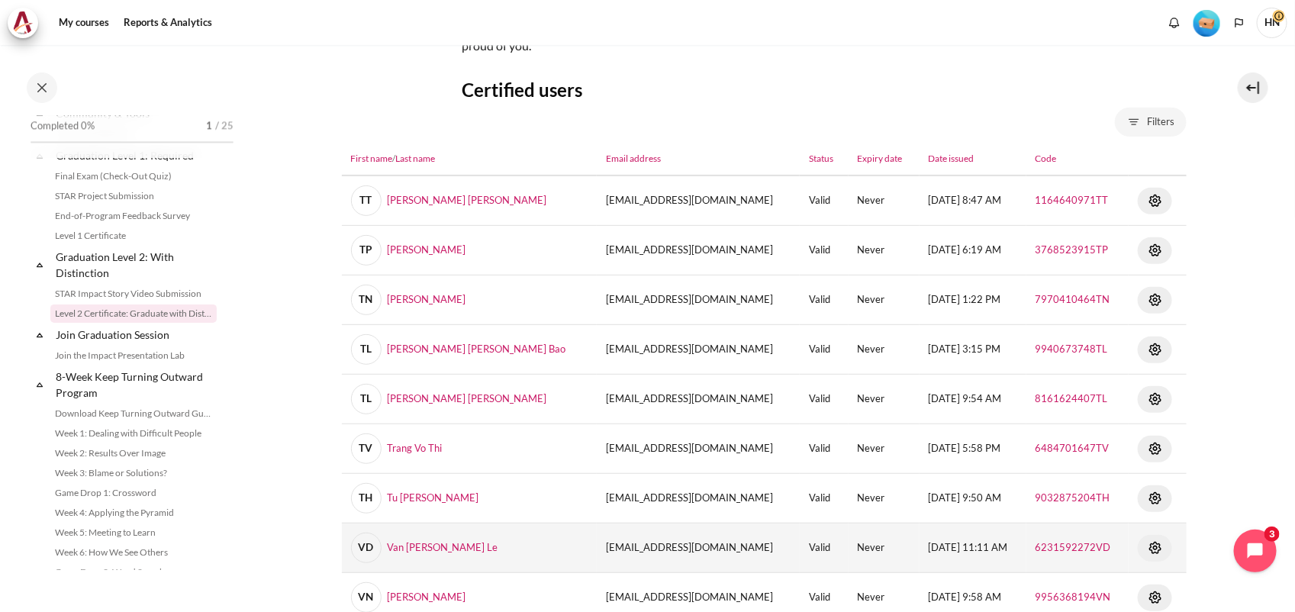
click at [1146, 546] on img "Content" at bounding box center [1155, 548] width 18 height 18
click at [1100, 581] on link "View" at bounding box center [1107, 579] width 117 height 24
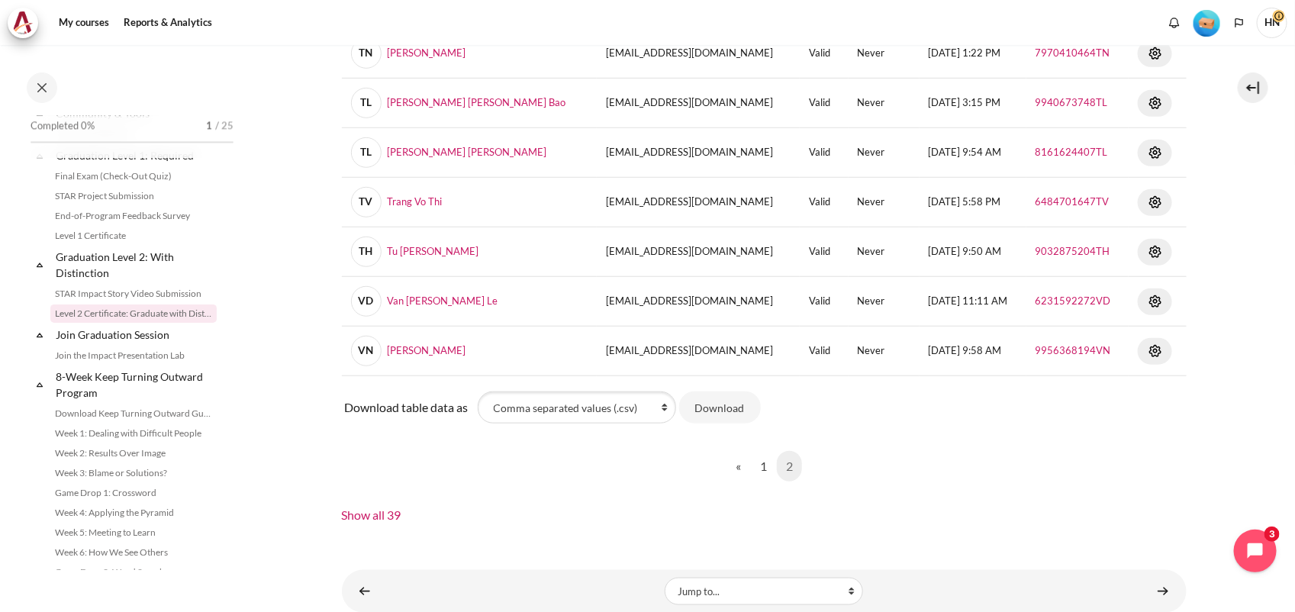
scroll to position [502, 0]
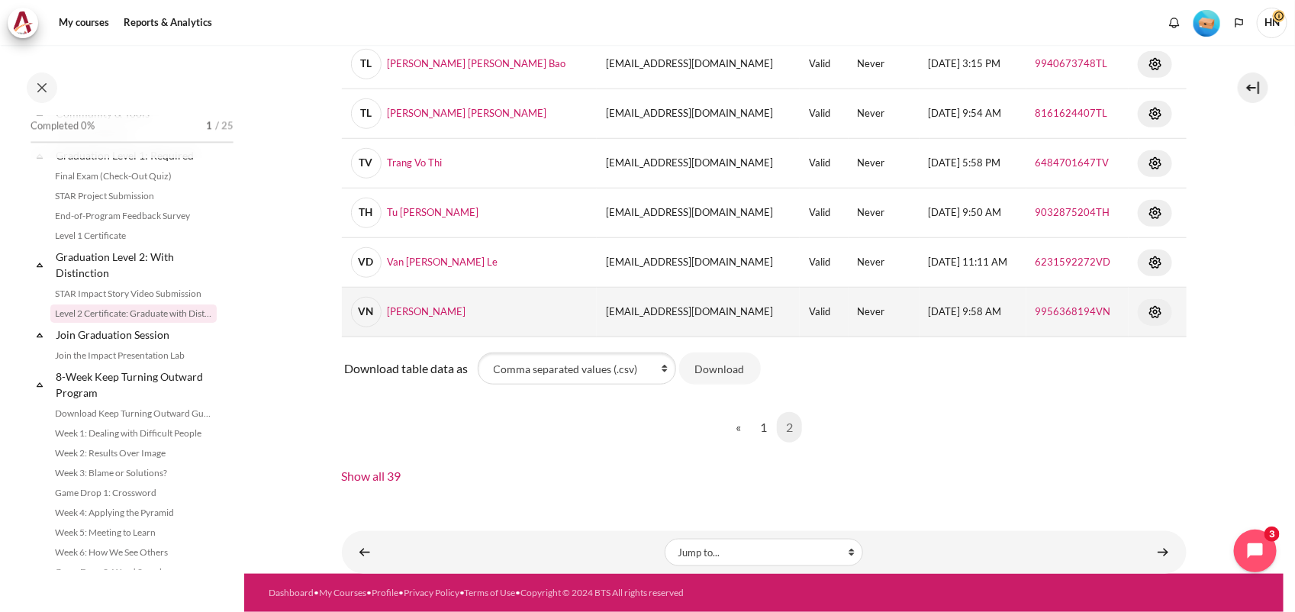
click at [1146, 311] on img "Content" at bounding box center [1155, 312] width 18 height 18
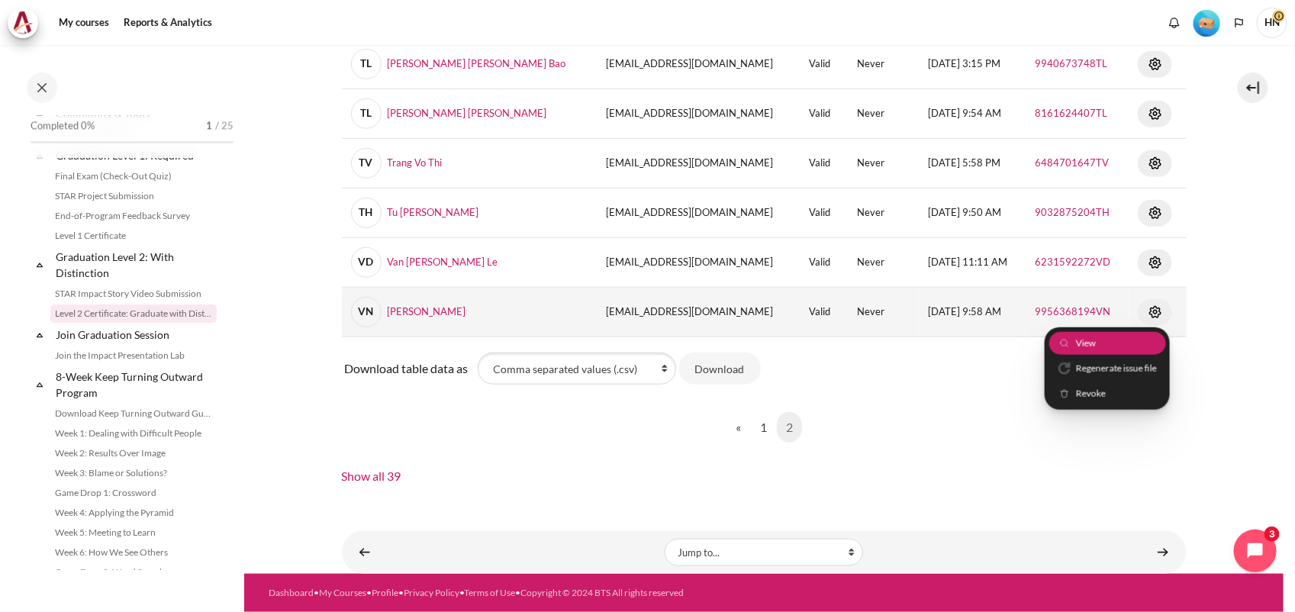
click at [1118, 336] on link "View" at bounding box center [1107, 343] width 117 height 24
